Goal: Transaction & Acquisition: Purchase product/service

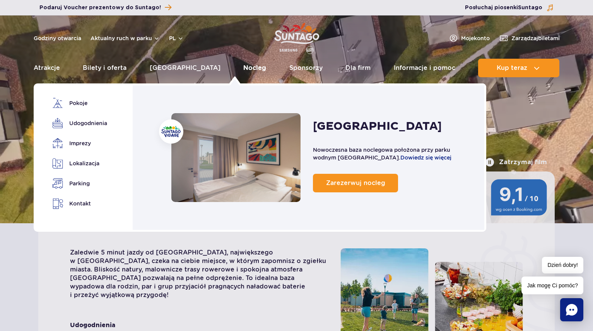
click at [243, 68] on link "Nocleg" at bounding box center [254, 68] width 23 height 19
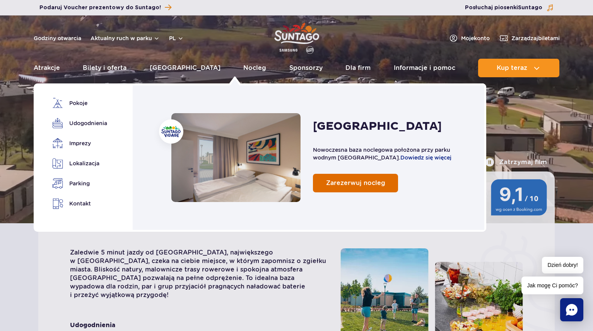
click at [353, 185] on span "Zarezerwuj nocleg" at bounding box center [355, 182] width 59 height 7
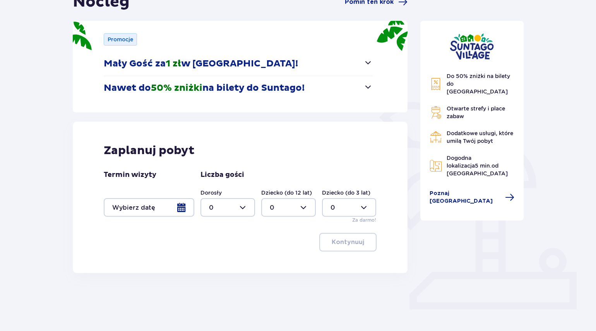
scroll to position [98, 0]
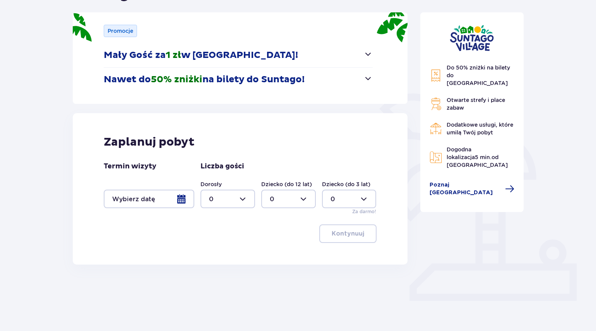
click at [183, 200] on div at bounding box center [149, 199] width 90 height 19
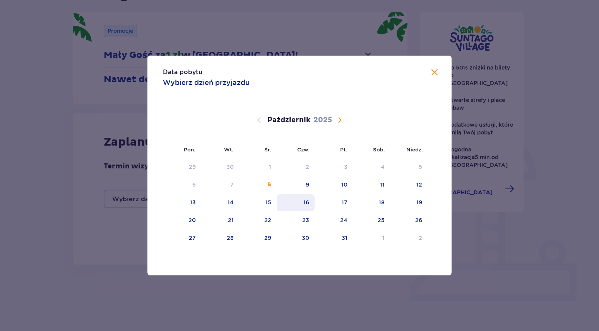
click at [310, 199] on div "16" at bounding box center [295, 203] width 38 height 17
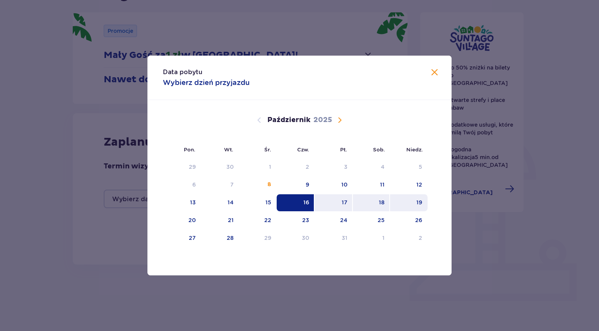
click at [422, 205] on div "19" at bounding box center [409, 203] width 38 height 17
type input "16.10.25 - 19.10.25"
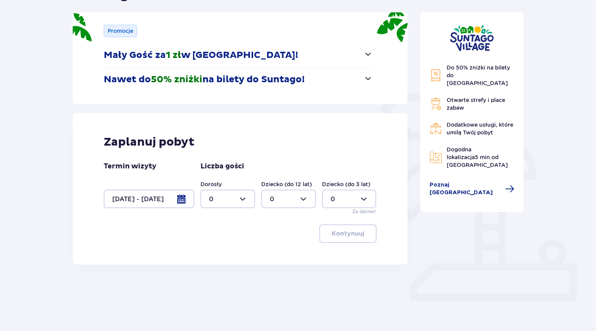
click at [227, 200] on div at bounding box center [227, 199] width 55 height 19
drag, startPoint x: 212, startPoint y: 270, endPoint x: 217, endPoint y: 269, distance: 4.7
click at [212, 270] on p "3" at bounding box center [211, 271] width 4 height 9
type input "3"
click at [335, 234] on p "Kontynuuj" at bounding box center [347, 234] width 32 height 9
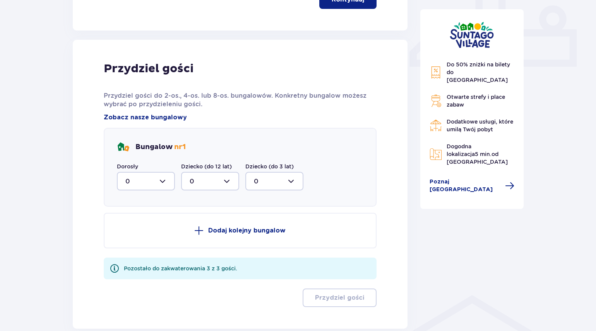
scroll to position [338, 0]
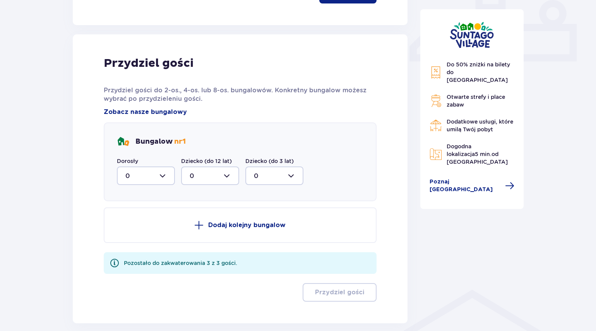
click at [170, 178] on div at bounding box center [146, 176] width 58 height 19
click at [132, 214] on div "1" at bounding box center [145, 216] width 41 height 9
click at [161, 174] on div at bounding box center [146, 176] width 58 height 19
click at [128, 245] on p "3" at bounding box center [127, 248] width 4 height 9
type input "3"
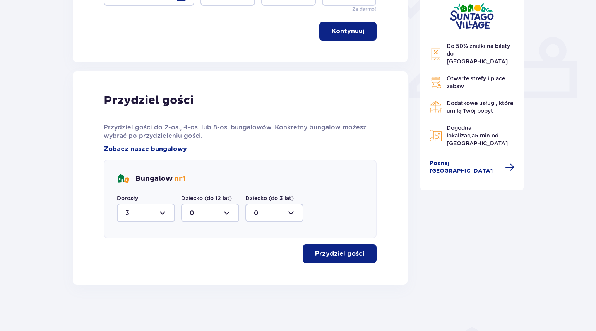
scroll to position [301, 0]
click at [350, 254] on p "Przydziel gości" at bounding box center [339, 254] width 49 height 9
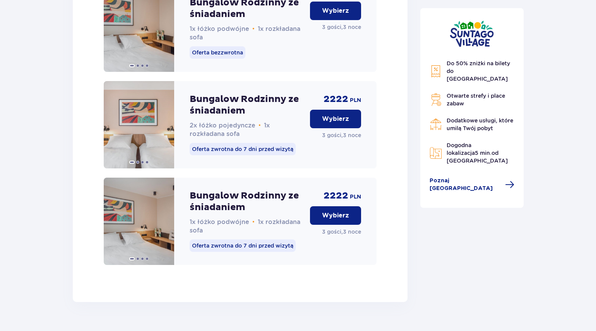
scroll to position [1108, 0]
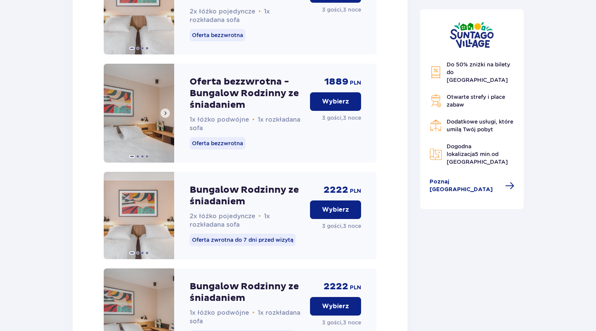
click at [166, 116] on span at bounding box center [165, 113] width 6 height 6
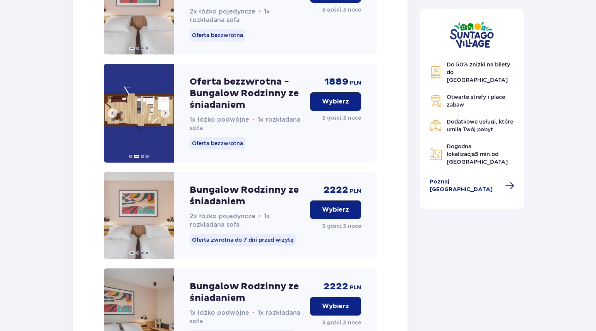
click at [166, 116] on span at bounding box center [165, 113] width 6 height 6
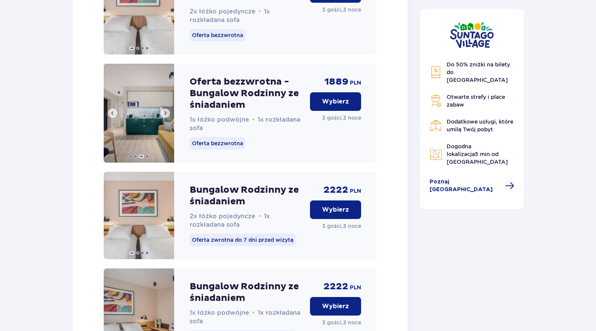
click at [167, 116] on span at bounding box center [165, 113] width 6 height 6
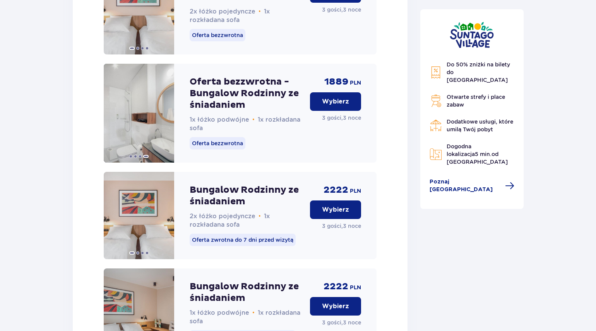
click at [326, 106] on p "Wybierz" at bounding box center [335, 101] width 27 height 9
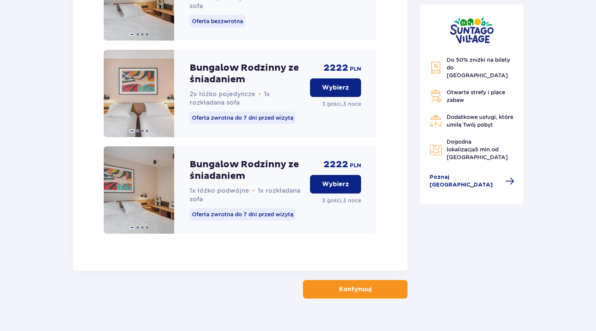
scroll to position [1252, 0]
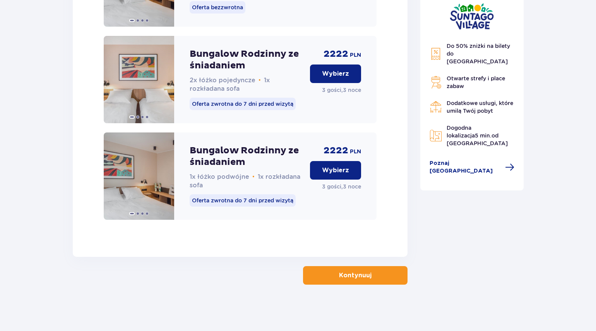
click at [354, 276] on p "Kontynuuj" at bounding box center [355, 275] width 32 height 9
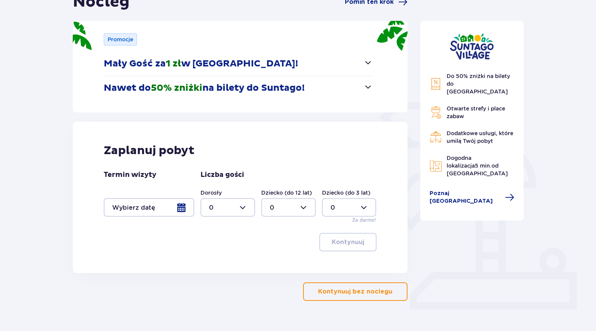
scroll to position [106, 0]
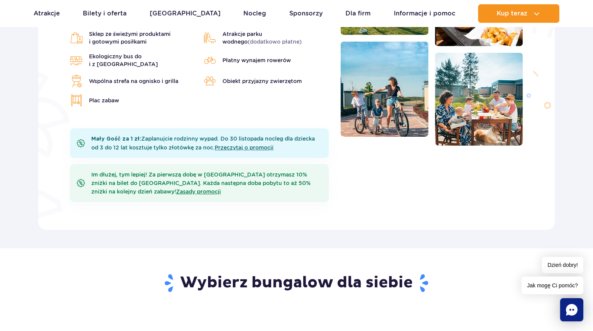
scroll to position [309, 0]
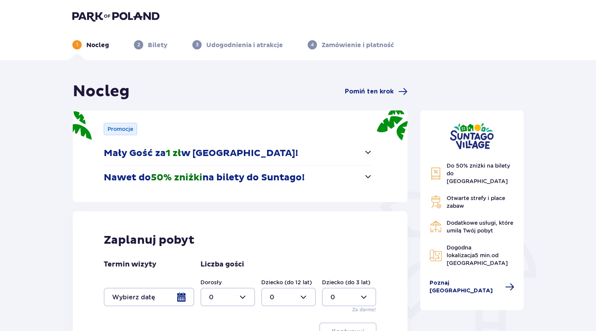
click at [478, 280] on span "Poznaj [GEOGRAPHIC_DATA]" at bounding box center [464, 287] width 71 height 15
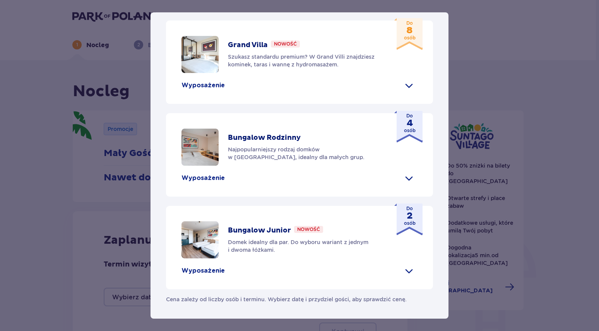
scroll to position [343, 0]
click at [210, 141] on img at bounding box center [199, 147] width 37 height 37
click at [215, 178] on p "Wyposażenie" at bounding box center [202, 178] width 43 height 9
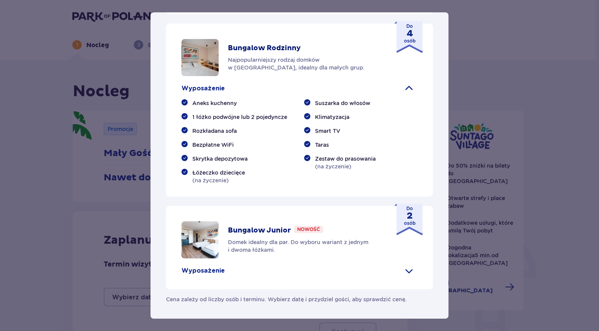
drag, startPoint x: 270, startPoint y: 136, endPoint x: 294, endPoint y: 144, distance: 25.2
click at [271, 53] on p "Bungalow Rodzinny" at bounding box center [264, 48] width 73 height 9
click at [406, 38] on strong "4" at bounding box center [410, 34] width 12 height 8
click at [204, 76] on img at bounding box center [199, 57] width 37 height 37
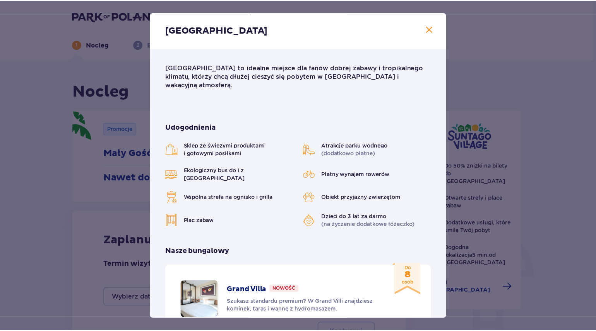
scroll to position [39, 0]
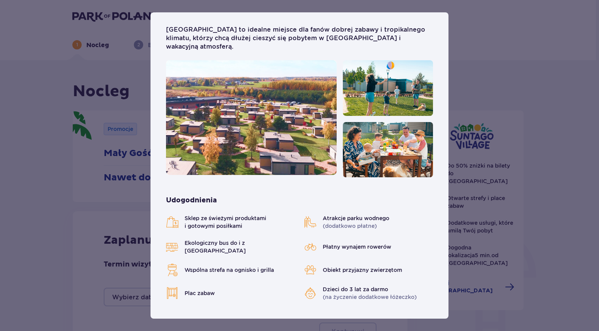
click at [486, 119] on div "[GEOGRAPHIC_DATA] [GEOGRAPHIC_DATA] to idealne miejsce dla fanów dobrej zabawy …" at bounding box center [299, 165] width 599 height 331
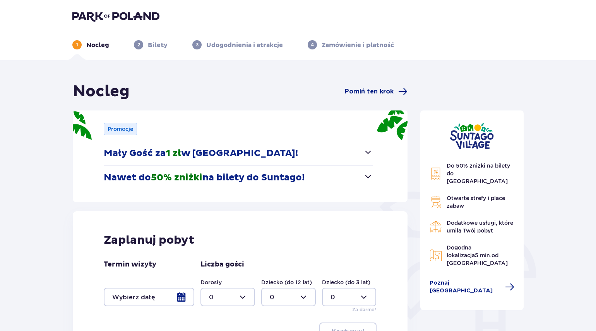
click at [87, 14] on img at bounding box center [115, 16] width 87 height 11
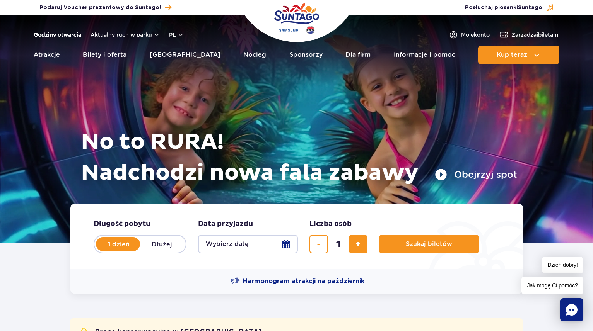
click at [53, 35] on link "Godziny otwarcia" at bounding box center [58, 35] width 48 height 8
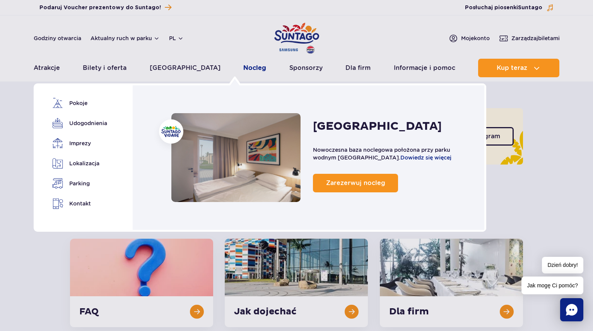
click at [243, 68] on link "Nocleg" at bounding box center [254, 68] width 23 height 19
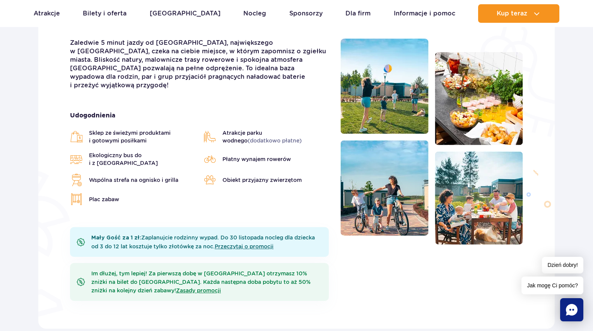
scroll to position [232, 0]
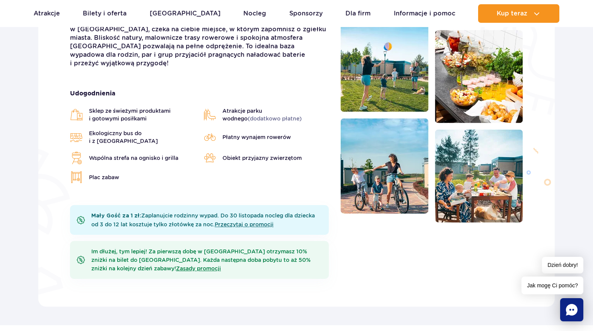
click at [373, 167] on img at bounding box center [384, 166] width 88 height 96
drag, startPoint x: 394, startPoint y: 65, endPoint x: 465, endPoint y: 86, distance: 73.8
click at [395, 65] on img at bounding box center [384, 65] width 88 height 96
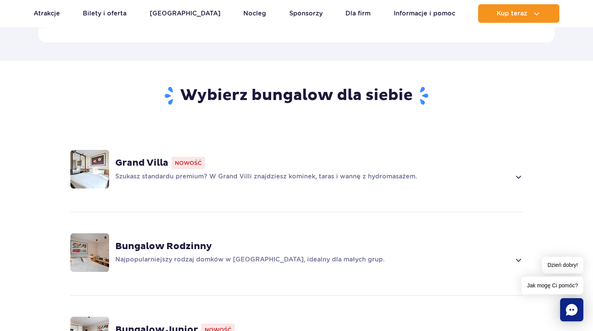
scroll to position [580, 0]
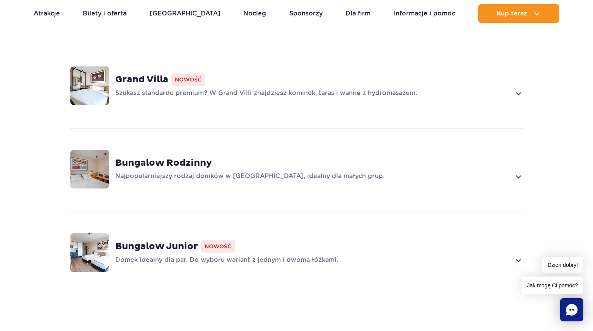
click at [101, 163] on img at bounding box center [89, 169] width 39 height 39
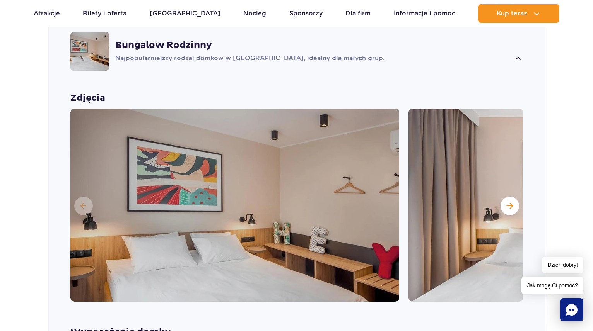
scroll to position [738, 0]
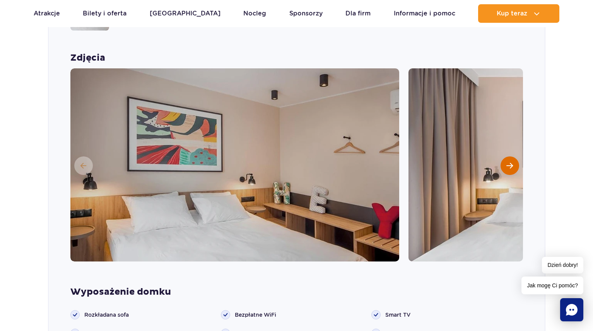
click at [513, 157] on button "Następny slajd" at bounding box center [509, 166] width 19 height 19
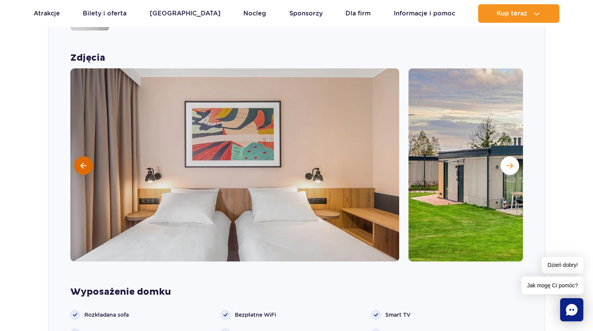
click at [80, 159] on button at bounding box center [83, 166] width 19 height 19
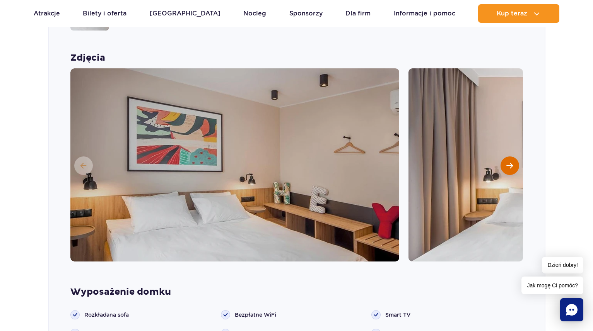
click at [516, 157] on button "Następny slajd" at bounding box center [509, 166] width 19 height 19
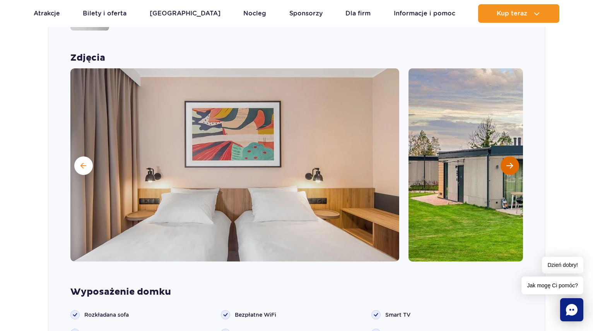
click at [516, 157] on button "Następny slajd" at bounding box center [509, 166] width 19 height 19
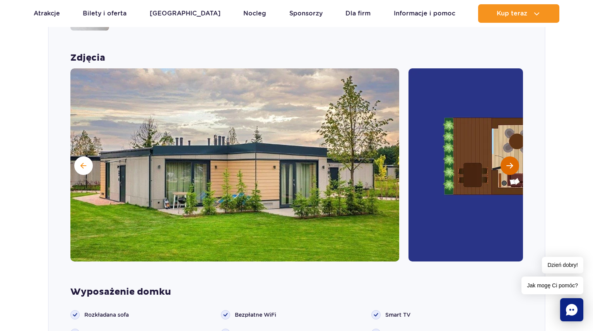
click at [516, 157] on button "Następny slajd" at bounding box center [509, 166] width 19 height 19
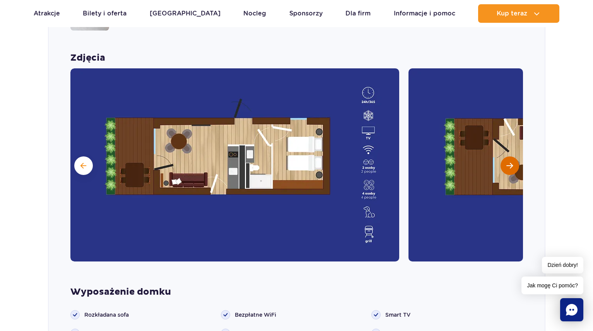
click at [509, 162] on span "Następny slajd" at bounding box center [509, 165] width 7 height 7
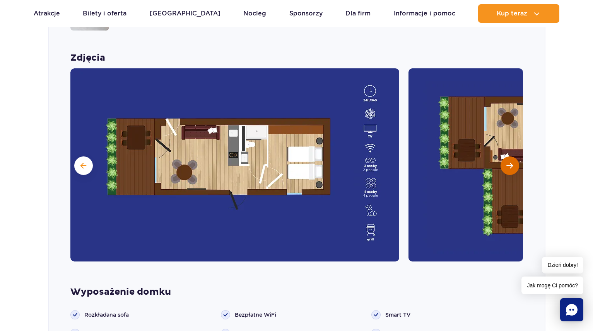
click at [505, 157] on button "Następny slajd" at bounding box center [509, 166] width 19 height 19
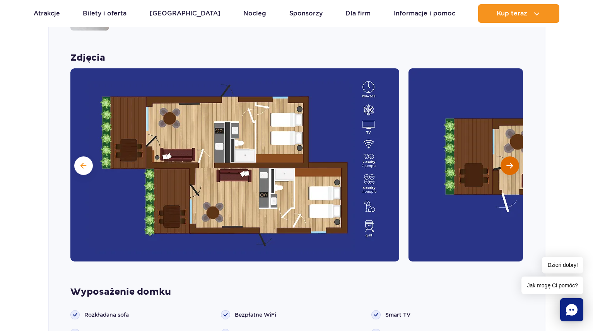
click at [505, 157] on button "Następny slajd" at bounding box center [509, 166] width 19 height 19
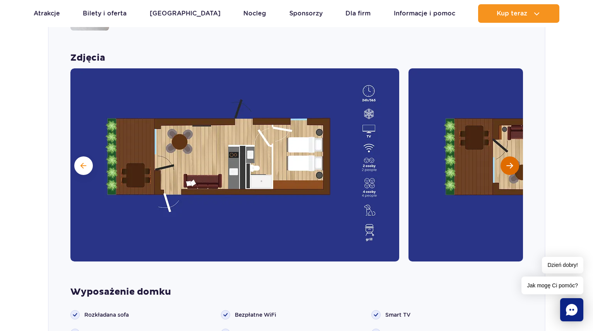
click at [505, 161] on button "Następny slajd" at bounding box center [509, 166] width 19 height 19
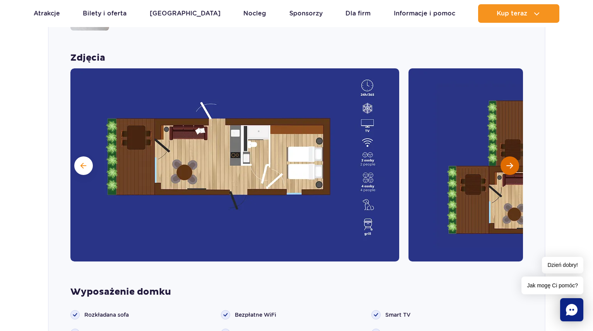
click at [505, 162] on button "Następny slajd" at bounding box center [509, 166] width 19 height 19
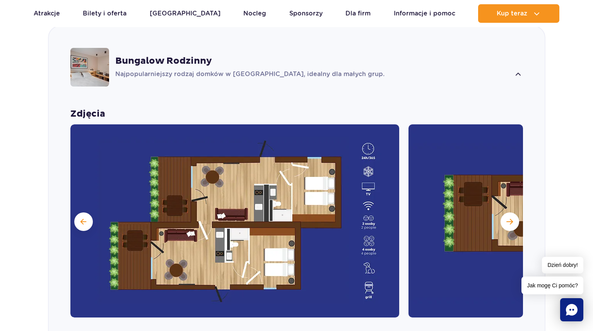
scroll to position [700, 0]
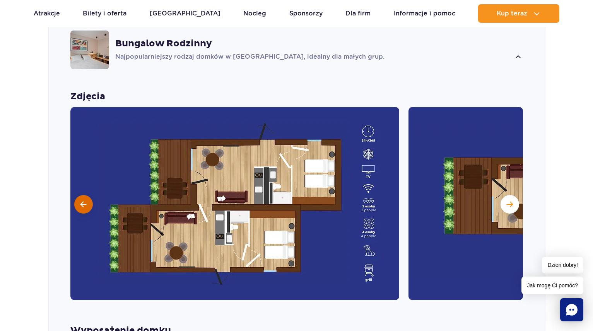
click at [84, 201] on span at bounding box center [83, 204] width 6 height 7
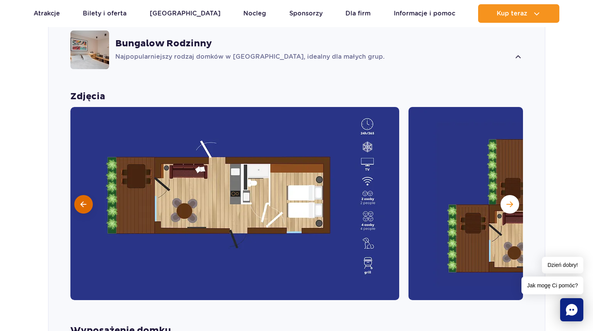
click at [84, 201] on span at bounding box center [83, 204] width 6 height 7
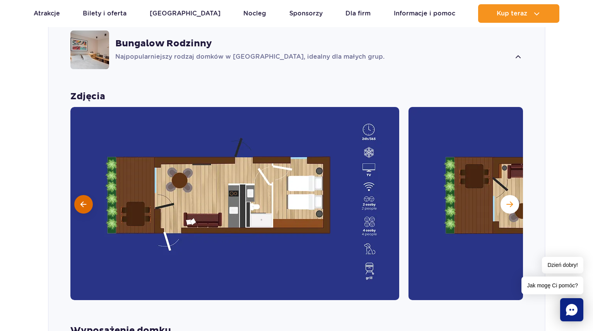
click at [84, 201] on span at bounding box center [83, 204] width 6 height 7
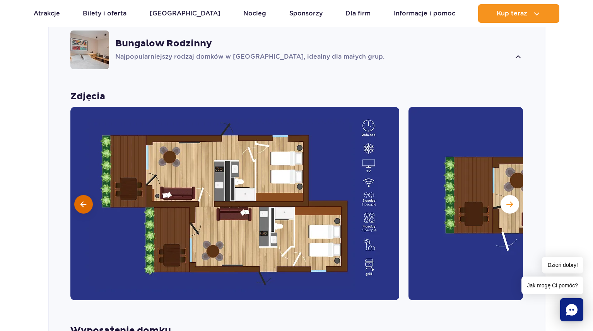
click at [84, 201] on span at bounding box center [83, 204] width 6 height 7
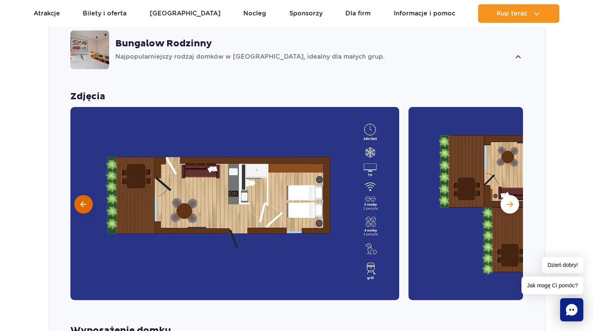
click at [84, 201] on span at bounding box center [83, 204] width 6 height 7
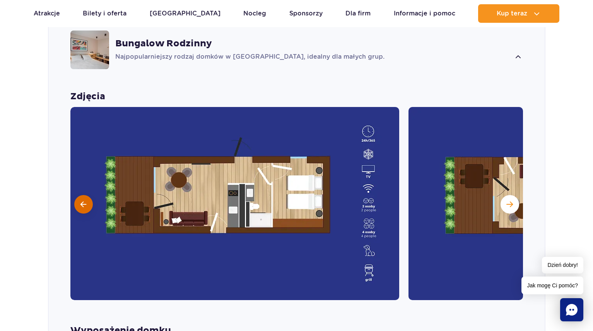
click at [84, 201] on span at bounding box center [83, 204] width 6 height 7
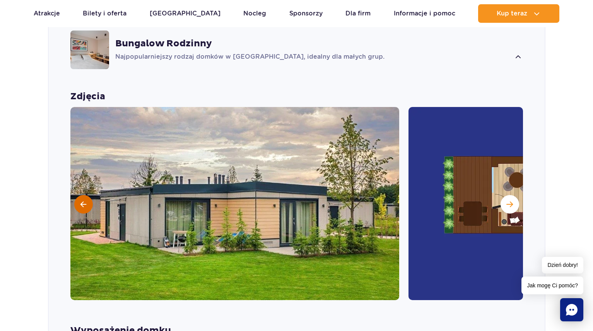
click at [84, 201] on span at bounding box center [83, 204] width 6 height 7
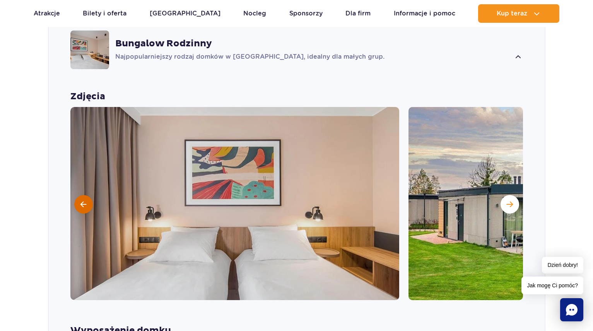
click at [84, 201] on span at bounding box center [83, 204] width 6 height 7
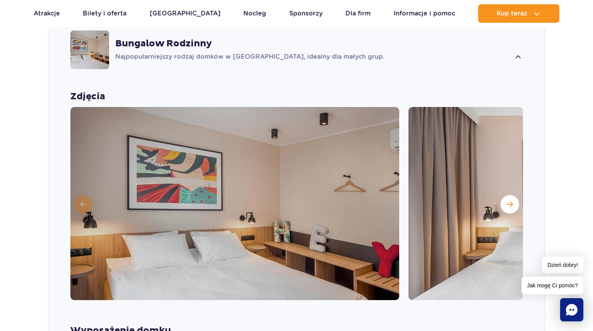
click at [84, 195] on img at bounding box center [234, 203] width 329 height 193
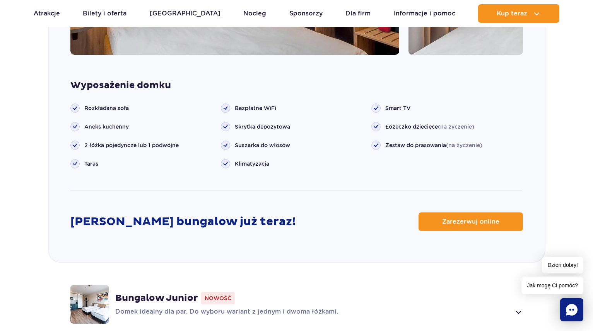
scroll to position [932, 0]
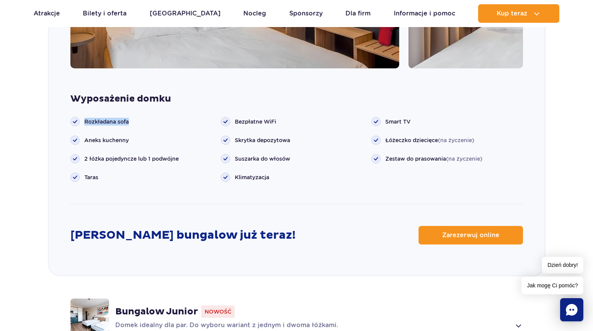
drag, startPoint x: 85, startPoint y: 109, endPoint x: 141, endPoint y: 112, distance: 56.1
click at [141, 117] on li "Rozkładana sofa" at bounding box center [145, 121] width 150 height 9
drag, startPoint x: 93, startPoint y: 148, endPoint x: 189, endPoint y: 167, distance: 97.8
click at [181, 154] on ul "Rozkładana sofa Aneks kuchenny Taras" at bounding box center [145, 149] width 150 height 65
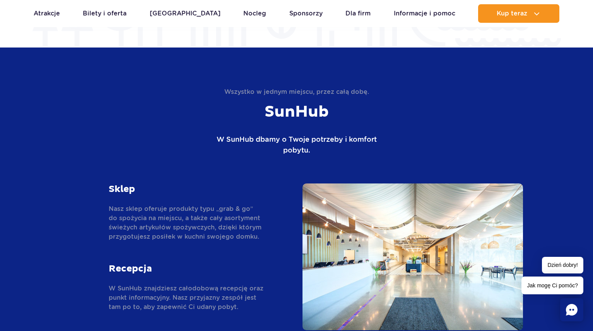
scroll to position [1628, 0]
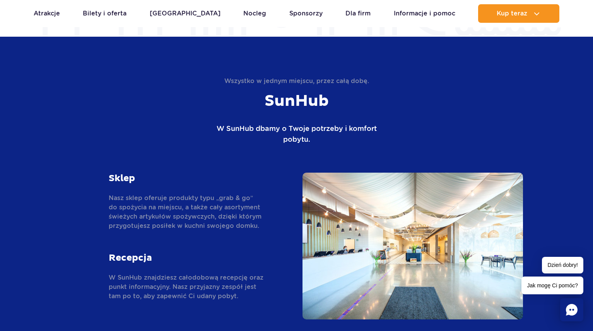
click at [469, 242] on img at bounding box center [412, 246] width 220 height 147
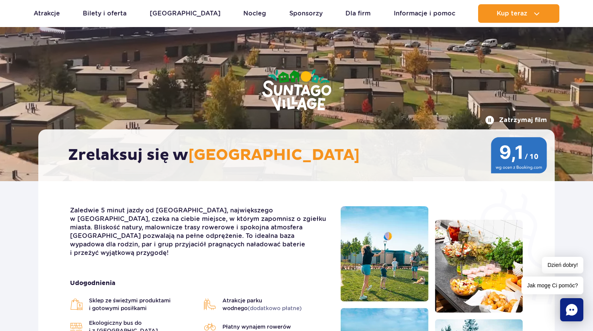
scroll to position [0, 0]
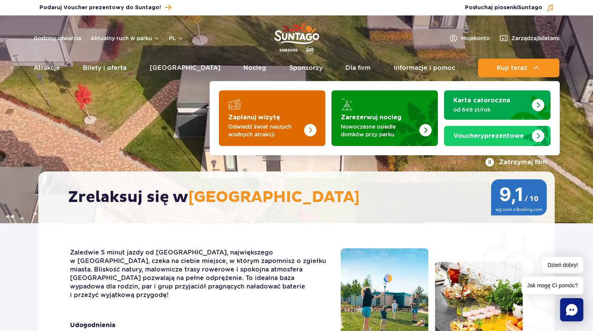
click at [315, 121] on img "Zaplanuj wizytę" at bounding box center [294, 116] width 61 height 60
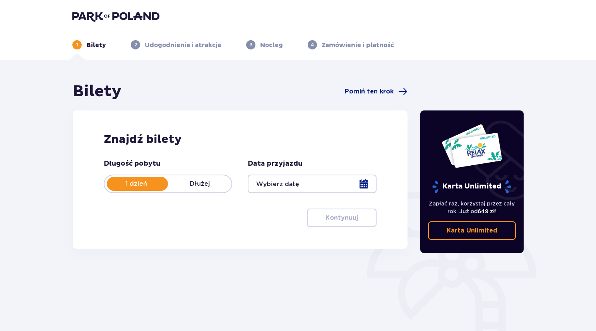
click at [219, 181] on p "Dłużej" at bounding box center [199, 184] width 63 height 9
click at [362, 185] on div at bounding box center [311, 184] width 128 height 19
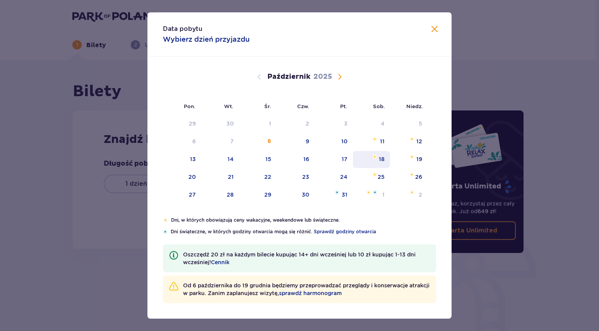
drag, startPoint x: 307, startPoint y: 162, endPoint x: 363, endPoint y: 164, distance: 55.3
click at [308, 162] on div "16" at bounding box center [306, 159] width 6 height 8
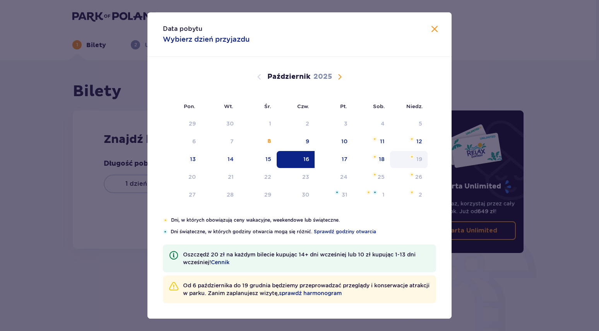
click at [419, 161] on div "19" at bounding box center [419, 159] width 6 height 8
click at [416, 159] on div "19" at bounding box center [419, 159] width 6 height 8
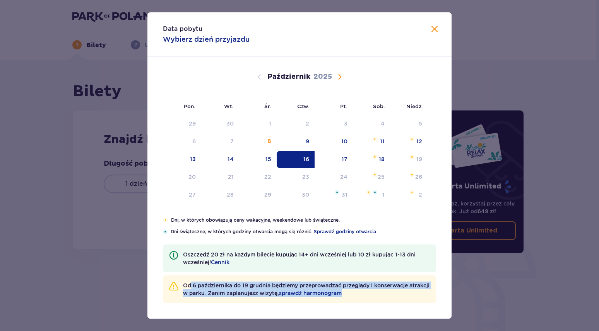
drag, startPoint x: 191, startPoint y: 285, endPoint x: 365, endPoint y: 295, distance: 174.3
click at [365, 295] on p "Od 6 października do 19 grudnia będziemy przeprowadzać przeglądy i konserwacje …" at bounding box center [306, 289] width 247 height 15
click at [311, 288] on p "Od 6 października do 19 grudnia będziemy przeprowadzać przeglądy i konserwacje …" at bounding box center [306, 289] width 247 height 15
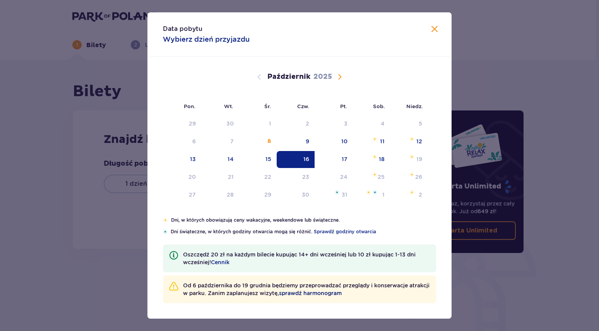
click at [332, 294] on span "sprawdź harmonogram" at bounding box center [310, 294] width 63 height 8
click at [411, 161] on div "19" at bounding box center [409, 159] width 38 height 17
drag, startPoint x: 411, startPoint y: 161, endPoint x: 305, endPoint y: 159, distance: 106.0
click at [305, 159] on tr "13 14 15 16 17 18 19" at bounding box center [295, 159] width 265 height 17
drag, startPoint x: 341, startPoint y: 161, endPoint x: 405, endPoint y: 164, distance: 64.7
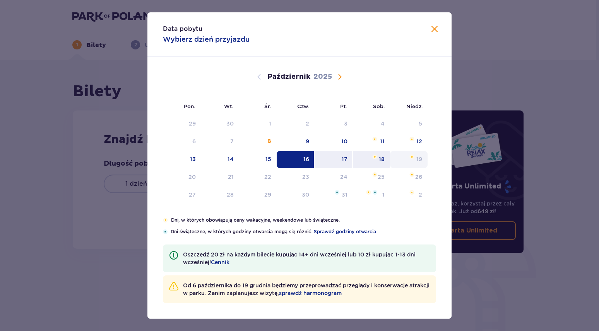
click at [405, 164] on tr "13 14 15 16 17 18 19" at bounding box center [295, 159] width 265 height 17
click at [429, 30] on div "Data pobytu Wybierz dzień przyjazdu" at bounding box center [299, 34] width 304 height 44
click at [432, 32] on span "Zamknij" at bounding box center [434, 29] width 9 height 9
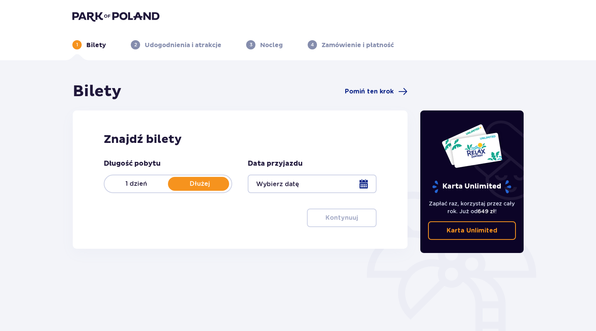
click at [105, 20] on img at bounding box center [115, 16] width 87 height 11
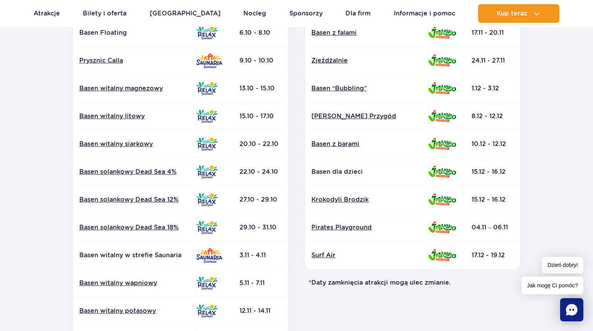
scroll to position [193, 0]
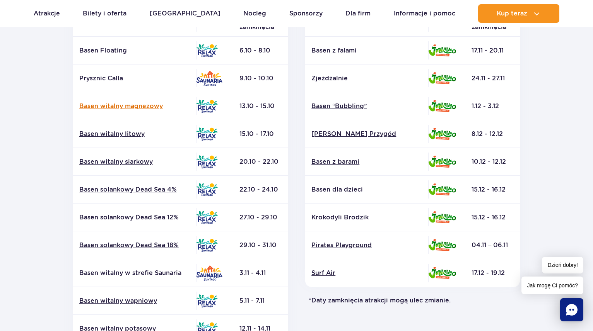
click at [147, 104] on link "Basen witalny magnezowy" at bounding box center [134, 106] width 111 height 9
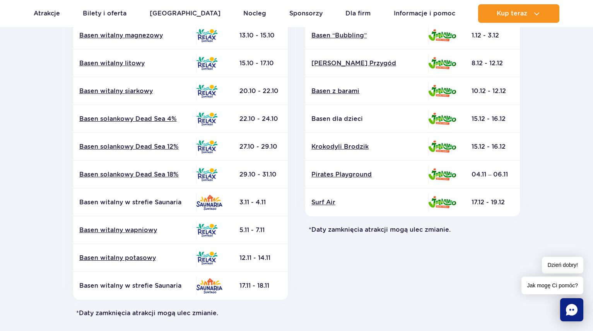
scroll to position [271, 0]
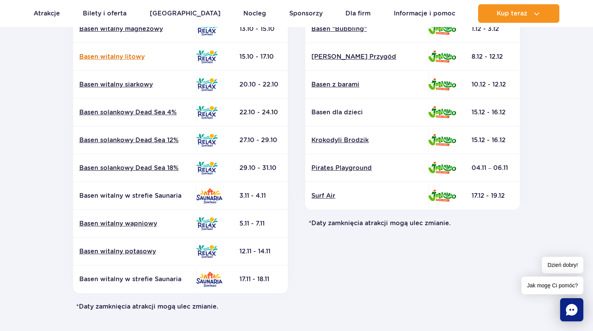
click at [115, 56] on link "Basen witalny litowy" at bounding box center [134, 57] width 111 height 9
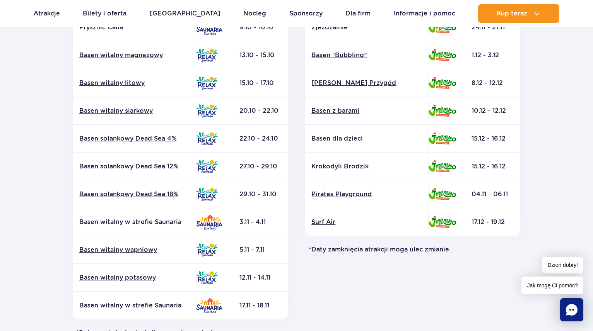
scroll to position [232, 0]
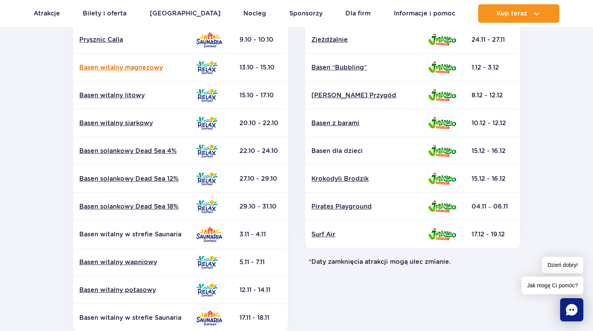
click at [142, 64] on link "Basen witalny magnezowy" at bounding box center [134, 67] width 111 height 9
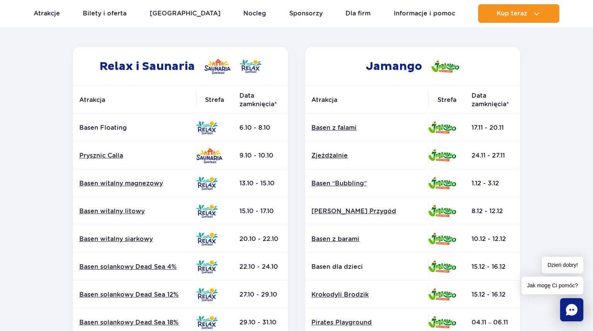
scroll to position [0, 0]
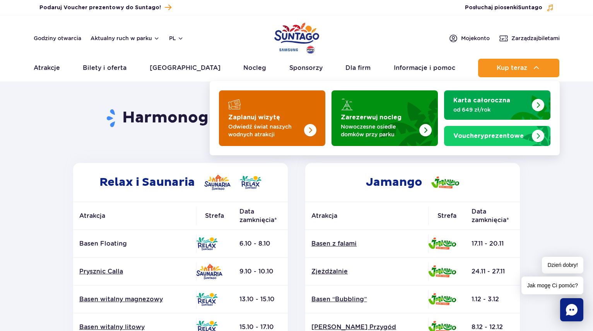
click at [295, 118] on img "Zaplanuj wizytę" at bounding box center [294, 116] width 61 height 60
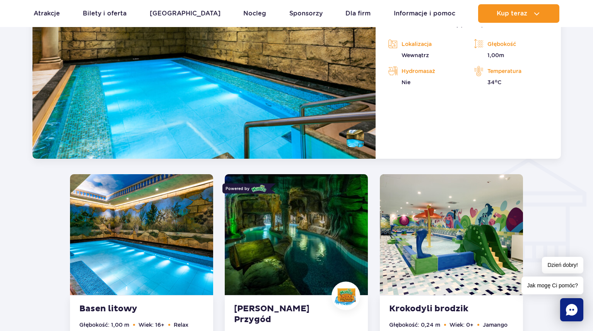
scroll to position [874, 0]
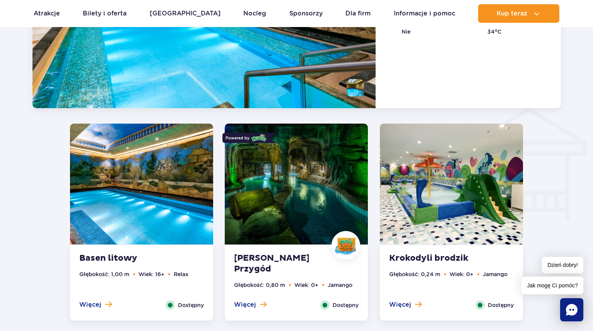
click at [323, 200] on img at bounding box center [296, 184] width 143 height 121
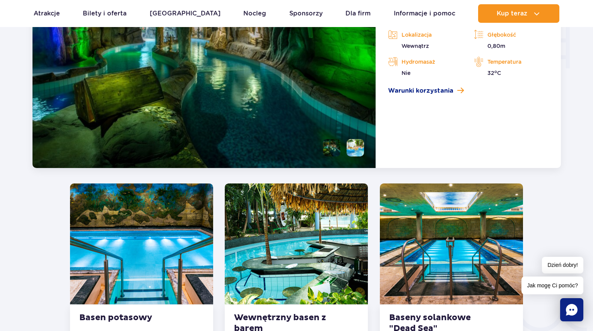
scroll to position [1086, 0]
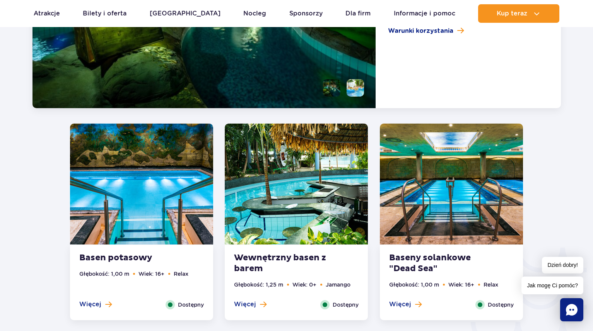
click at [455, 205] on img at bounding box center [451, 184] width 143 height 121
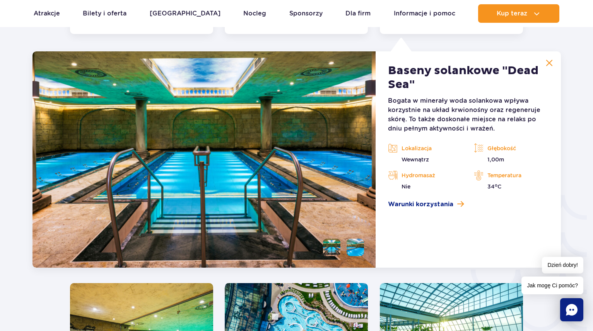
scroll to position [1144, 0]
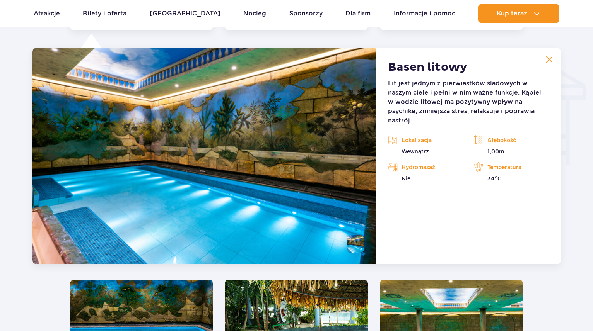
scroll to position [932, 0]
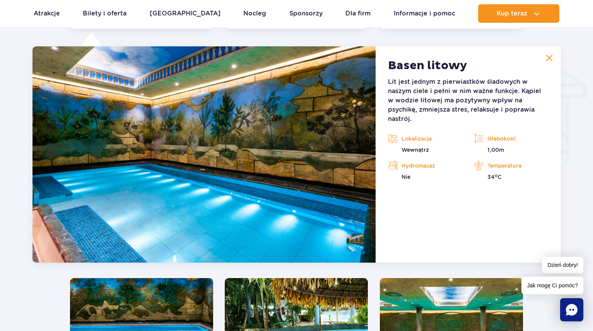
click at [548, 58] on img at bounding box center [549, 58] width 7 height 7
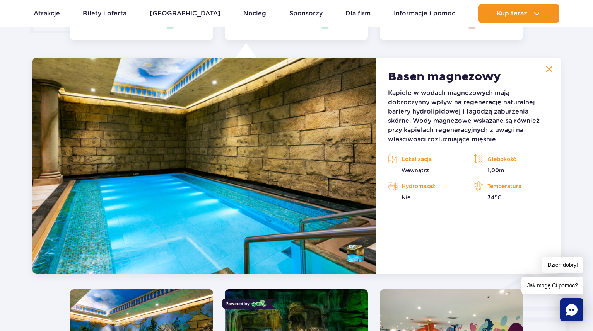
scroll to position [719, 0]
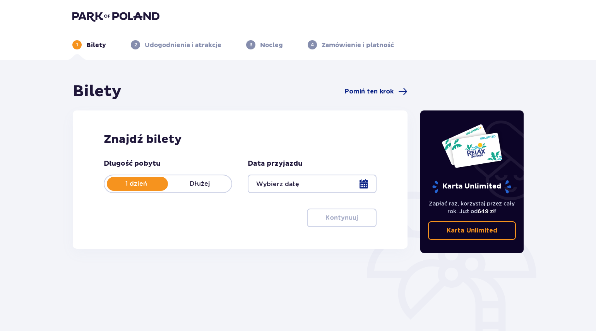
click at [202, 181] on p "Dłużej" at bounding box center [199, 184] width 63 height 9
click at [361, 183] on div at bounding box center [311, 184] width 128 height 19
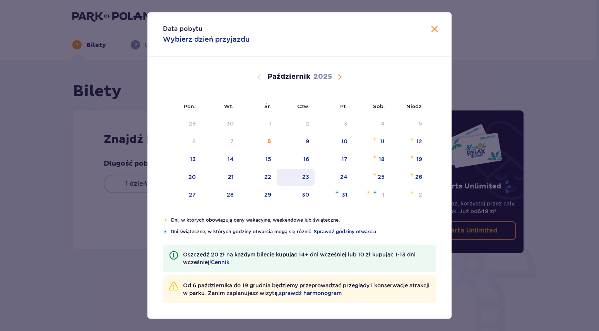
click at [307, 177] on div "23" at bounding box center [305, 177] width 7 height 8
click at [433, 28] on span "Zamknij" at bounding box center [434, 29] width 9 height 9
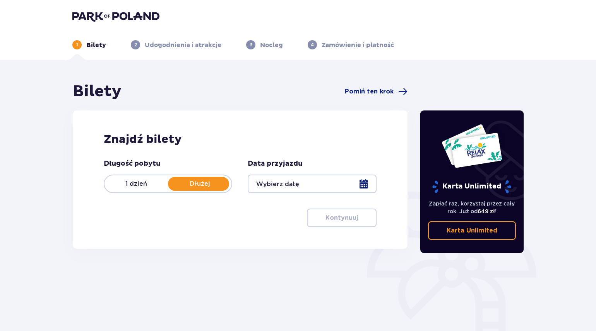
click at [368, 183] on div at bounding box center [311, 184] width 128 height 19
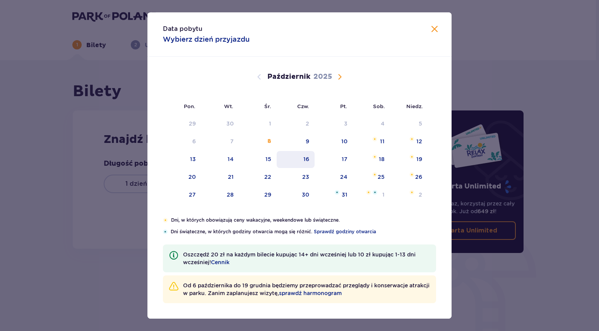
click at [302, 157] on div "16" at bounding box center [295, 159] width 38 height 17
click at [311, 161] on div "16" at bounding box center [295, 159] width 38 height 17
type input "16.10.25"
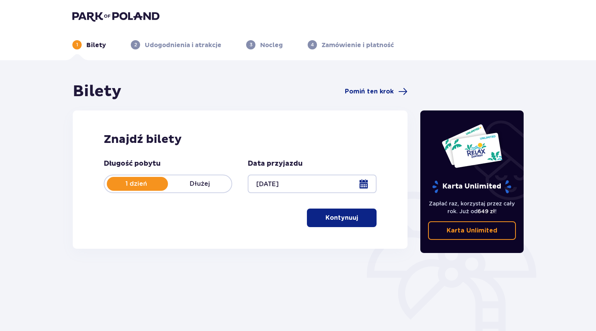
drag, startPoint x: 192, startPoint y: 181, endPoint x: 199, endPoint y: 186, distance: 8.7
click at [193, 182] on p "Dłużej" at bounding box center [199, 184] width 63 height 9
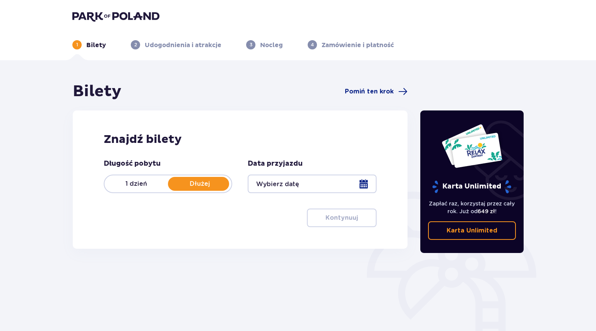
click at [364, 182] on div at bounding box center [311, 184] width 128 height 19
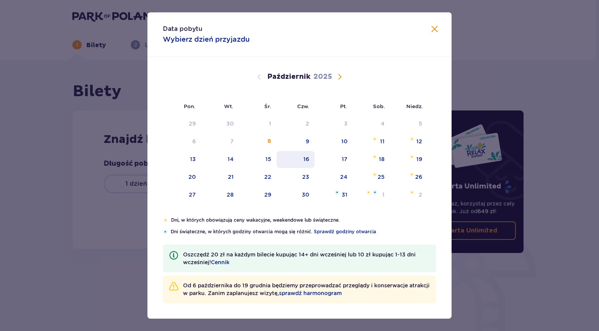
click at [309, 159] on div "16" at bounding box center [306, 159] width 6 height 8
click at [415, 161] on div "19" at bounding box center [409, 159] width 38 height 17
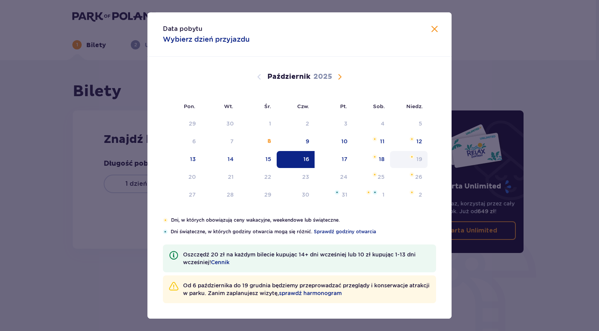
click at [415, 161] on div "19" at bounding box center [409, 159] width 38 height 17
click at [308, 159] on div "16" at bounding box center [306, 159] width 6 height 8
type input "16.10.25"
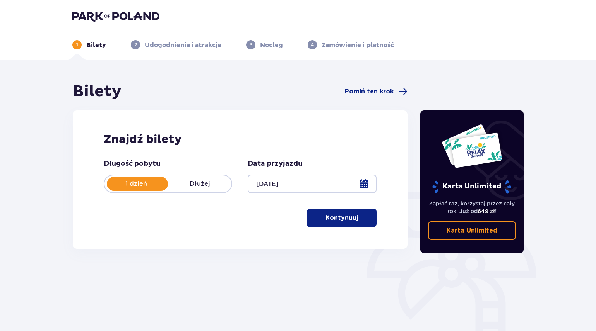
click at [198, 184] on p "Dłużej" at bounding box center [199, 184] width 63 height 9
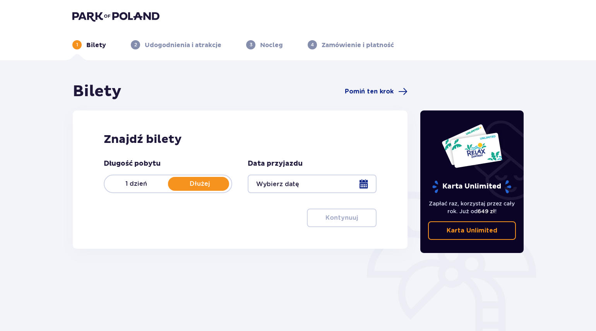
click at [292, 184] on div at bounding box center [311, 184] width 128 height 19
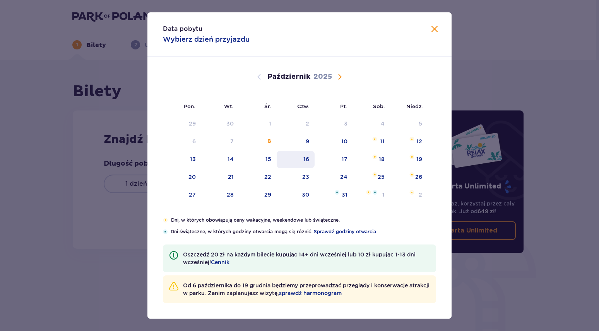
click at [309, 158] on div "16" at bounding box center [306, 159] width 6 height 8
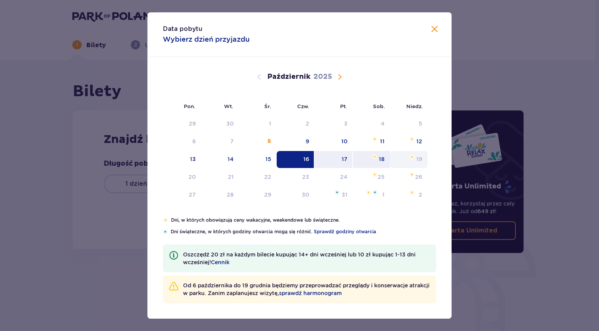
drag, startPoint x: 304, startPoint y: 160, endPoint x: 419, endPoint y: 164, distance: 114.5
click at [417, 165] on tr "13 14 15 16 17 18 19" at bounding box center [295, 159] width 265 height 17
click at [418, 159] on div "19" at bounding box center [419, 159] width 6 height 8
drag, startPoint x: 418, startPoint y: 159, endPoint x: 310, endPoint y: 163, distance: 107.6
click at [310, 163] on tr "13 14 15 16 17 18 19" at bounding box center [295, 159] width 265 height 17
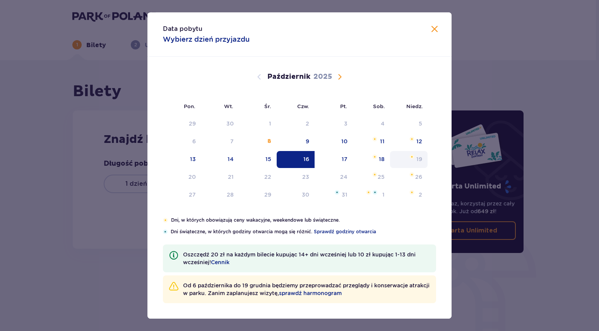
drag, startPoint x: 396, startPoint y: 160, endPoint x: 416, endPoint y: 160, distance: 20.9
click at [416, 160] on tr "13 14 15 16 17 18 19" at bounding box center [295, 159] width 265 height 17
click at [418, 161] on div "19" at bounding box center [419, 159] width 6 height 8
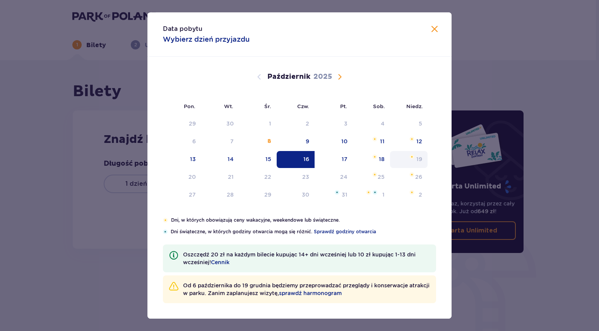
click at [414, 159] on img "Data niedostępna. niedziela, 19 października 2025" at bounding box center [411, 157] width 5 height 5
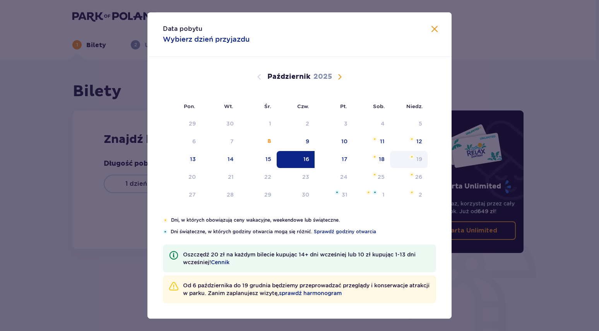
click at [414, 159] on img "Data niedostępna. niedziela, 19 października 2025" at bounding box center [411, 157] width 5 height 5
click at [413, 159] on img "Data niedostępna. niedziela, 19 października 2025" at bounding box center [411, 157] width 5 height 5
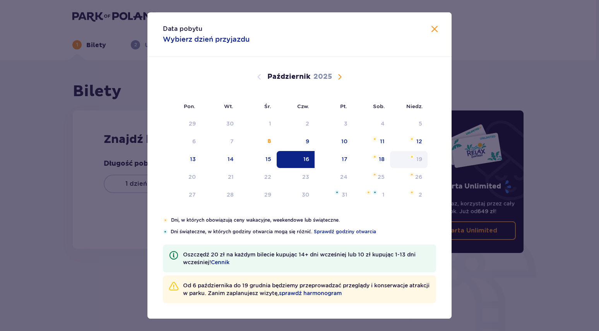
click at [413, 159] on img "Data niedostępna. niedziela, 19 października 2025" at bounding box center [411, 157] width 5 height 5
click at [411, 160] on div "19" at bounding box center [409, 159] width 38 height 17
click at [301, 156] on div "16" at bounding box center [295, 159] width 38 height 17
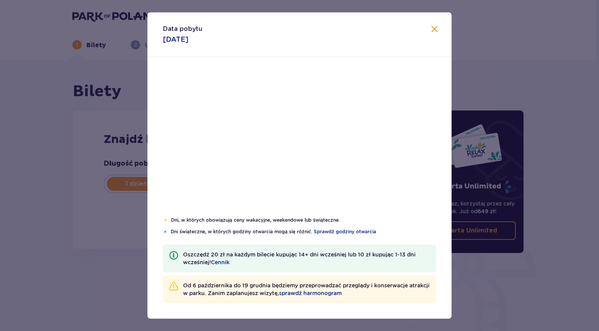
type input "16.10.25"
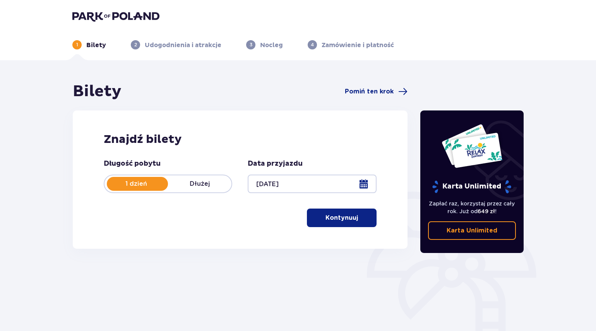
click at [340, 218] on p "Kontynuuj" at bounding box center [341, 218] width 32 height 9
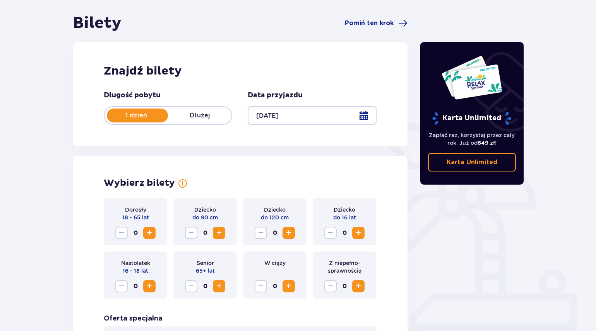
scroll to position [65, 0]
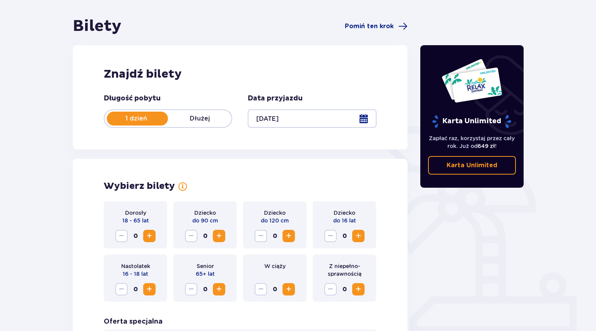
click at [153, 123] on div at bounding box center [137, 119] width 61 height 14
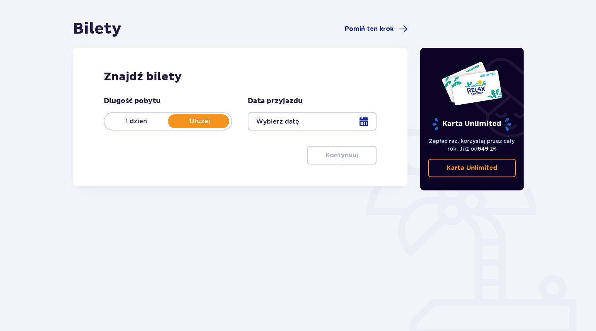
scroll to position [63, 0]
click at [362, 118] on div at bounding box center [311, 121] width 128 height 19
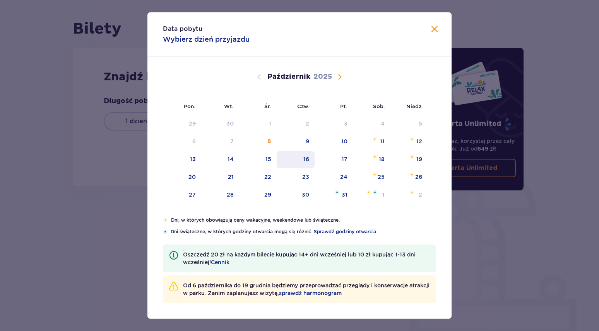
click at [307, 162] on div "16" at bounding box center [306, 159] width 6 height 8
click at [435, 30] on span "Zamknij" at bounding box center [434, 29] width 9 height 9
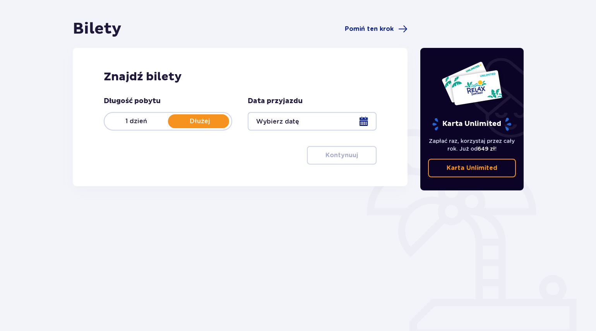
click at [354, 121] on div at bounding box center [311, 121] width 128 height 19
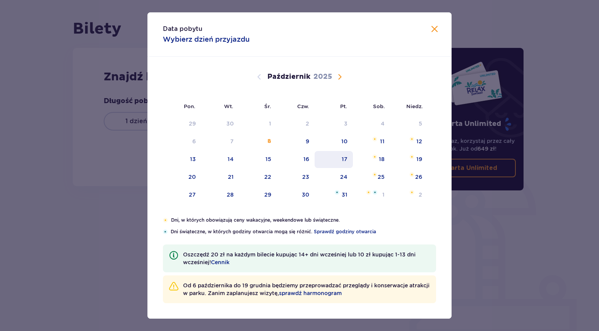
click at [344, 158] on div "17" at bounding box center [344, 159] width 6 height 8
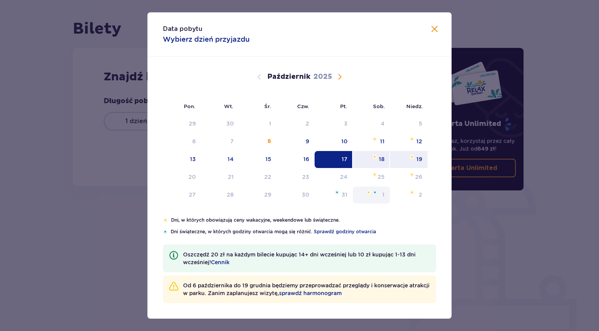
drag, startPoint x: 413, startPoint y: 159, endPoint x: 371, endPoint y: 199, distance: 58.0
click at [413, 159] on img at bounding box center [411, 157] width 5 height 5
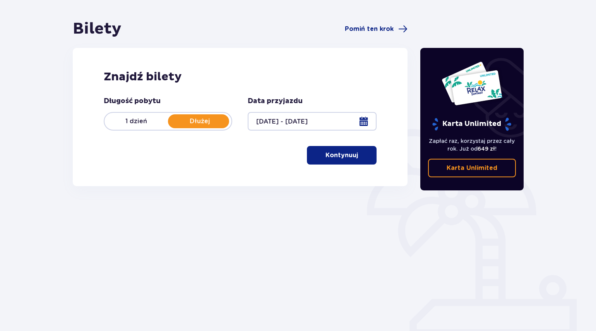
click at [362, 120] on div at bounding box center [311, 121] width 128 height 19
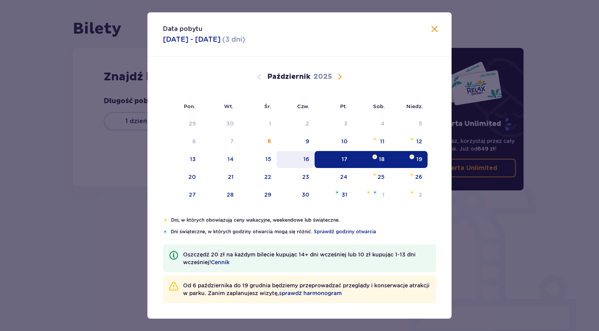
click at [307, 161] on div "16" at bounding box center [306, 159] width 6 height 8
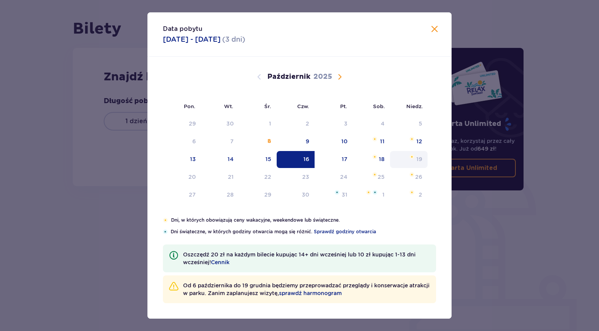
click at [412, 156] on img "Data niedostępna. niedziela, 19 października 2025" at bounding box center [411, 157] width 5 height 5
click at [415, 160] on div "19" at bounding box center [409, 159] width 38 height 17
click at [343, 160] on div "17" at bounding box center [344, 159] width 6 height 8
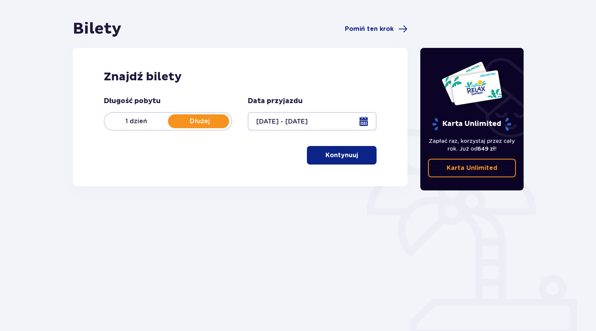
click at [362, 121] on div at bounding box center [311, 121] width 128 height 19
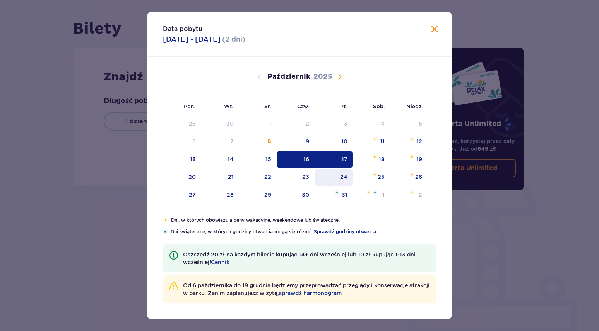
drag, startPoint x: 341, startPoint y: 156, endPoint x: 343, endPoint y: 170, distance: 14.0
click at [341, 157] on div "17" at bounding box center [333, 159] width 38 height 17
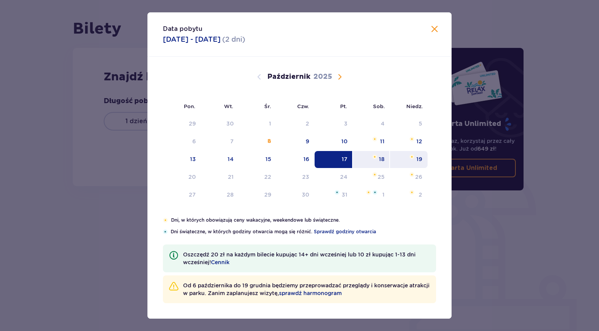
click at [413, 158] on img at bounding box center [411, 157] width 5 height 5
type input "17.10.25 - 19.10.25"
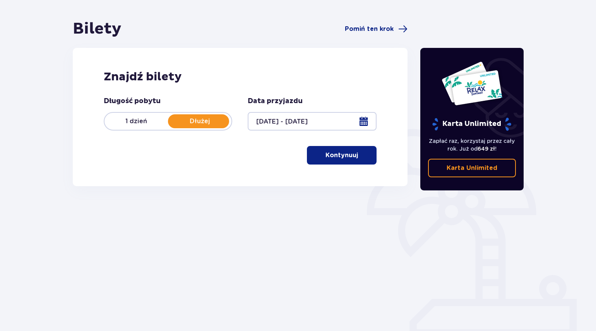
click at [345, 155] on p "Kontynuuj" at bounding box center [341, 155] width 32 height 9
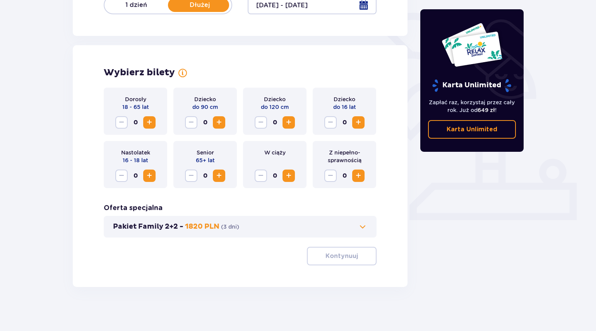
scroll to position [181, 0]
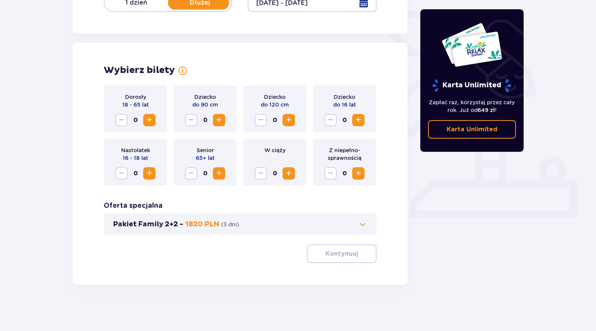
click at [360, 120] on span "Zwiększ" at bounding box center [357, 120] width 9 height 9
click at [147, 118] on span "Zwiększ" at bounding box center [149, 120] width 9 height 9
click at [339, 255] on p "Kontynuuj" at bounding box center [341, 254] width 32 height 9
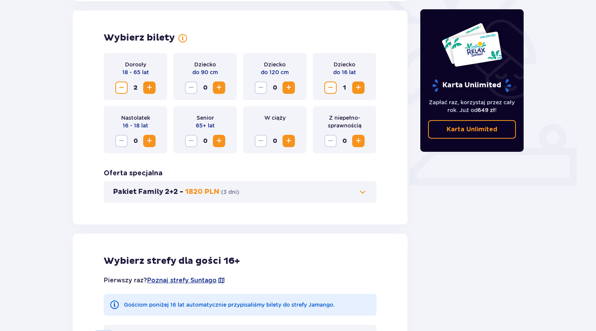
scroll to position [232, 0]
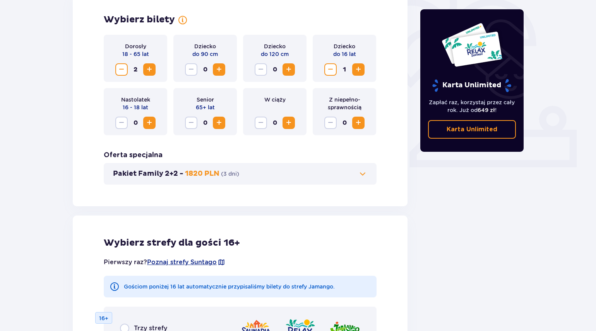
click at [360, 177] on span at bounding box center [362, 173] width 9 height 9
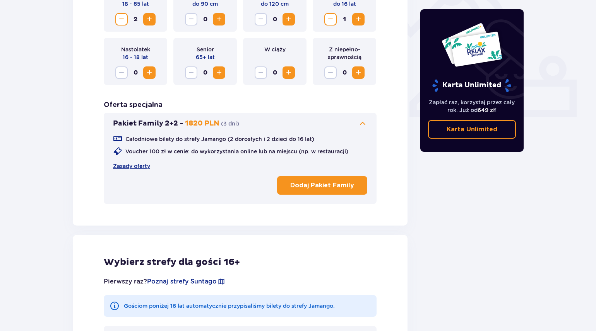
scroll to position [292, 0]
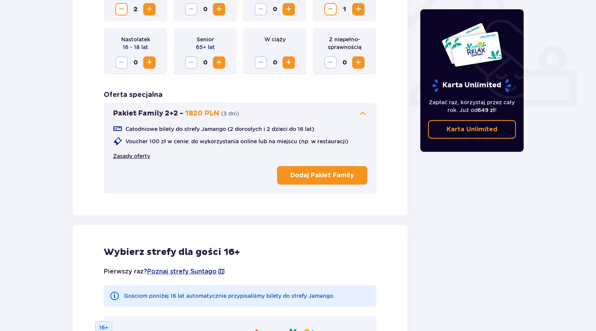
click at [128, 156] on link "Zasady oferty" at bounding box center [131, 156] width 37 height 8
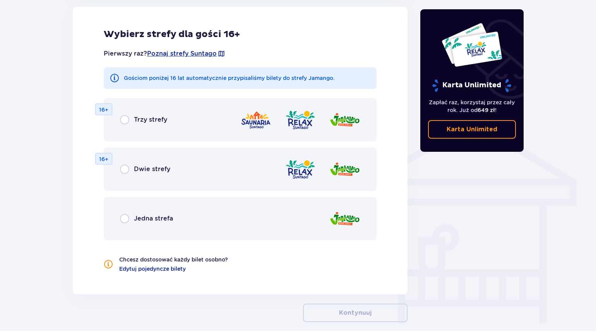
scroll to position [524, 0]
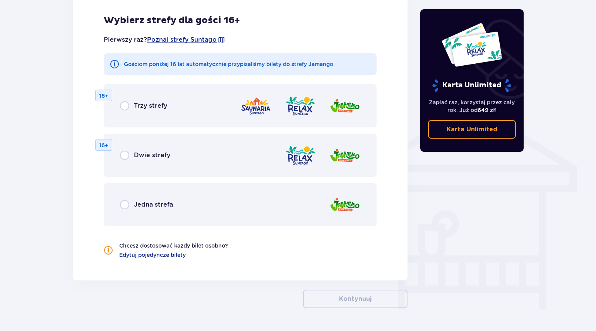
click at [126, 154] on input "radio" at bounding box center [124, 155] width 9 height 9
radio input "true"
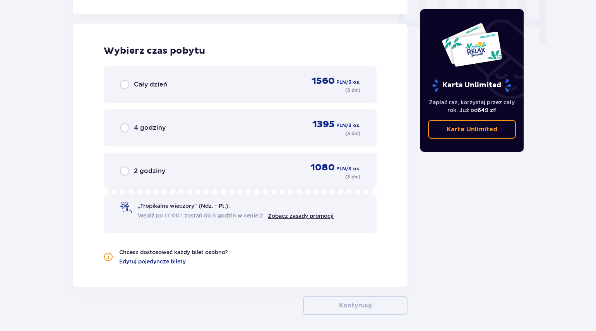
scroll to position [796, 0]
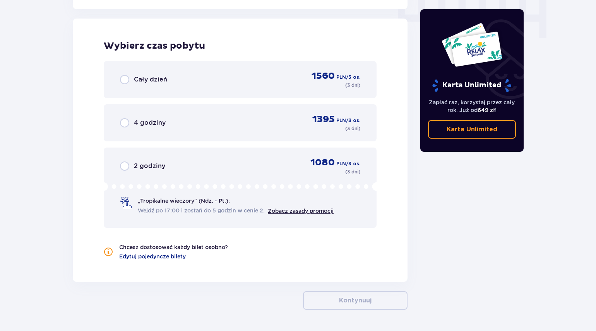
click at [125, 79] on input "radio" at bounding box center [124, 79] width 9 height 9
radio input "true"
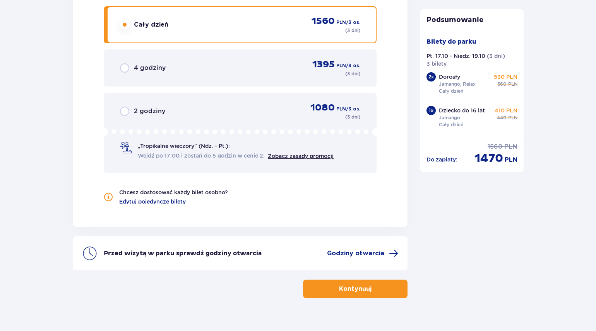
scroll to position [864, 0]
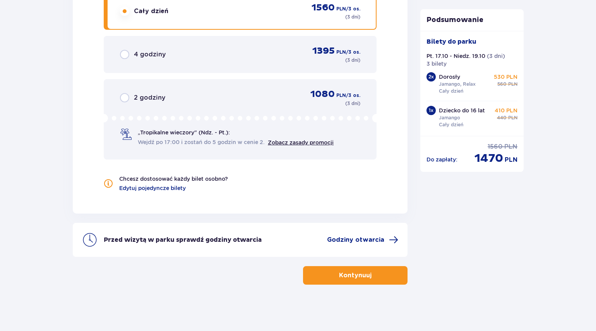
click at [369, 275] on span "button" at bounding box center [372, 275] width 9 height 9
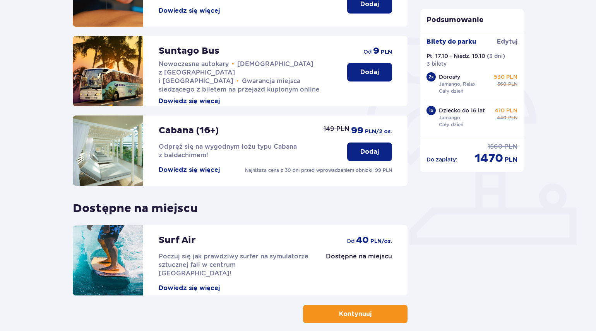
scroll to position [193, 0]
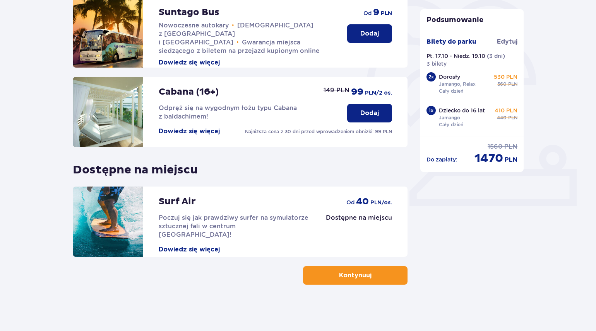
click at [362, 275] on p "Kontynuuj" at bounding box center [355, 275] width 32 height 9
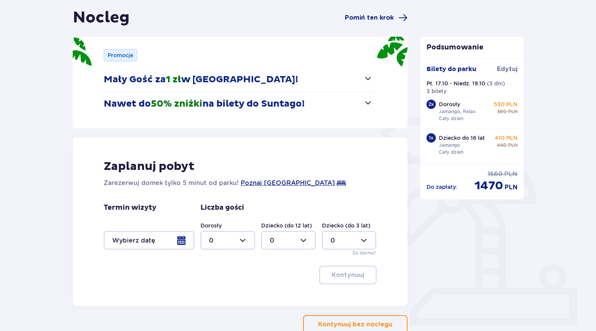
scroll to position [77, 0]
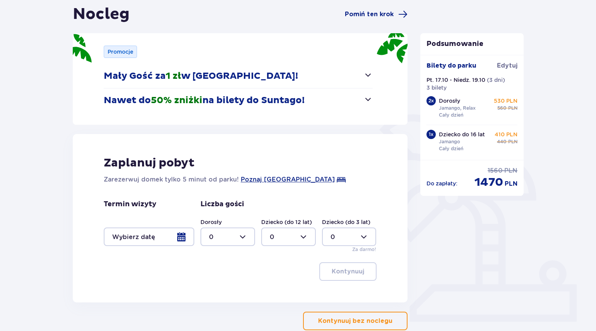
click at [182, 239] on div at bounding box center [149, 237] width 90 height 19
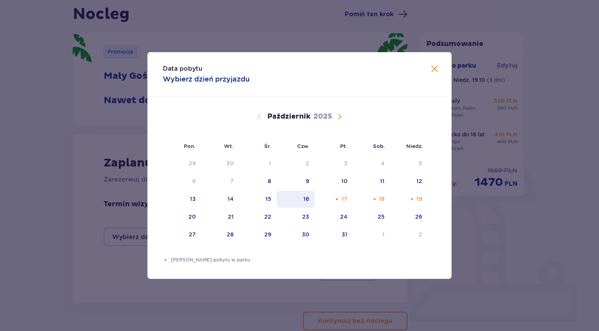
click at [309, 200] on div "16" at bounding box center [306, 199] width 6 height 8
click at [419, 199] on div "19" at bounding box center [419, 199] width 6 height 8
type input "16.10.25 - 19.10.25"
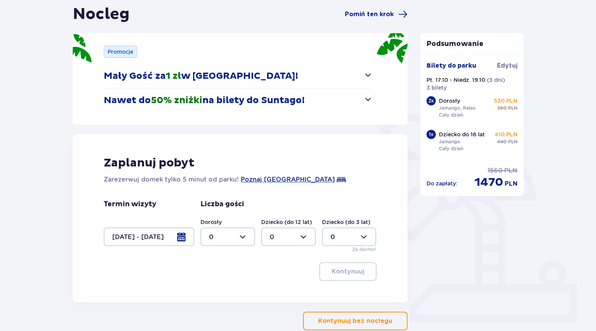
drag, startPoint x: 241, startPoint y: 240, endPoint x: 243, endPoint y: 236, distance: 4.2
click at [243, 237] on div at bounding box center [227, 237] width 55 height 19
click at [222, 307] on div "3" at bounding box center [228, 309] width 38 height 9
type input "3"
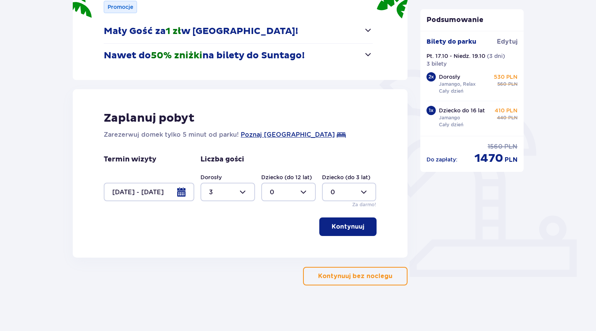
scroll to position [123, 0]
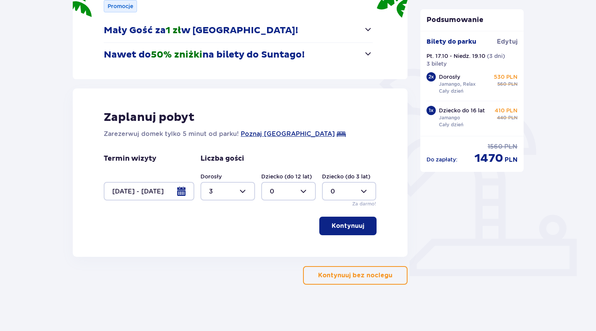
click at [366, 230] on span "button" at bounding box center [365, 226] width 9 height 9
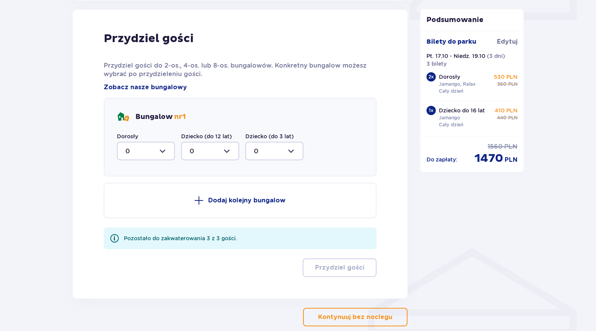
scroll to position [380, 0]
click at [163, 153] on div at bounding box center [146, 151] width 58 height 19
click at [131, 221] on div "3" at bounding box center [145, 223] width 41 height 9
type input "3"
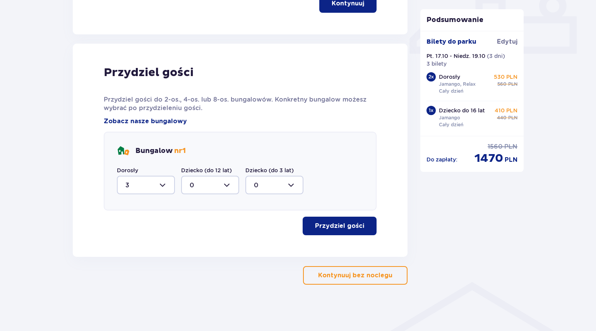
scroll to position [346, 0]
click at [355, 225] on p "Przydziel gości" at bounding box center [339, 226] width 49 height 9
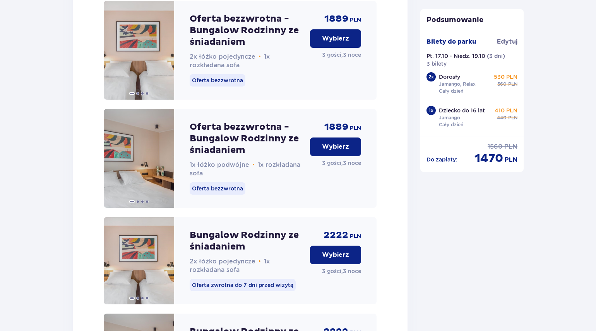
scroll to position [1067, 0]
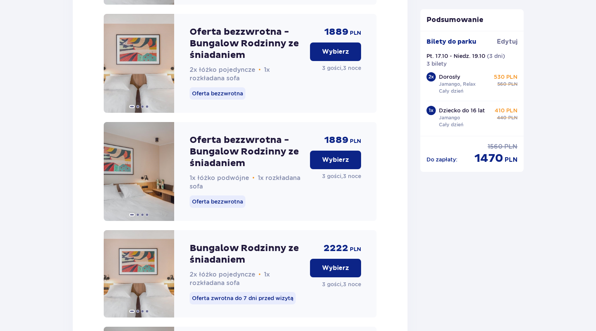
click at [334, 56] on p "Wybierz" at bounding box center [335, 52] width 27 height 9
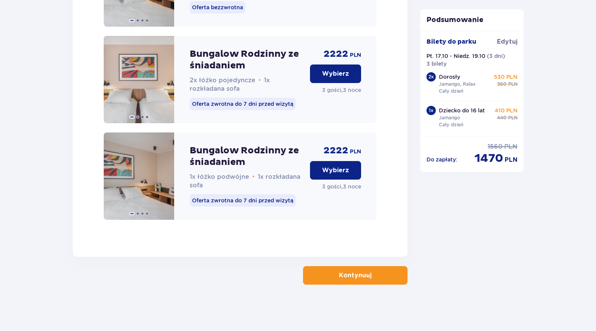
scroll to position [1269, 0]
click at [346, 278] on p "Kontynuuj" at bounding box center [355, 275] width 32 height 9
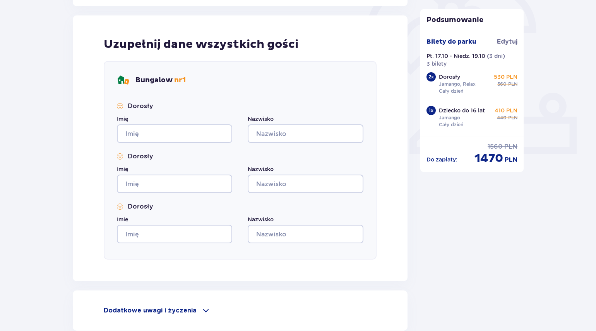
scroll to position [242, 0]
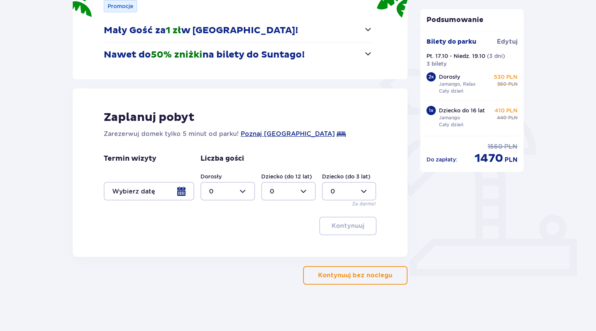
type input "0"
click at [180, 193] on div at bounding box center [149, 191] width 90 height 19
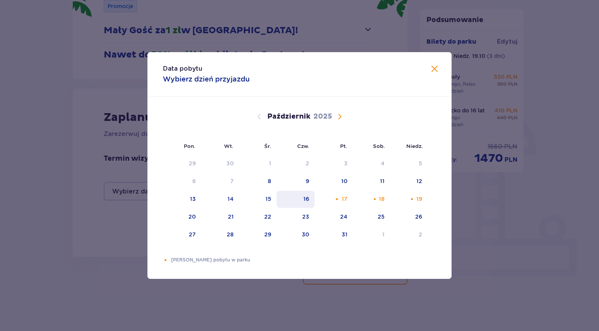
click at [306, 202] on div "16" at bounding box center [306, 199] width 6 height 8
click at [420, 201] on div "19" at bounding box center [419, 199] width 6 height 8
type input "16.10.25 - 19.10.25"
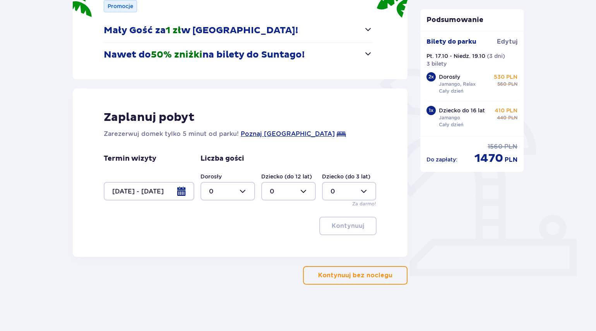
click at [242, 193] on div at bounding box center [227, 191] width 55 height 19
click at [219, 264] on div "3" at bounding box center [228, 263] width 38 height 9
type input "3"
click at [337, 225] on p "Kontynuuj" at bounding box center [347, 226] width 32 height 9
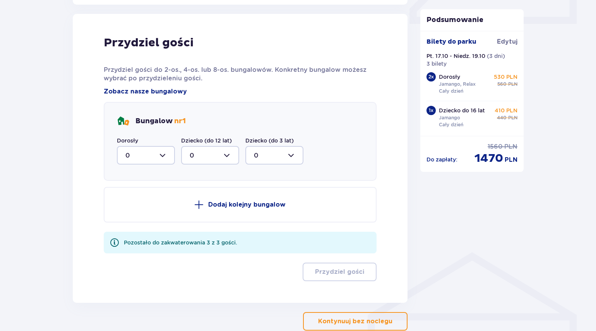
scroll to position [380, 0]
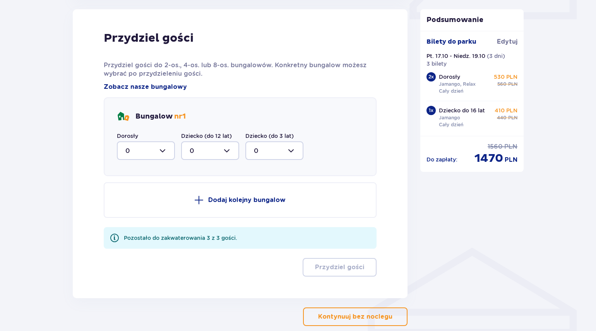
click at [163, 154] on div at bounding box center [146, 151] width 58 height 19
click at [131, 220] on div "3" at bounding box center [145, 223] width 41 height 9
type input "3"
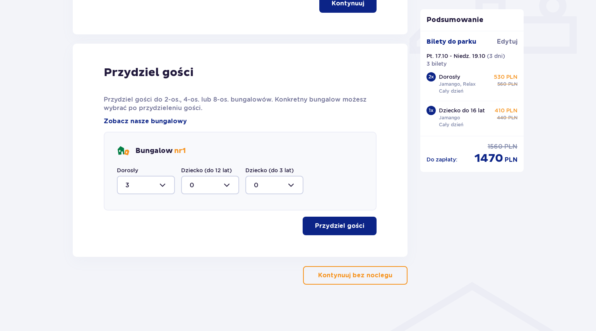
click at [335, 228] on p "Przydziel gości" at bounding box center [339, 226] width 49 height 9
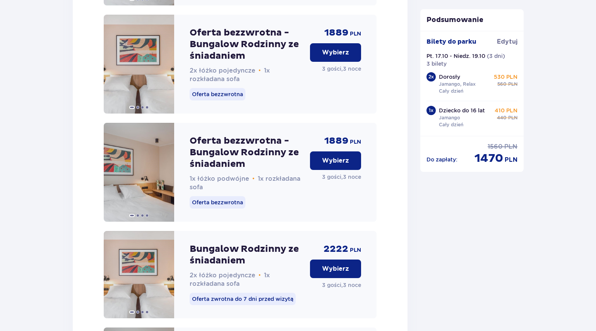
scroll to position [1067, 0]
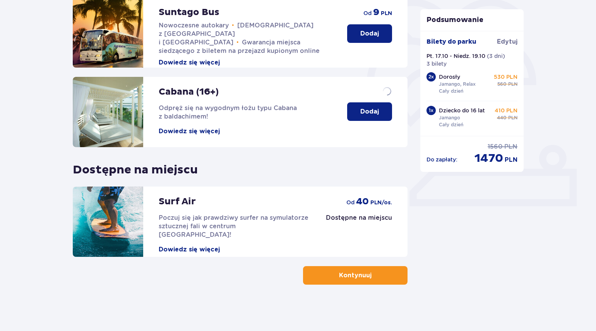
scroll to position [193, 0]
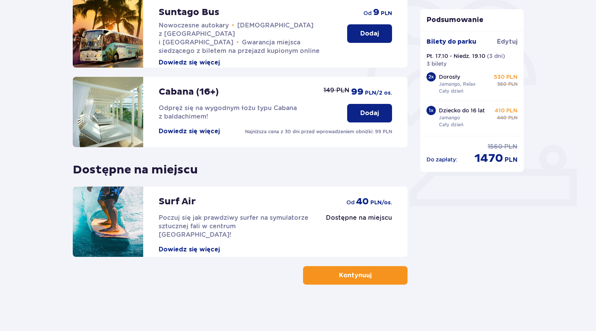
click at [361, 280] on p "Kontynuuj" at bounding box center [355, 275] width 32 height 9
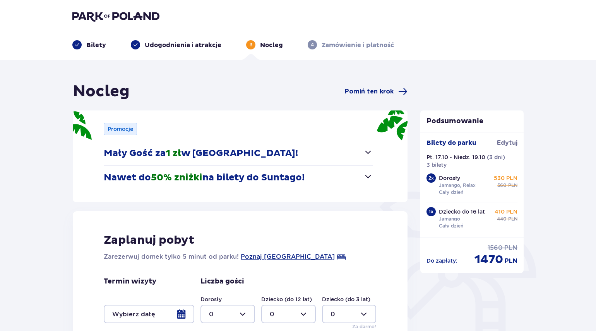
click at [182, 314] on div at bounding box center [149, 314] width 90 height 19
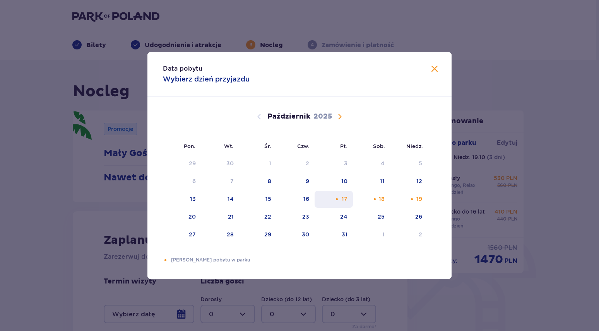
click at [341, 199] on div "17" at bounding box center [333, 199] width 38 height 17
drag, startPoint x: 410, startPoint y: 200, endPoint x: 415, endPoint y: 199, distance: 4.7
click at [411, 200] on div "Pomarańczowa kropka" at bounding box center [411, 199] width 5 height 5
type input "17.10.25 - 19.10.25"
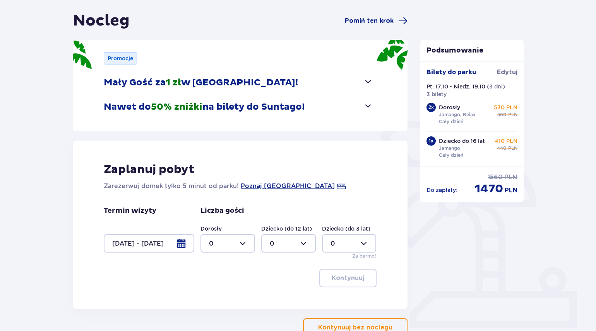
scroll to position [77, 0]
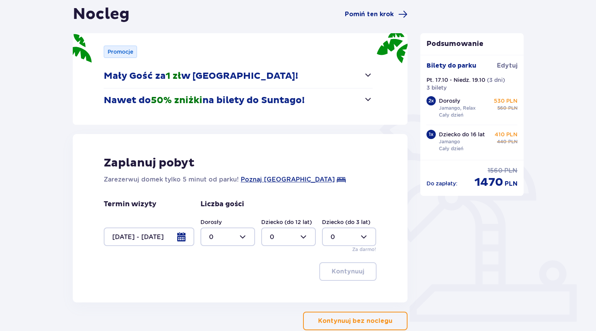
click at [230, 240] on div at bounding box center [227, 237] width 55 height 19
click at [212, 310] on p "3" at bounding box center [211, 309] width 4 height 9
type input "3"
click at [355, 320] on p "Kontynuuj bez noclegu" at bounding box center [355, 321] width 74 height 9
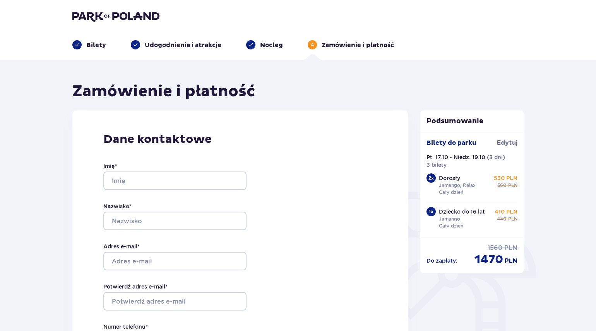
drag, startPoint x: 358, startPoint y: 292, endPoint x: 365, endPoint y: 282, distance: 12.1
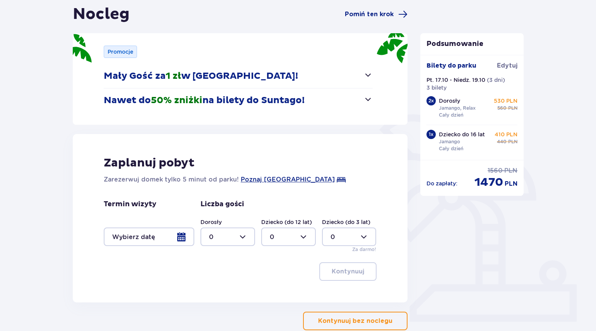
scroll to position [123, 0]
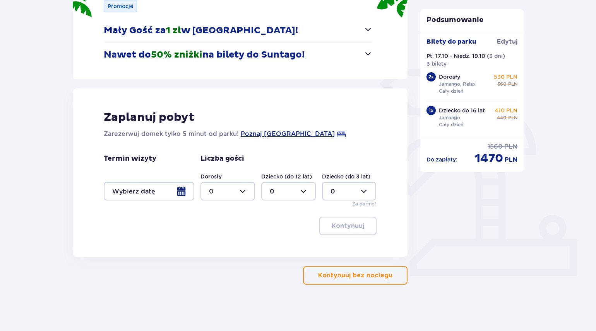
click at [179, 193] on div at bounding box center [149, 191] width 90 height 19
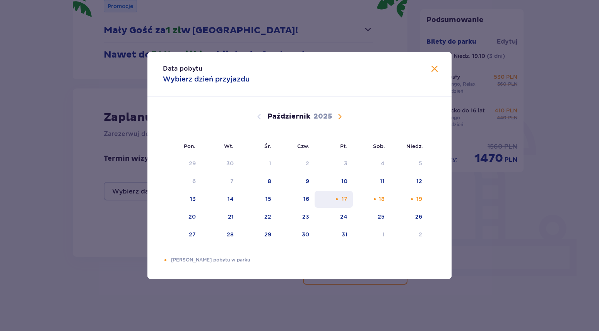
click at [340, 198] on div "17" at bounding box center [333, 199] width 38 height 17
click at [423, 199] on div "19" at bounding box center [409, 199] width 38 height 17
type input "17.10.25 - 19.10.25"
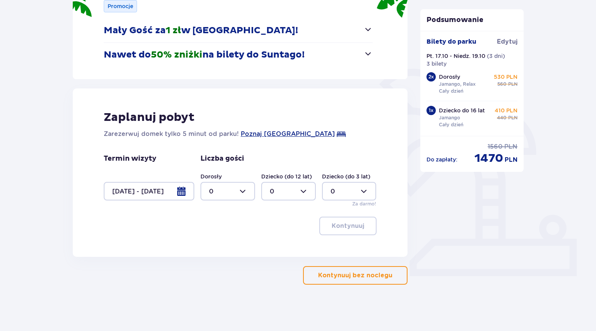
click at [234, 191] on div at bounding box center [227, 191] width 55 height 19
click at [210, 262] on p "3" at bounding box center [211, 263] width 4 height 9
type input "3"
click at [337, 225] on p "Kontynuuj" at bounding box center [347, 226] width 32 height 9
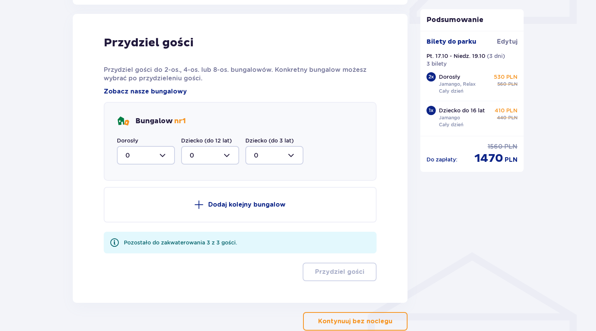
scroll to position [380, 0]
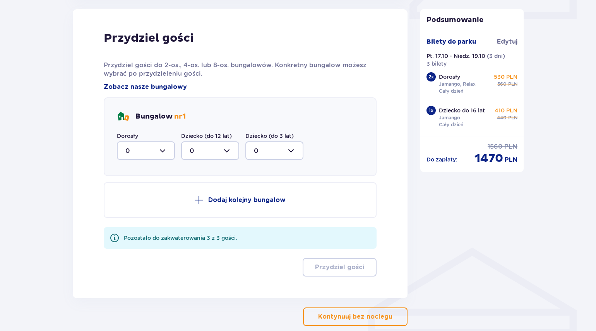
drag, startPoint x: 154, startPoint y: 149, endPoint x: 154, endPoint y: 156, distance: 7.0
click at [154, 149] on div at bounding box center [146, 151] width 58 height 19
click at [136, 222] on div "3" at bounding box center [145, 223] width 41 height 9
type input "3"
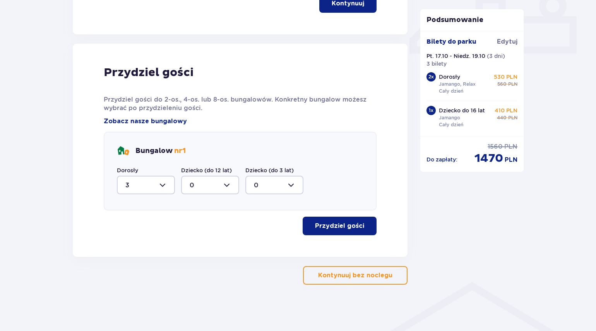
click at [333, 230] on p "Przydziel gości" at bounding box center [339, 226] width 49 height 9
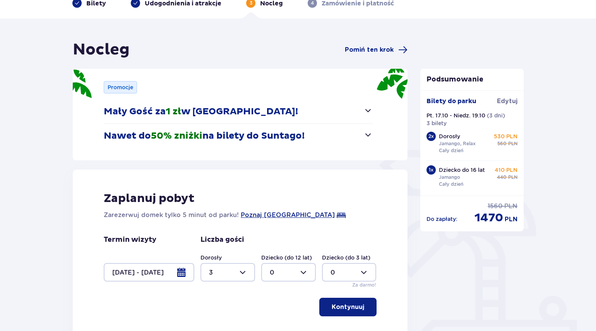
scroll to position [0, 0]
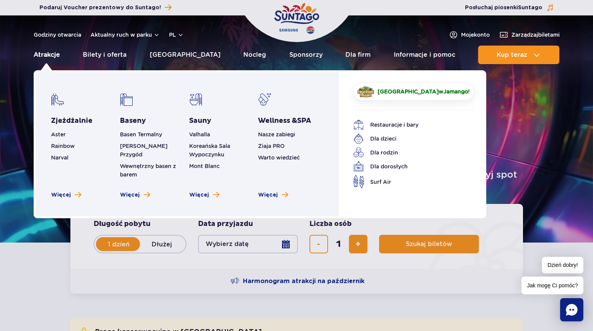
click at [54, 55] on link "Atrakcje" at bounding box center [47, 55] width 26 height 19
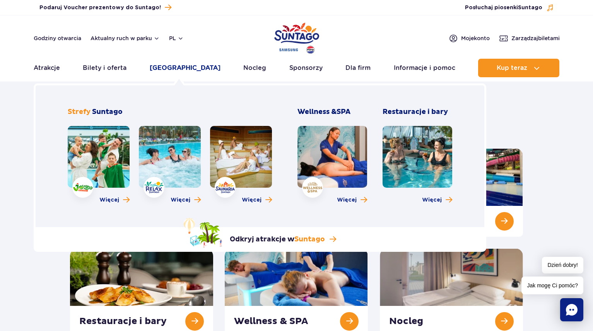
click at [179, 67] on link "[GEOGRAPHIC_DATA]" at bounding box center [185, 68] width 71 height 19
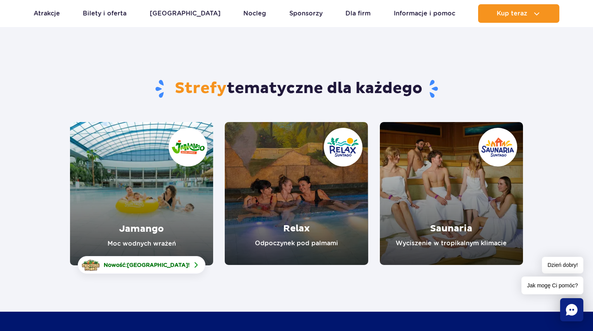
scroll to position [77, 0]
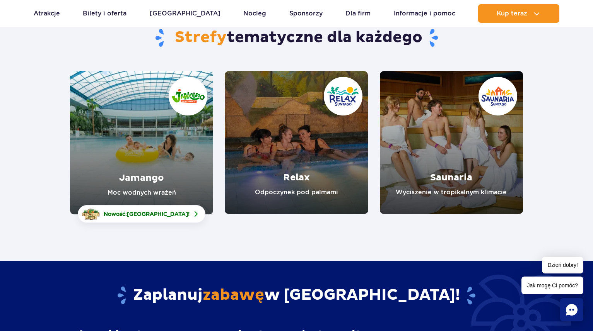
click at [159, 143] on link "Jamango" at bounding box center [141, 142] width 143 height 143
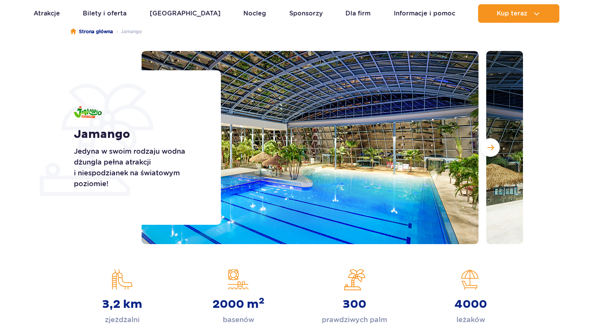
scroll to position [77, 0]
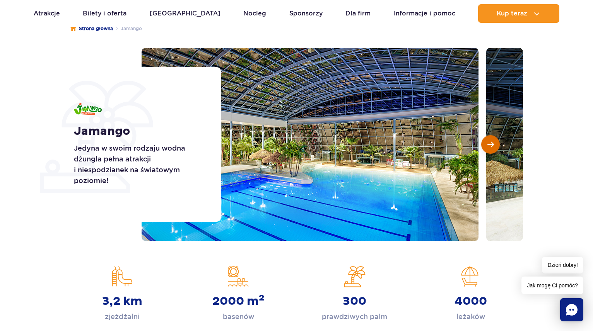
click at [492, 144] on span "Następny slajd" at bounding box center [490, 144] width 7 height 7
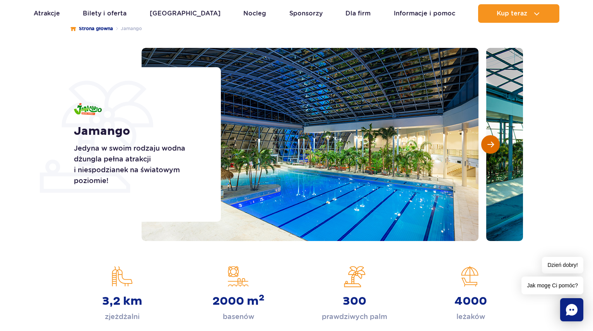
click at [488, 142] on span "Następny slajd" at bounding box center [490, 144] width 7 height 7
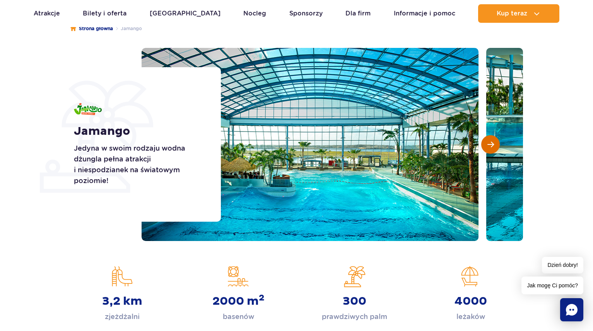
click at [488, 142] on span "Następny slajd" at bounding box center [490, 144] width 7 height 7
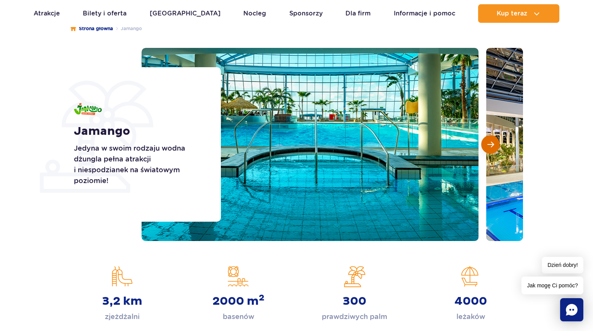
click at [488, 142] on span "Następny slajd" at bounding box center [490, 144] width 7 height 7
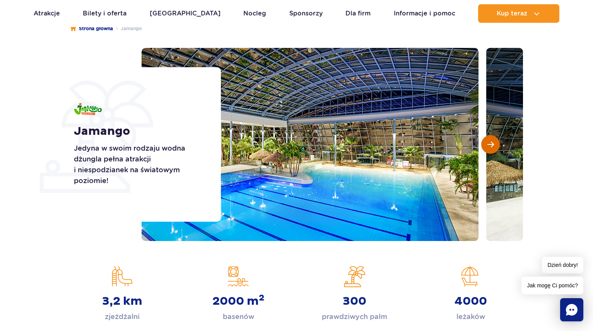
click at [488, 142] on span "Następny slajd" at bounding box center [490, 144] width 7 height 7
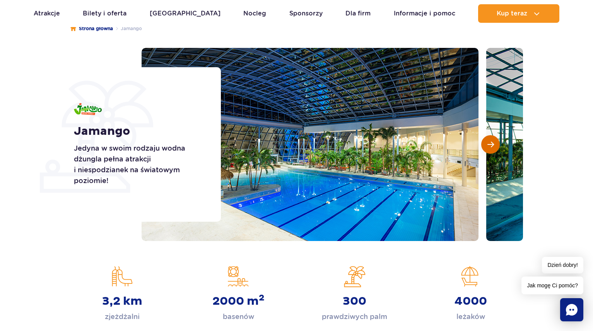
click at [488, 142] on span "Następny slajd" at bounding box center [490, 144] width 7 height 7
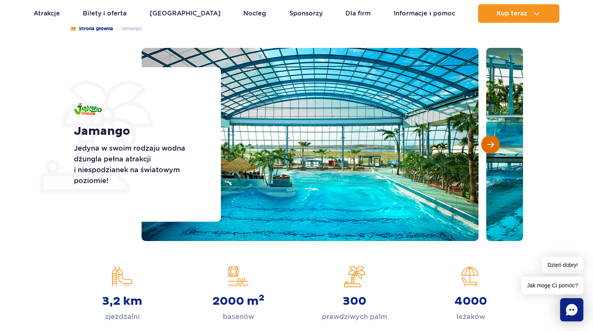
click at [488, 142] on span "Następny slajd" at bounding box center [490, 144] width 7 height 7
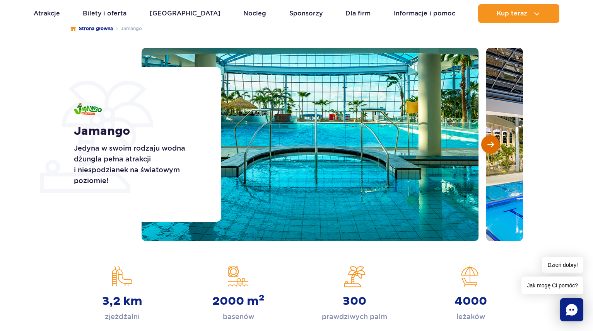
click at [488, 142] on span "Następny slajd" at bounding box center [490, 144] width 7 height 7
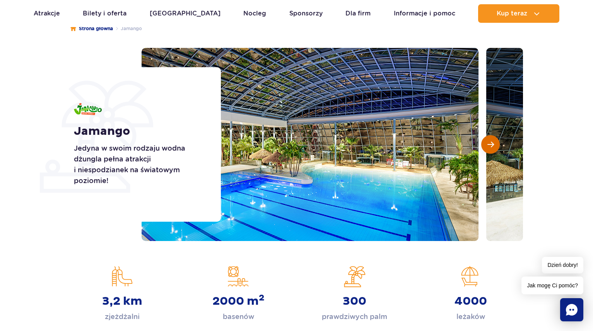
click at [488, 142] on span "Następny slajd" at bounding box center [490, 144] width 7 height 7
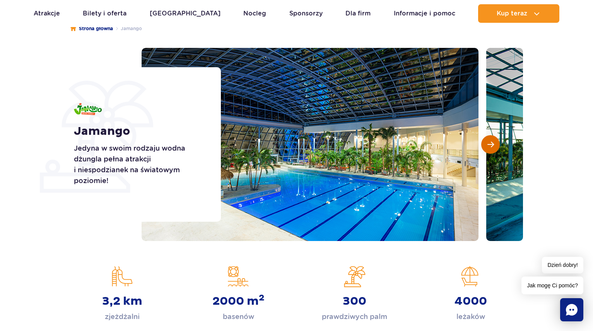
click at [488, 142] on span "Następny slajd" at bounding box center [490, 144] width 7 height 7
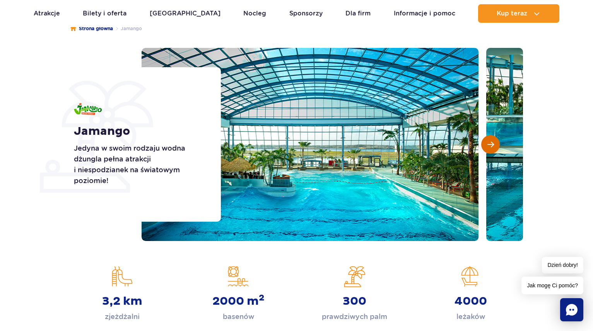
click at [488, 142] on span "Następny slajd" at bounding box center [490, 144] width 7 height 7
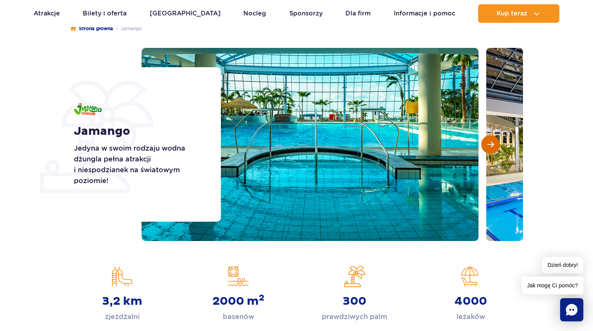
click at [488, 142] on span "Następny slajd" at bounding box center [490, 144] width 7 height 7
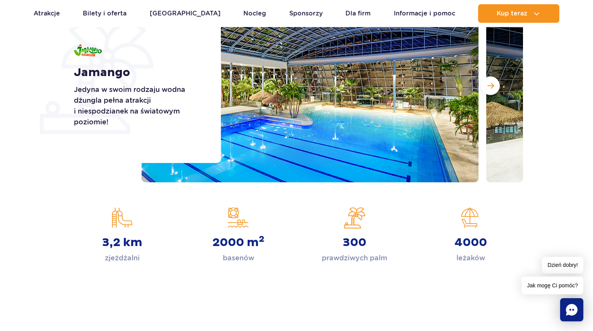
scroll to position [116, 0]
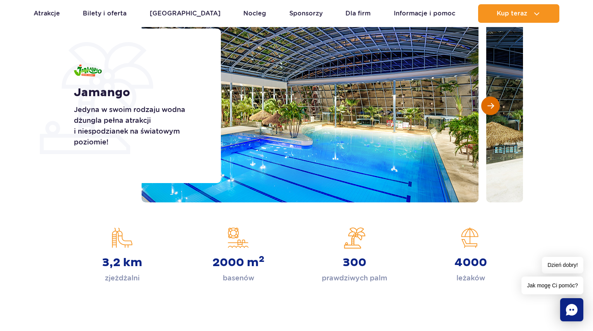
click at [485, 106] on button "Następny slajd" at bounding box center [490, 106] width 19 height 19
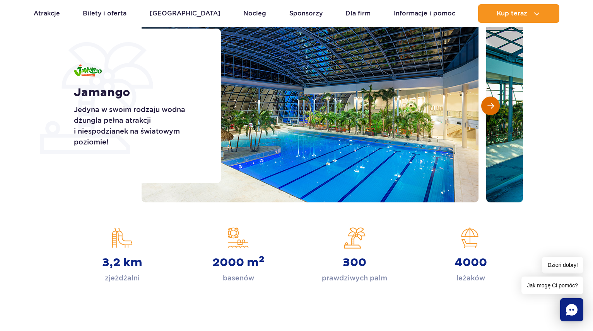
click at [485, 106] on button "Następny slajd" at bounding box center [490, 106] width 19 height 19
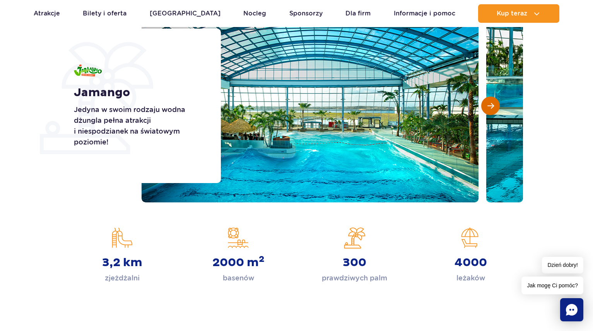
click at [485, 106] on button "Następny slajd" at bounding box center [490, 106] width 19 height 19
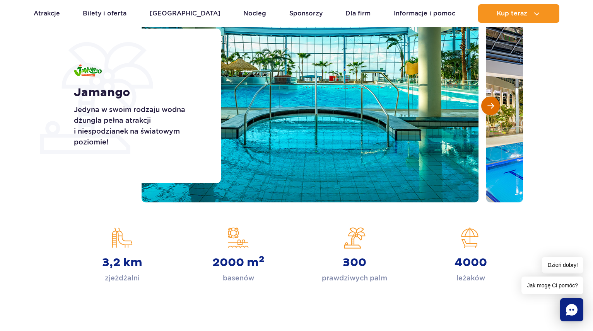
click at [485, 107] on button "Następny slajd" at bounding box center [490, 106] width 19 height 19
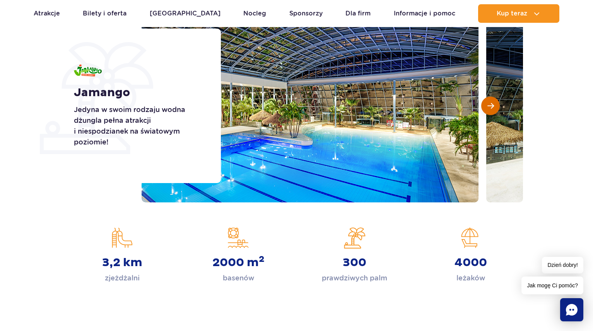
click at [485, 107] on button "Następny slajd" at bounding box center [490, 106] width 19 height 19
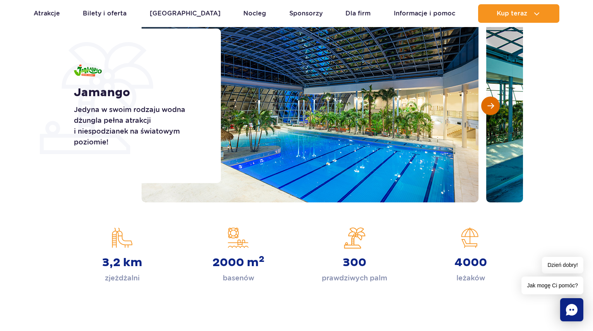
click at [485, 107] on button "Następny slajd" at bounding box center [490, 106] width 19 height 19
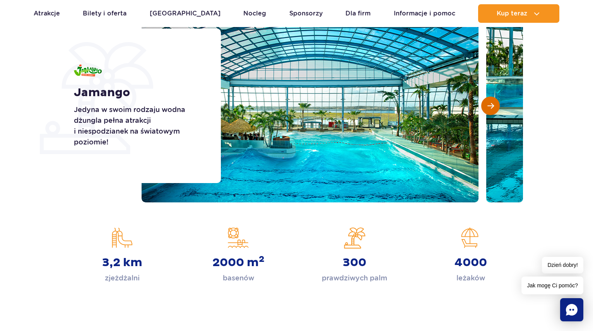
click at [485, 107] on button "Następny slajd" at bounding box center [490, 106] width 19 height 19
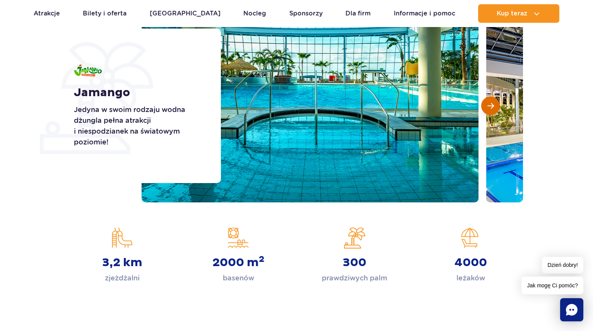
click at [488, 105] on span "Następny slajd" at bounding box center [490, 105] width 7 height 7
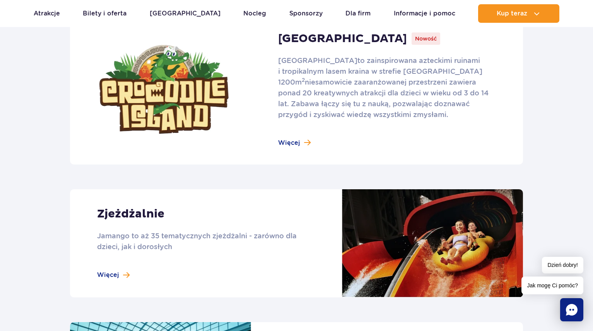
scroll to position [580, 0]
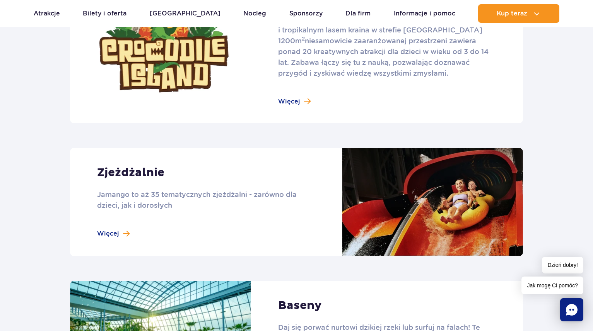
click at [293, 101] on link at bounding box center [296, 48] width 453 height 150
click at [135, 204] on link at bounding box center [296, 202] width 453 height 108
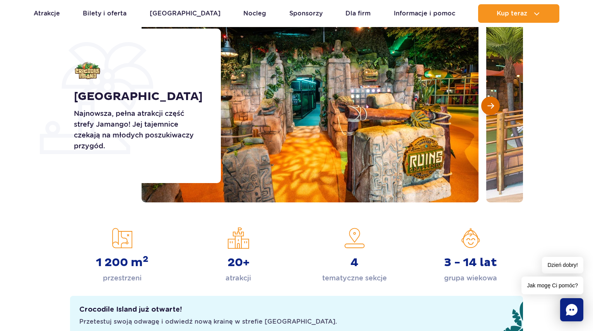
click at [492, 109] on span "Następny slajd" at bounding box center [490, 105] width 7 height 7
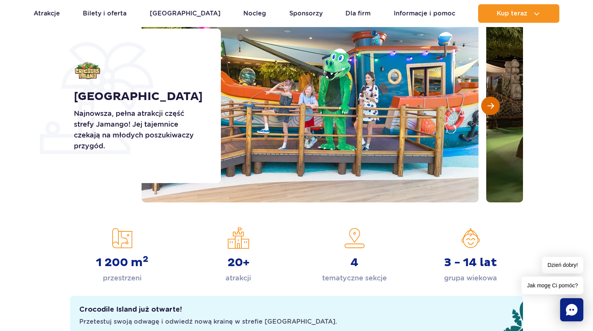
click at [492, 105] on span "Następny slajd" at bounding box center [490, 105] width 7 height 7
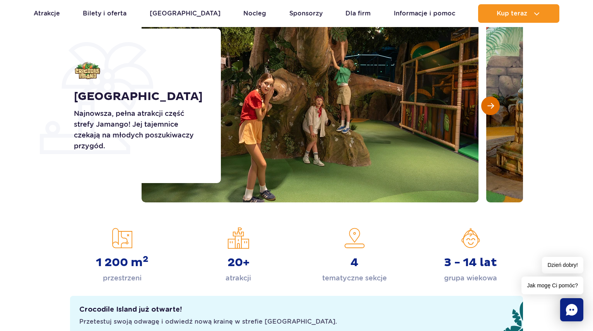
click at [492, 105] on span "Następny slajd" at bounding box center [490, 105] width 7 height 7
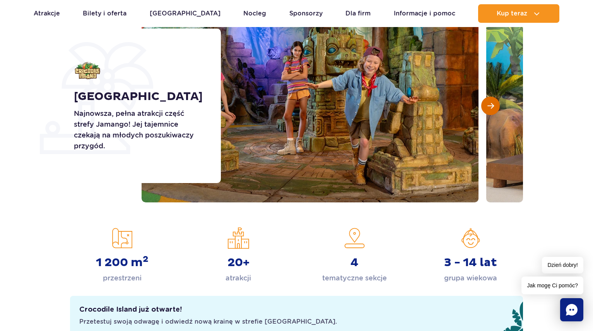
click at [492, 105] on span "Następny slajd" at bounding box center [490, 105] width 7 height 7
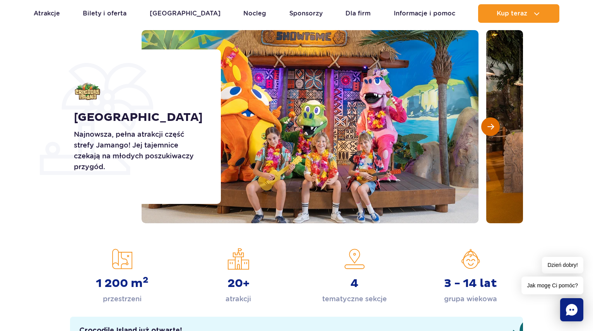
scroll to position [77, 0]
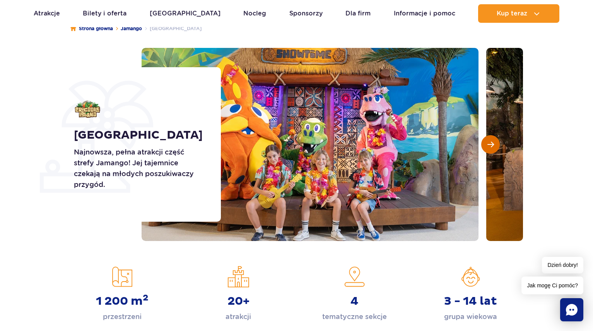
click at [493, 140] on button "Następny slajd" at bounding box center [490, 144] width 19 height 19
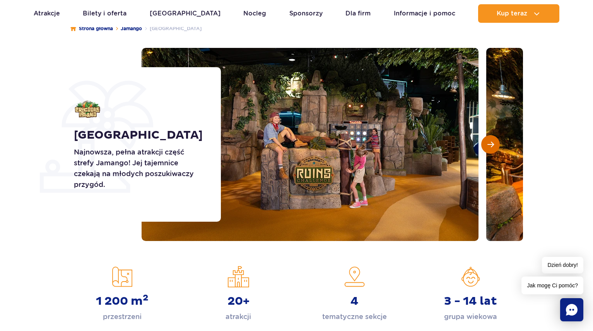
click at [496, 147] on button "Następny slajd" at bounding box center [490, 144] width 19 height 19
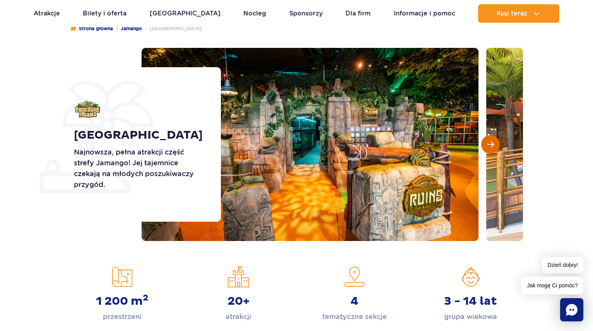
click at [496, 146] on button "Następny slajd" at bounding box center [490, 144] width 19 height 19
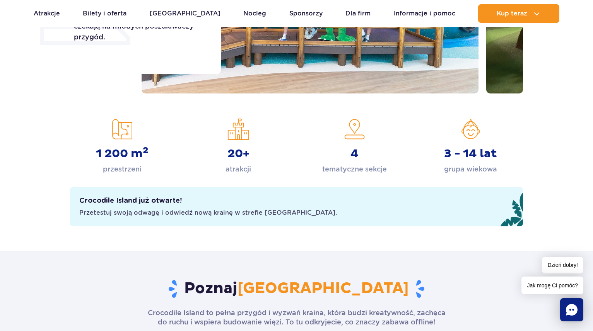
scroll to position [232, 0]
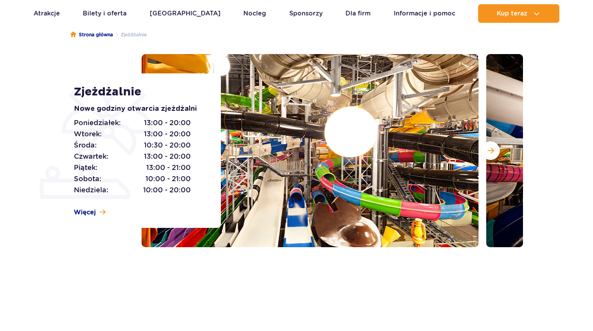
scroll to position [77, 0]
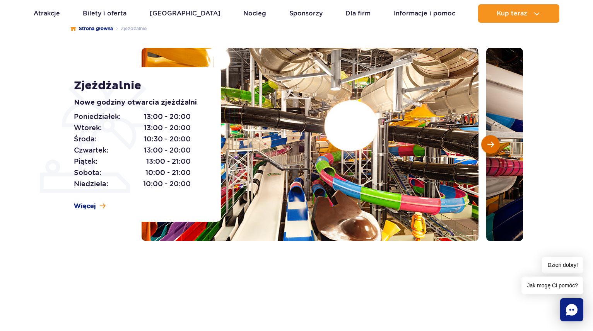
click at [493, 148] on span "Następny slajd" at bounding box center [490, 144] width 7 height 7
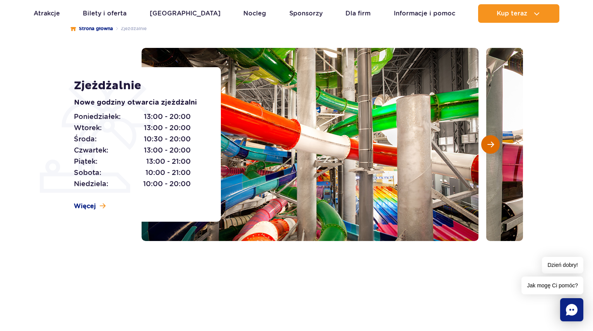
click at [493, 148] on span "Następny slajd" at bounding box center [490, 144] width 7 height 7
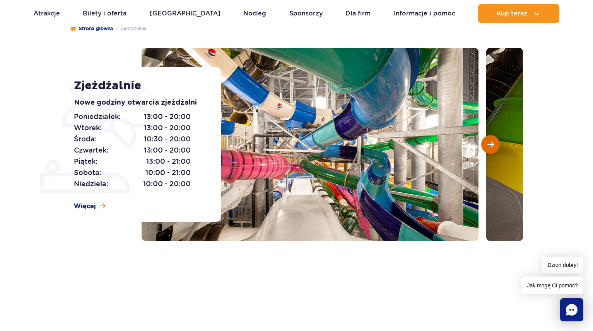
click at [493, 147] on span "Następny slajd" at bounding box center [490, 144] width 7 height 7
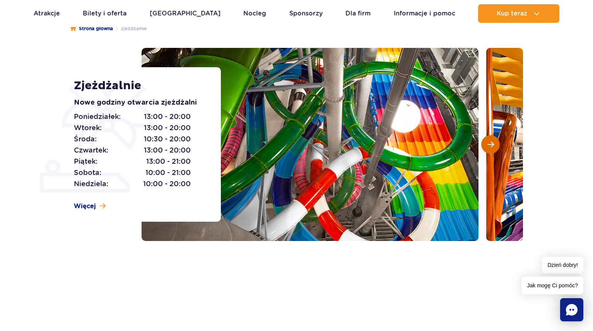
click at [491, 148] on span "Następny slajd" at bounding box center [490, 144] width 7 height 7
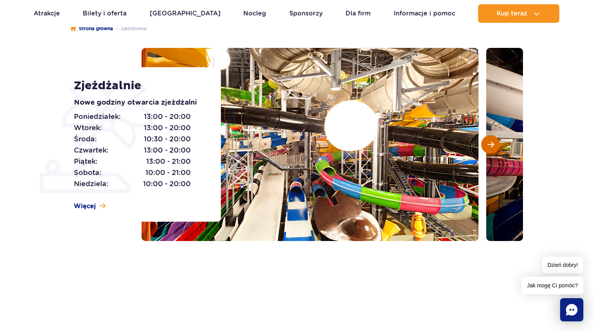
click at [491, 148] on span "Następny slajd" at bounding box center [490, 144] width 7 height 7
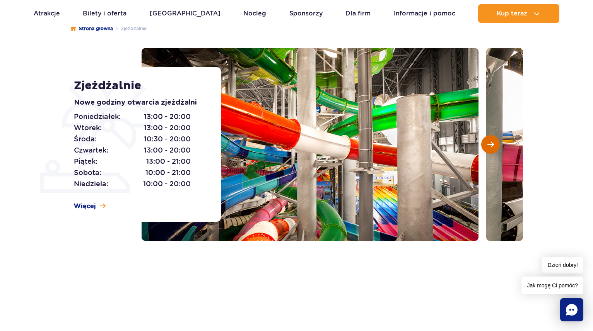
click at [491, 148] on span "Następny slajd" at bounding box center [490, 144] width 7 height 7
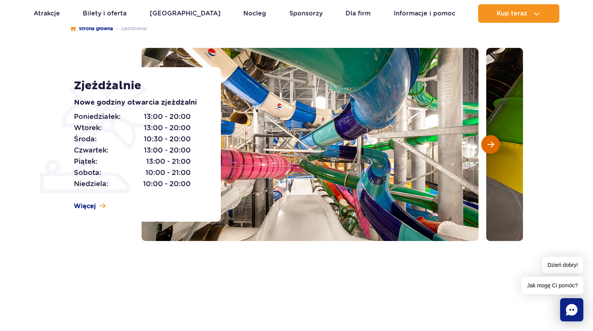
click at [491, 148] on span "Następny slajd" at bounding box center [490, 144] width 7 height 7
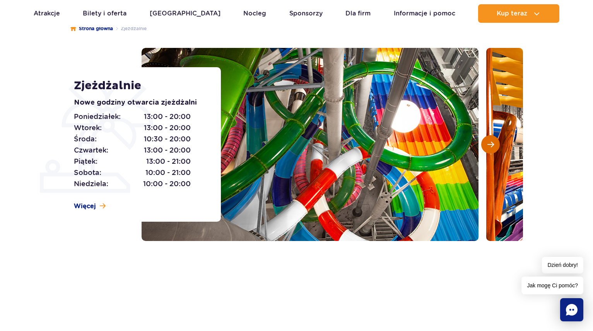
click at [491, 148] on span "Następny slajd" at bounding box center [490, 144] width 7 height 7
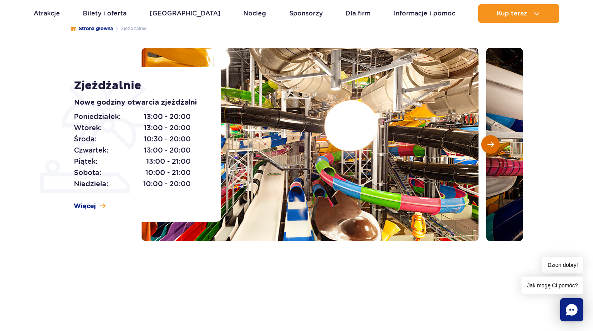
click at [491, 148] on span "Następny slajd" at bounding box center [490, 144] width 7 height 7
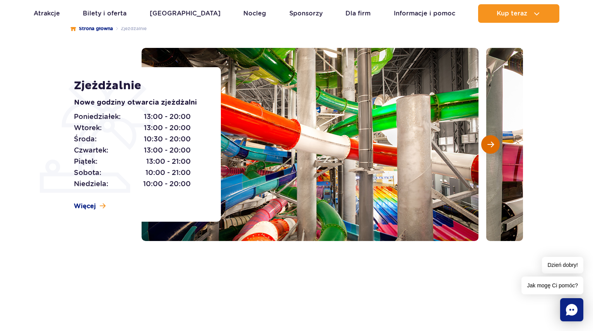
click at [490, 148] on span "Następny slajd" at bounding box center [490, 144] width 7 height 7
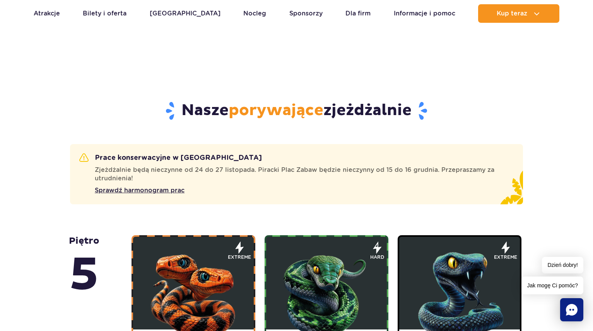
scroll to position [348, 0]
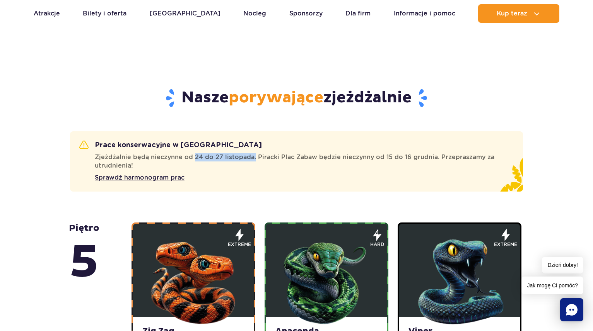
drag, startPoint x: 194, startPoint y: 159, endPoint x: 252, endPoint y: 157, distance: 57.7
click at [252, 157] on span "Zjeżdżalnie będą nieczynne od 24 do 27 listopada. Piracki Plac Zabaw będzie nie…" at bounding box center [300, 161] width 410 height 17
drag, startPoint x: 383, startPoint y: 159, endPoint x: 426, endPoint y: 155, distance: 43.0
click at [426, 155] on span "Zjeżdżalnie będą nieczynne od 24 do 27 listopada. Piracki Plac Zabaw będzie nie…" at bounding box center [300, 161] width 410 height 17
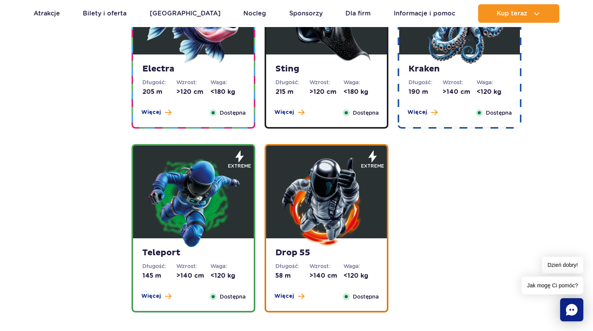
scroll to position [851, 0]
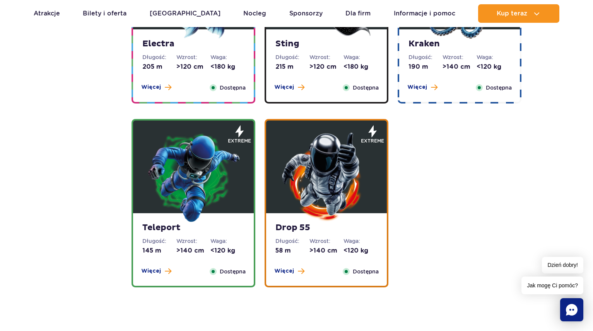
click at [219, 203] on img at bounding box center [193, 176] width 93 height 93
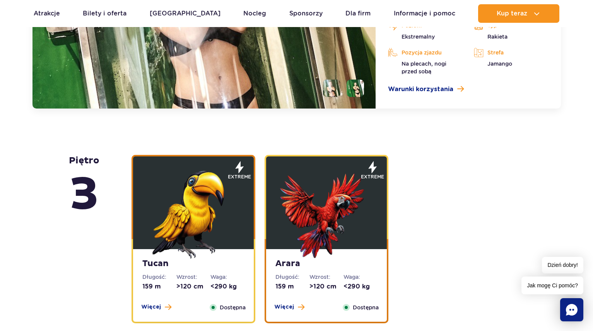
scroll to position [1264, 0]
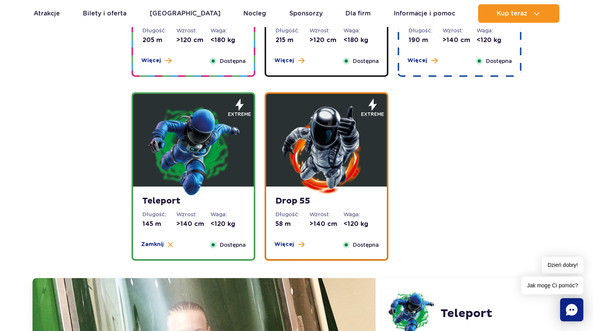
click at [338, 159] on img at bounding box center [326, 150] width 93 height 93
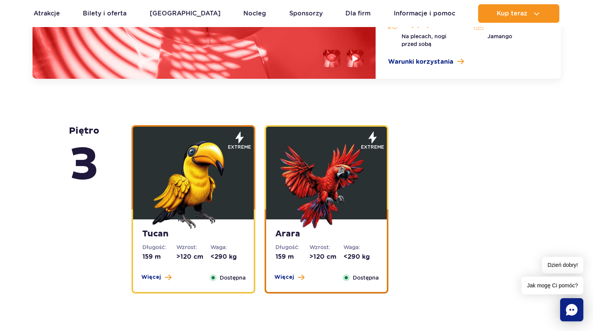
scroll to position [1303, 0]
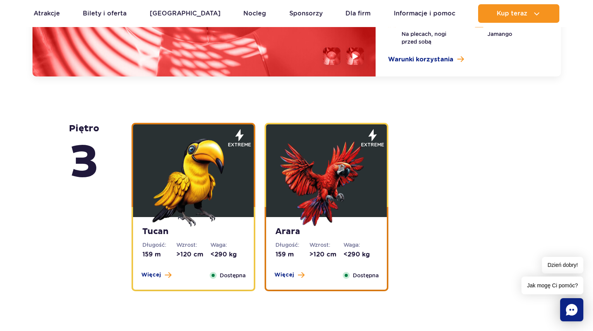
click at [196, 196] on img at bounding box center [193, 180] width 93 height 93
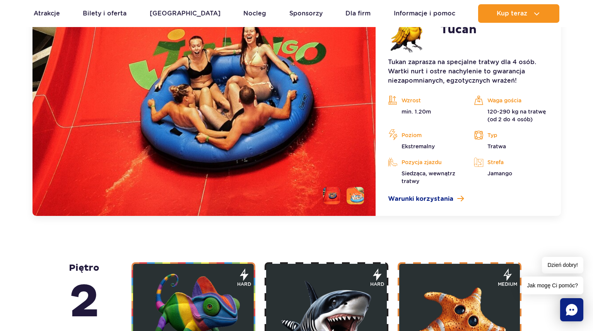
scroll to position [1363, 0]
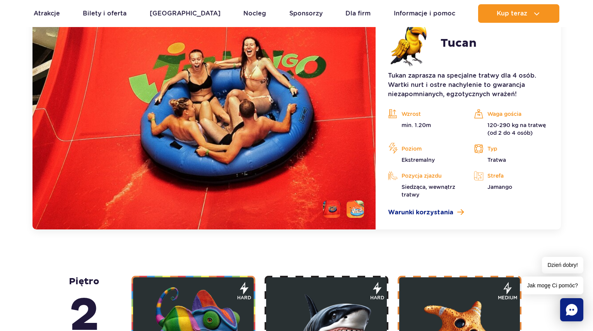
click at [294, 210] on img at bounding box center [203, 119] width 343 height 222
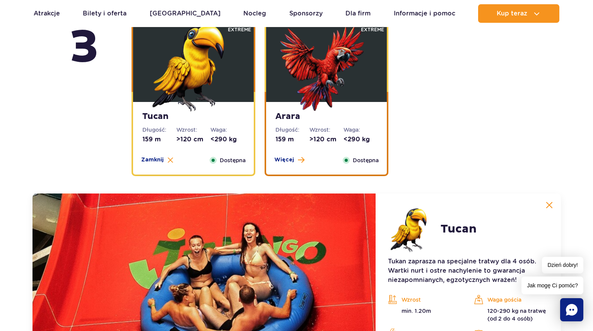
scroll to position [1170, 0]
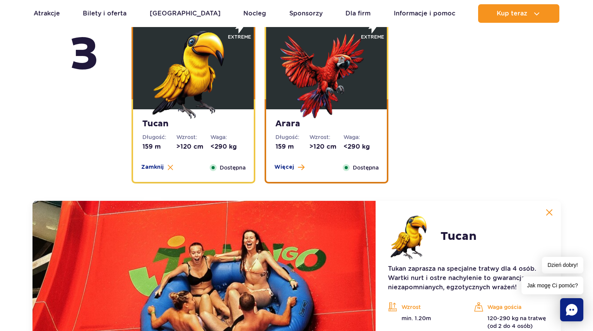
click at [339, 107] on img at bounding box center [326, 72] width 93 height 93
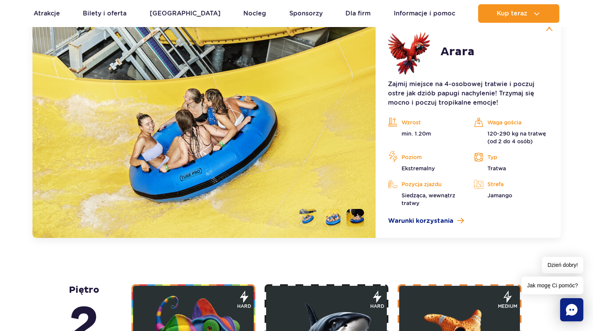
scroll to position [1363, 0]
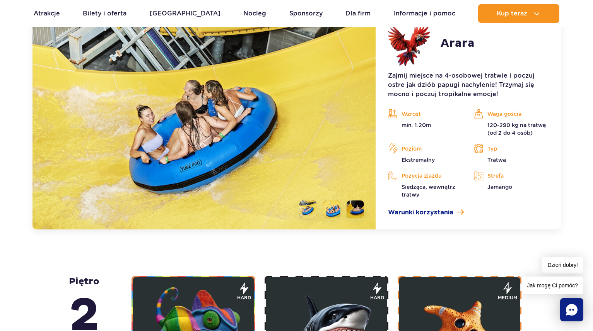
click at [329, 210] on li at bounding box center [331, 209] width 17 height 17
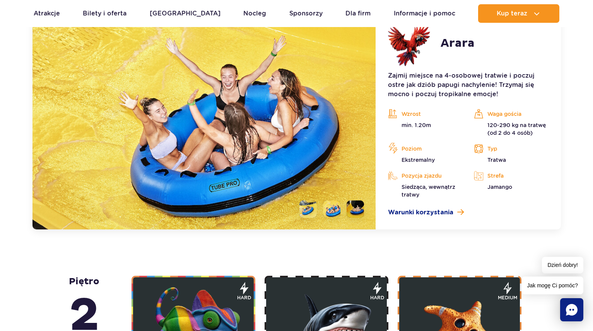
click at [311, 212] on li at bounding box center [307, 209] width 17 height 17
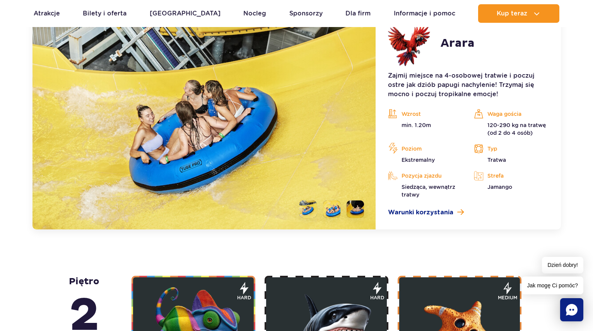
click at [358, 209] on li at bounding box center [354, 209] width 17 height 17
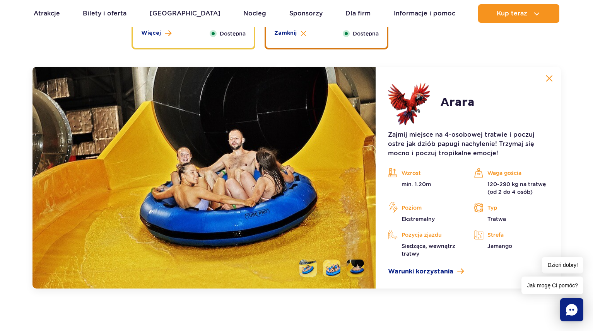
scroll to position [1247, 0]
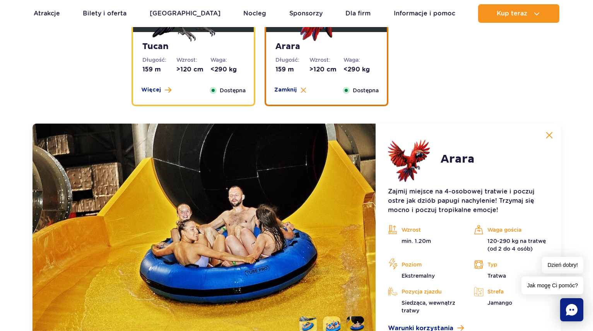
click at [226, 91] on span "Dostępna" at bounding box center [233, 90] width 26 height 9
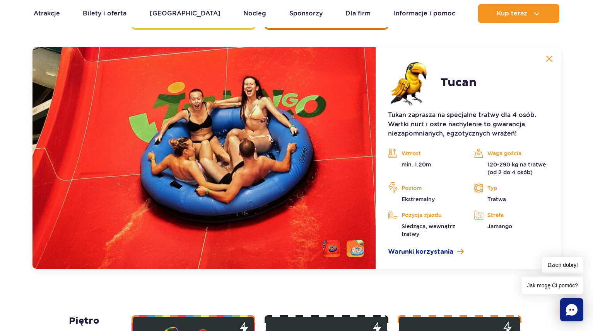
scroll to position [1324, 0]
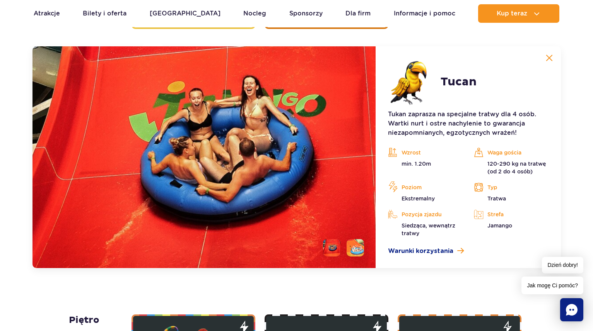
click at [352, 249] on li at bounding box center [354, 247] width 17 height 17
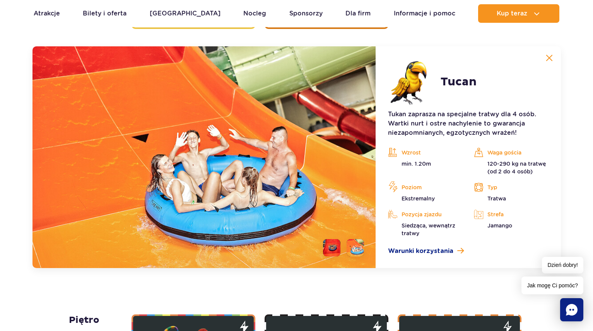
click at [335, 250] on li at bounding box center [331, 247] width 17 height 17
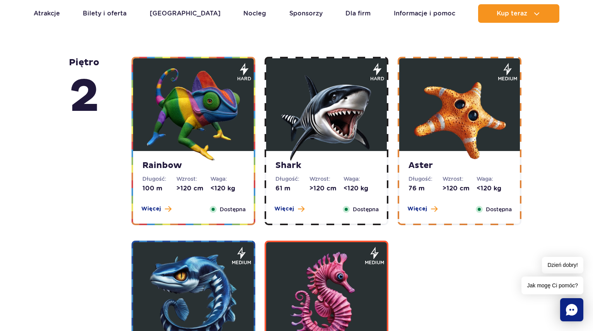
scroll to position [1595, 0]
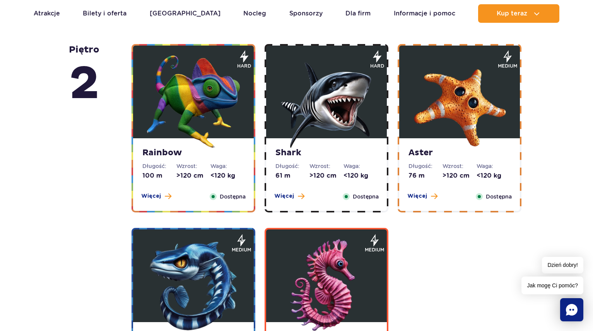
click at [215, 119] on img at bounding box center [193, 101] width 93 height 93
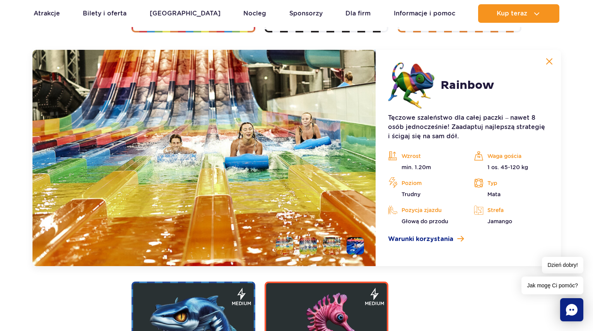
scroll to position [1539, 0]
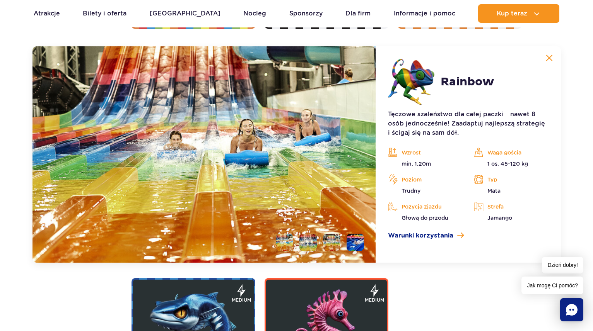
click at [336, 242] on li at bounding box center [331, 242] width 17 height 17
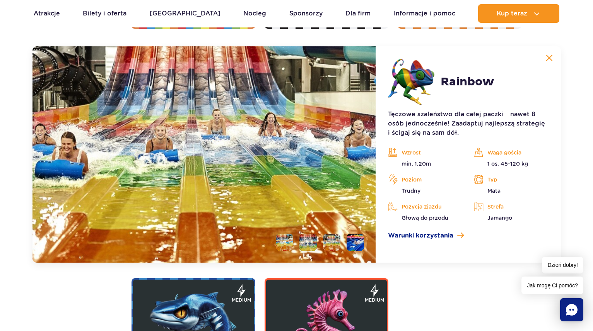
click at [304, 247] on li at bounding box center [307, 242] width 17 height 17
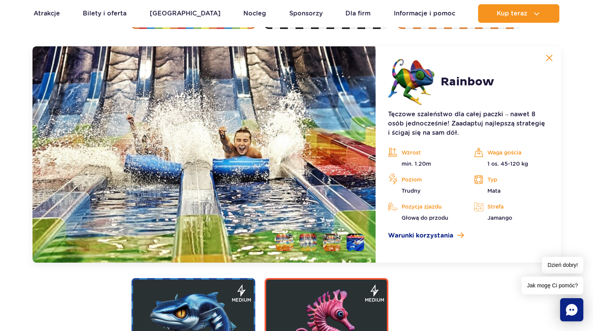
click at [283, 243] on li at bounding box center [284, 242] width 17 height 17
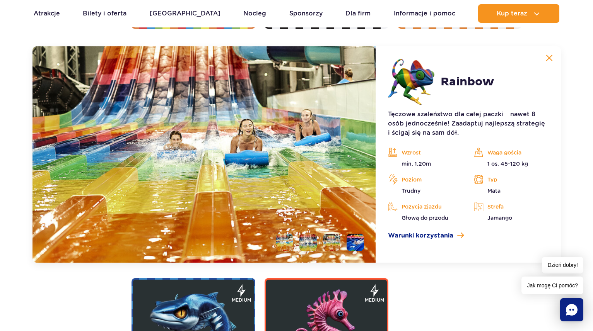
click at [309, 244] on li at bounding box center [307, 242] width 17 height 17
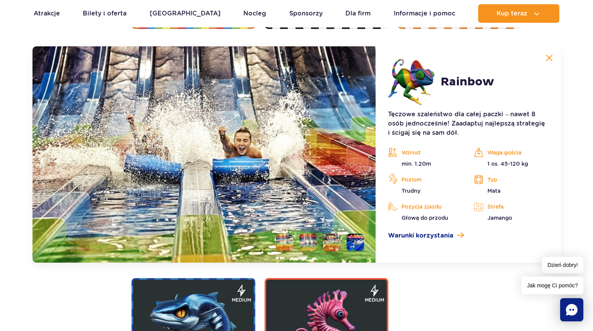
click at [352, 241] on li at bounding box center [354, 242] width 17 height 17
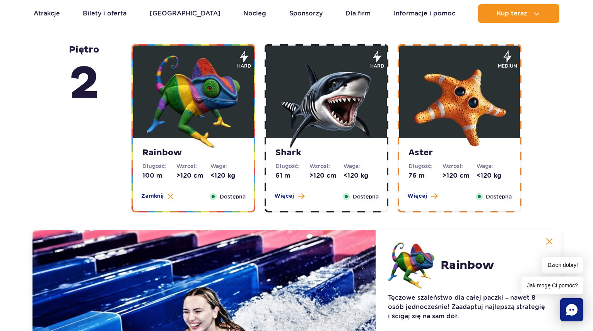
scroll to position [1346, 0]
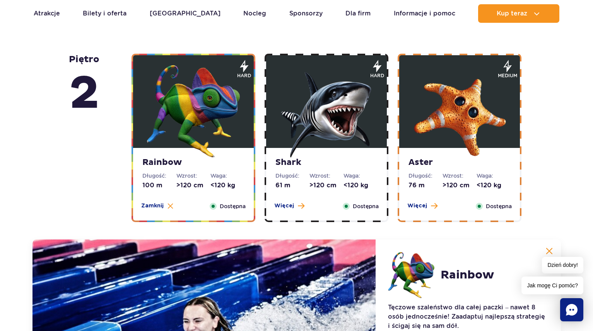
click at [333, 169] on div "Shark Długość: 61 m Wzrost: >120 cm Waga: <120 kg Więcej Zamknij Dostępna" at bounding box center [326, 184] width 121 height 73
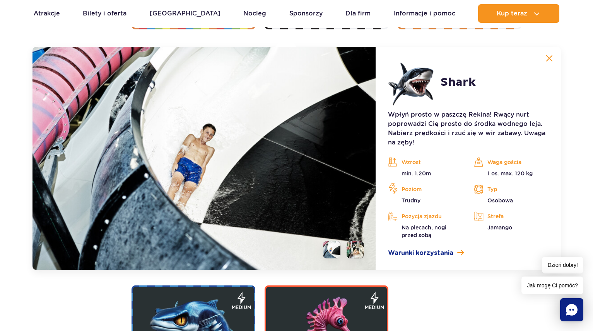
scroll to position [1539, 0]
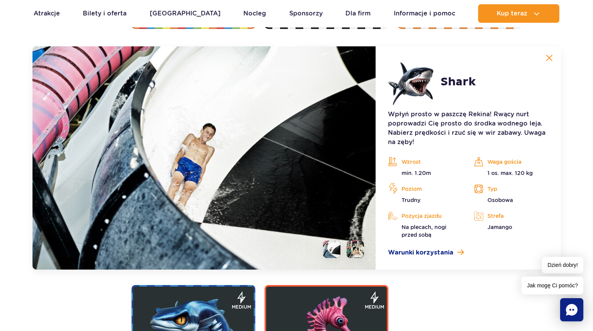
click at [355, 249] on li at bounding box center [354, 249] width 17 height 17
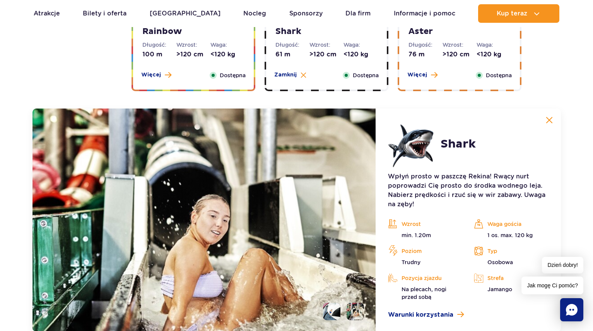
scroll to position [1346, 0]
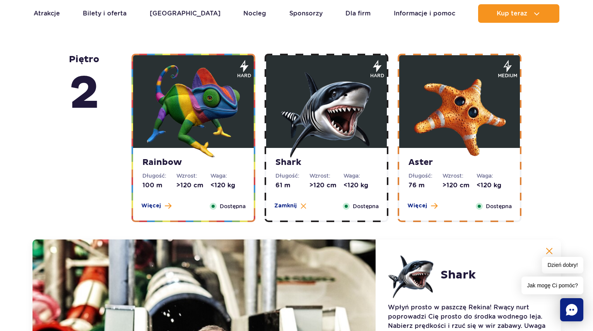
click at [323, 139] on img at bounding box center [326, 111] width 93 height 93
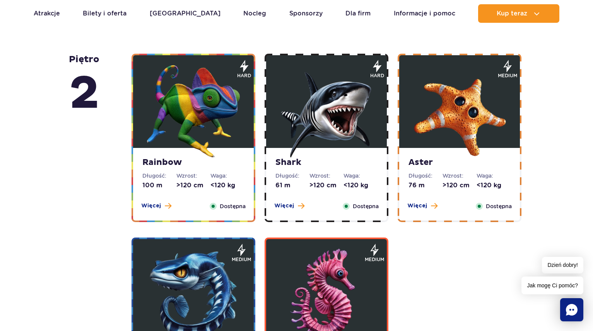
click at [447, 133] on img at bounding box center [459, 111] width 93 height 93
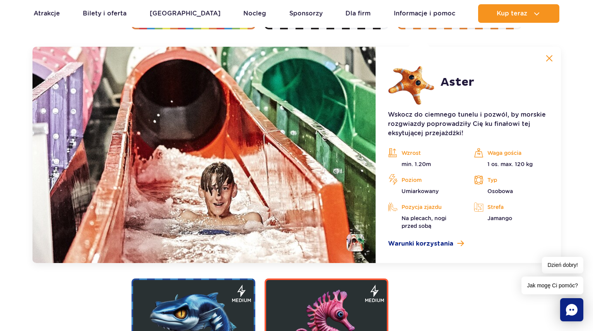
scroll to position [1539, 0]
drag, startPoint x: 432, startPoint y: 193, endPoint x: 440, endPoint y: 195, distance: 8.3
click at [437, 197] on div "Wzrost min. 1.20m Waga gościa 1 os. max. 120 kg Poziom Umiarkowany Typ Osobowa …" at bounding box center [468, 188] width 172 height 83
click at [495, 189] on p "Osobowa" at bounding box center [511, 191] width 74 height 8
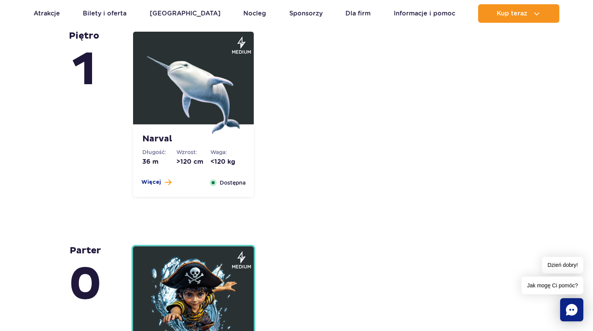
scroll to position [1965, 0]
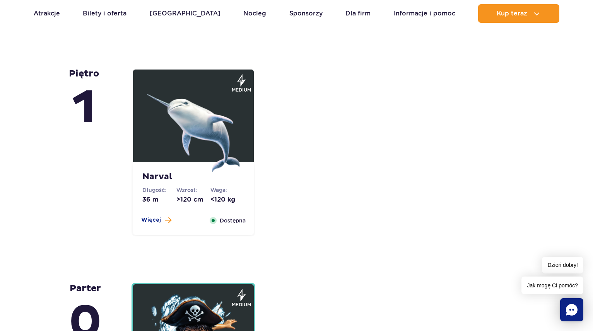
click at [203, 147] on img at bounding box center [193, 125] width 93 height 93
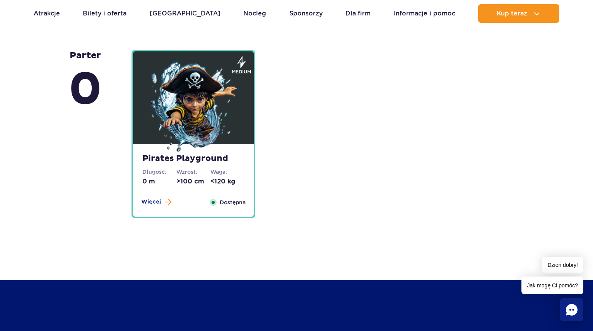
scroll to position [2209, 0]
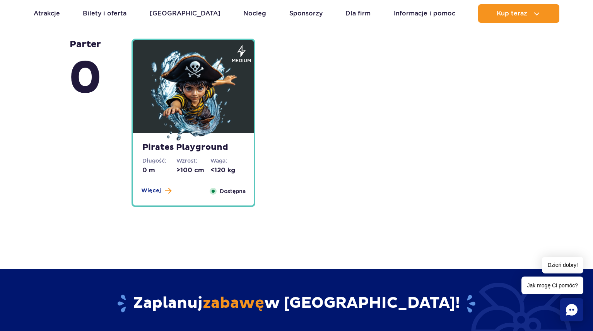
click at [242, 166] on dl "Waga: <120 kg" at bounding box center [227, 166] width 34 height 18
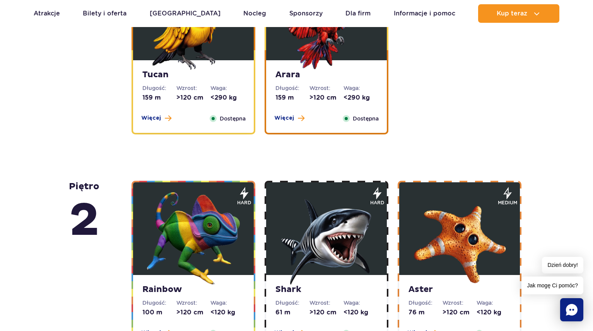
scroll to position [1303, 0]
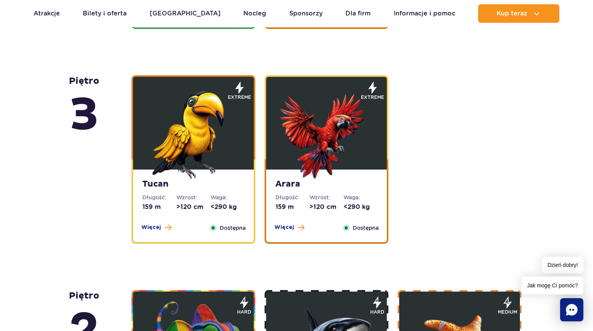
click at [234, 142] on img at bounding box center [193, 133] width 93 height 93
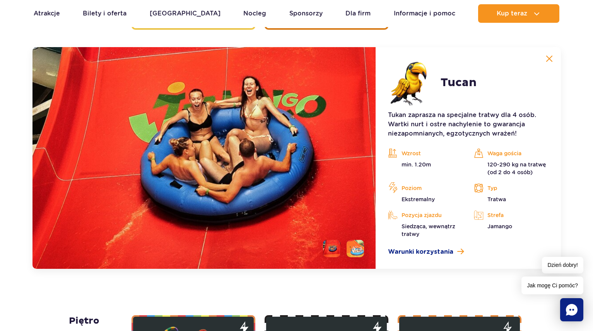
scroll to position [1324, 0]
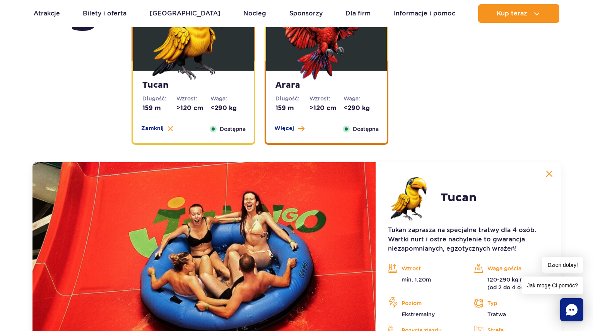
click at [327, 83] on strong "Arara" at bounding box center [326, 85] width 102 height 11
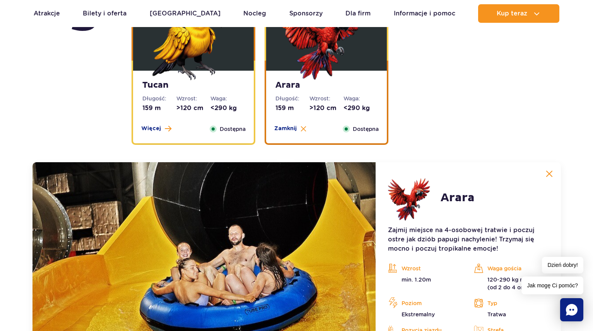
click at [188, 91] on div "Tucan Długość: 159 m Wzrost: >120 cm Waga: <290 kg Więcej Zamknij Dostępna" at bounding box center [193, 107] width 121 height 73
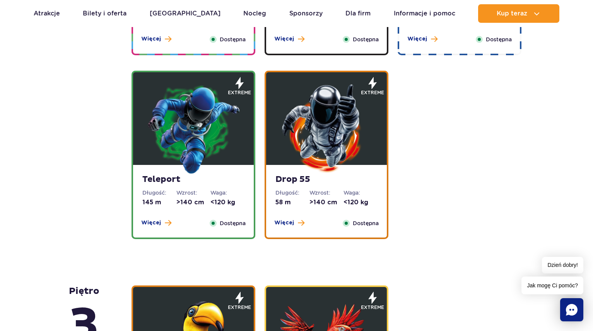
click at [192, 143] on img at bounding box center [193, 128] width 93 height 93
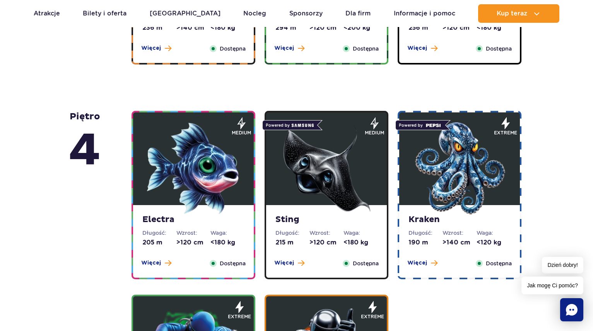
scroll to position [645, 0]
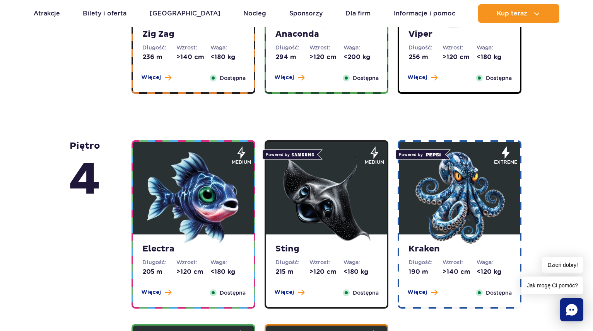
click at [225, 199] on img at bounding box center [193, 198] width 93 height 93
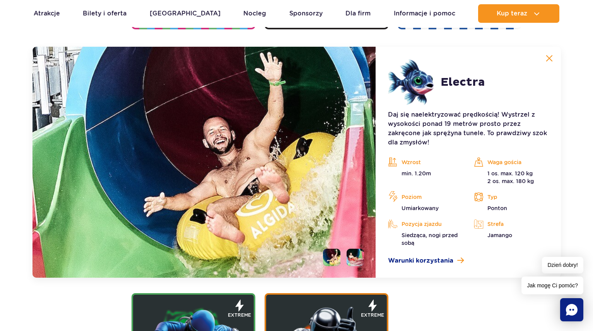
scroll to position [925, 0]
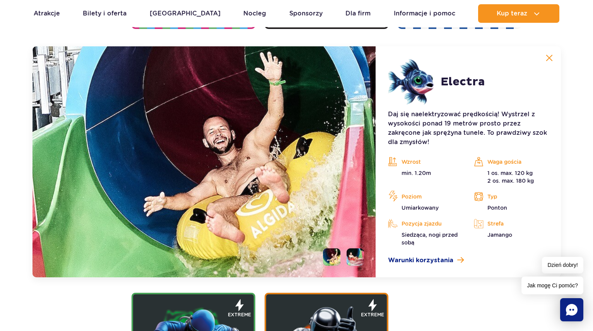
click at [365, 255] on img at bounding box center [203, 161] width 343 height 231
click at [357, 259] on li at bounding box center [354, 257] width 17 height 17
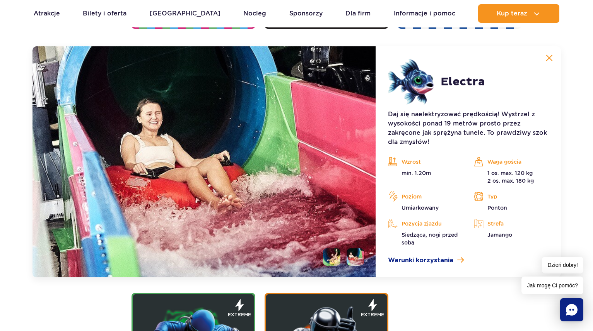
click at [329, 256] on li at bounding box center [331, 257] width 17 height 17
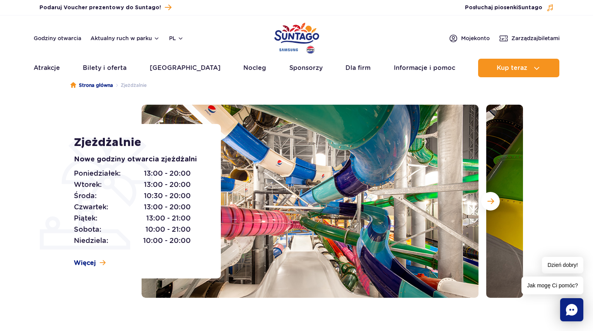
scroll to position [0, 0]
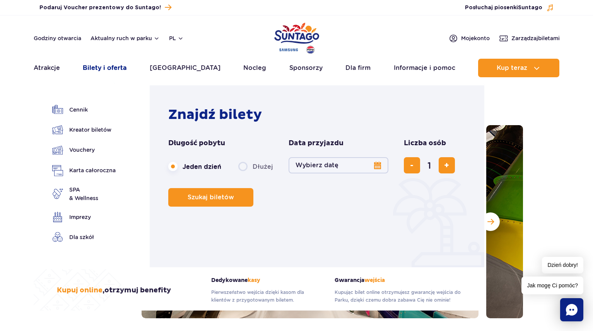
click at [107, 69] on link "Bilety i oferta" at bounding box center [105, 68] width 44 height 19
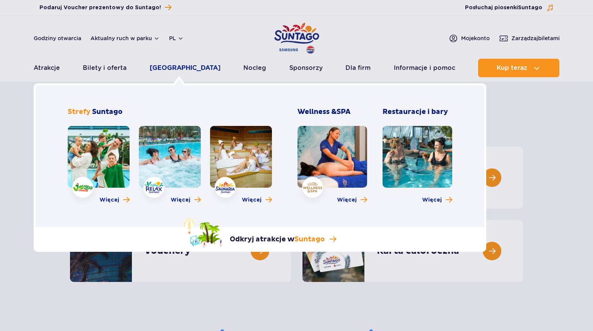
click at [187, 69] on link "[GEOGRAPHIC_DATA]" at bounding box center [185, 68] width 71 height 19
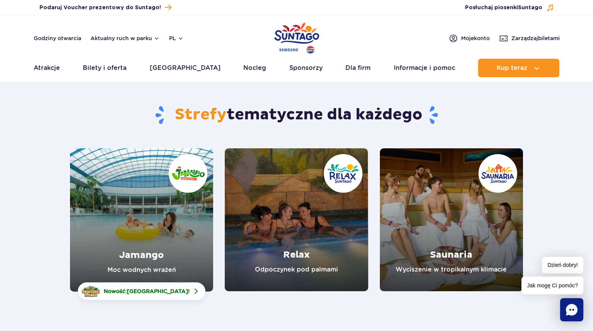
click at [469, 241] on link "Saunaria" at bounding box center [451, 219] width 143 height 143
drag, startPoint x: 420, startPoint y: 220, endPoint x: 423, endPoint y: 224, distance: 5.5
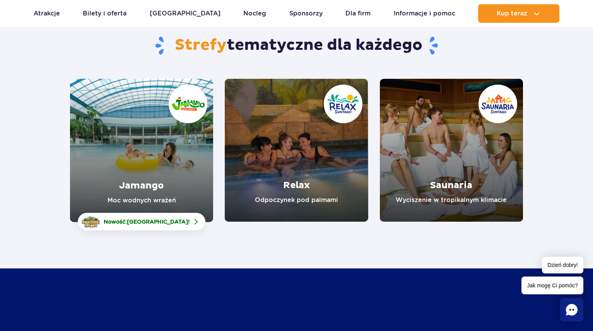
scroll to position [77, 0]
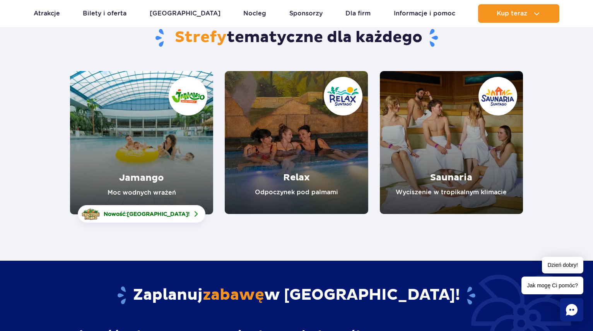
click at [328, 140] on link "Relax" at bounding box center [296, 142] width 143 height 143
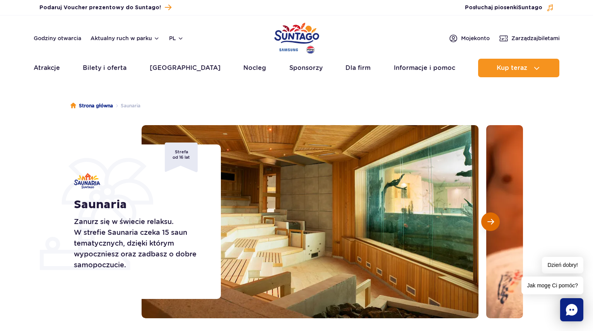
click at [488, 225] on span "Następny slajd" at bounding box center [490, 221] width 7 height 7
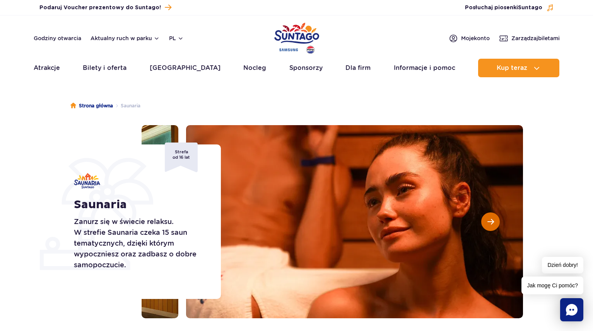
click at [488, 225] on span "Następny slajd" at bounding box center [490, 221] width 7 height 7
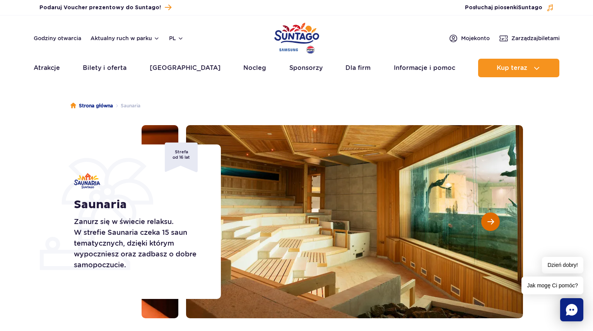
click at [488, 225] on span "Następny slajd" at bounding box center [490, 221] width 7 height 7
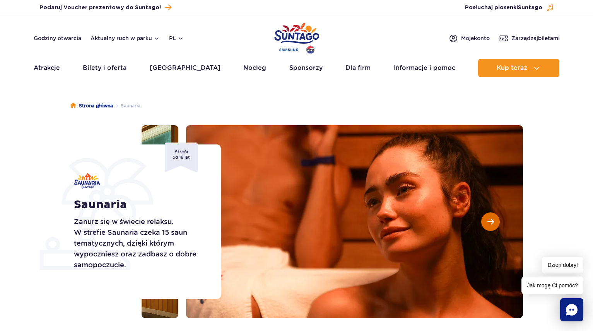
click at [488, 225] on span "Następny slajd" at bounding box center [490, 221] width 7 height 7
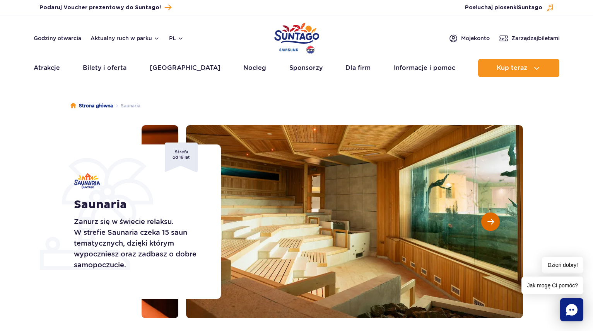
click at [488, 224] on span "Następny slajd" at bounding box center [490, 221] width 7 height 7
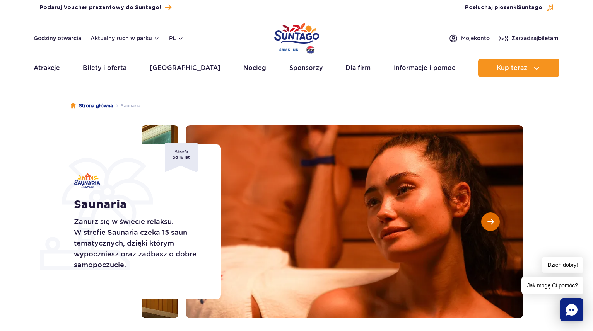
click at [488, 222] on span "Następny slajd" at bounding box center [490, 221] width 7 height 7
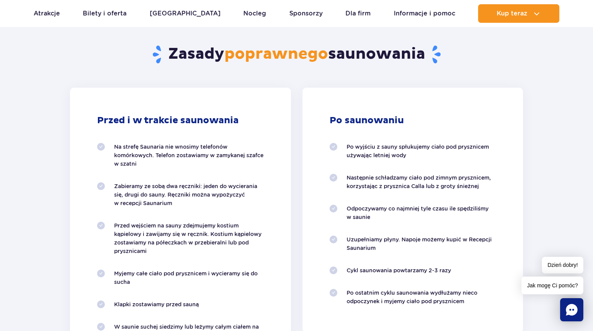
scroll to position [773, 0]
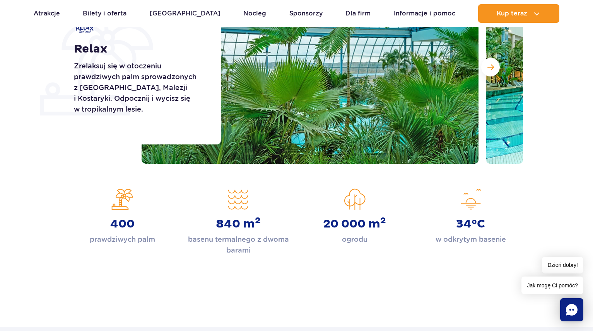
scroll to position [116, 0]
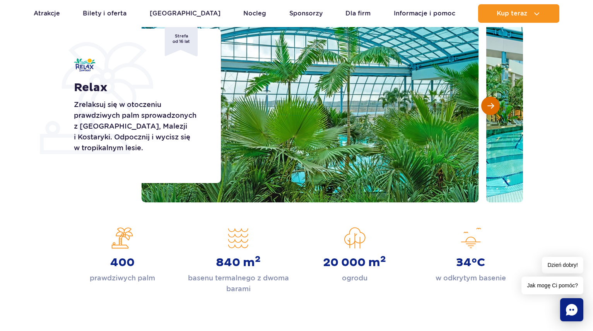
click at [490, 106] on span "Następny slajd" at bounding box center [490, 105] width 7 height 7
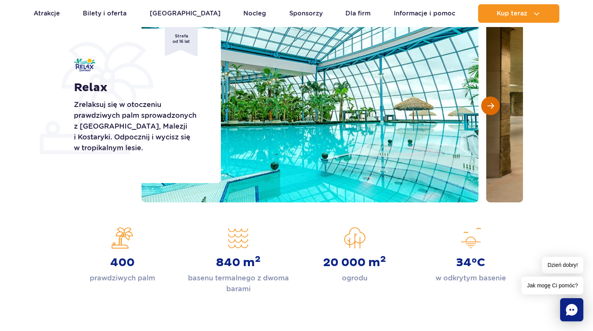
click at [488, 108] on span "Następny slajd" at bounding box center [490, 105] width 7 height 7
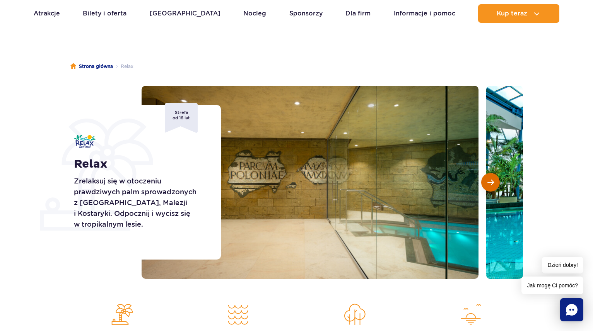
scroll to position [39, 0]
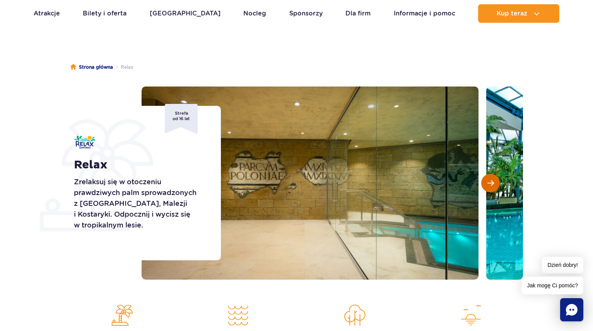
click at [493, 189] on button "Następny slajd" at bounding box center [490, 183] width 19 height 19
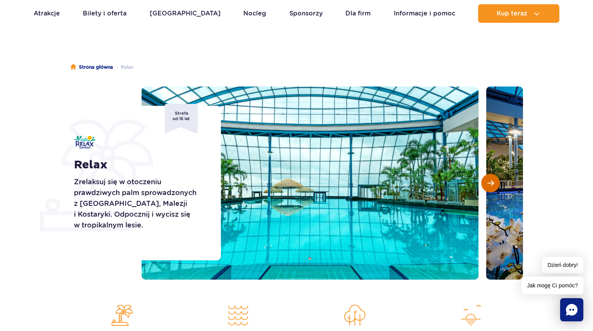
click at [493, 189] on button "Następny slajd" at bounding box center [490, 183] width 19 height 19
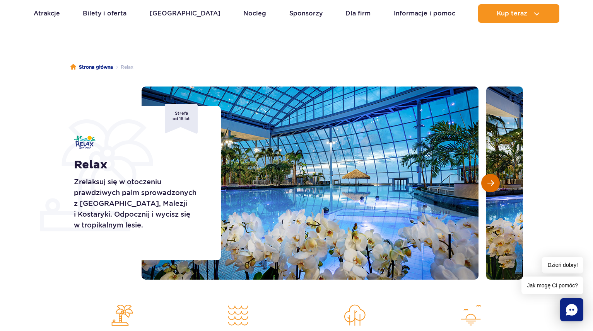
click at [493, 189] on button "Następny slajd" at bounding box center [490, 183] width 19 height 19
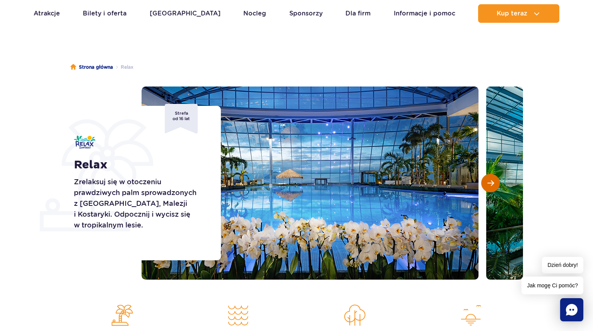
click at [490, 190] on button "Następny slajd" at bounding box center [490, 183] width 19 height 19
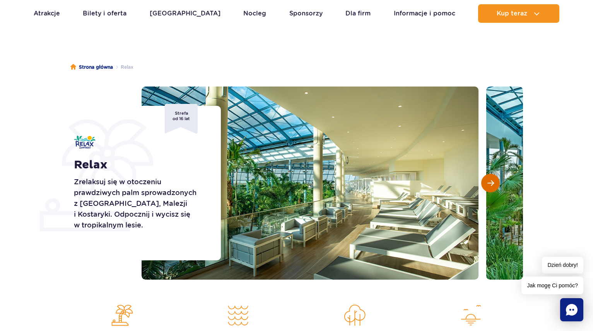
click at [489, 189] on button "Następny slajd" at bounding box center [490, 183] width 19 height 19
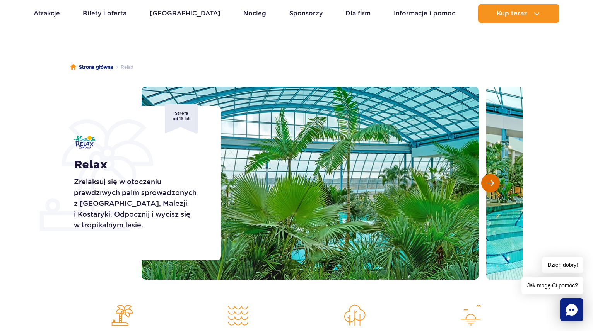
click at [485, 189] on button "Następny slajd" at bounding box center [490, 183] width 19 height 19
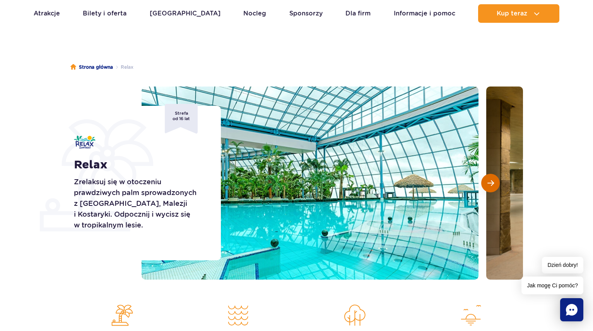
click at [485, 189] on button "Następny slajd" at bounding box center [490, 183] width 19 height 19
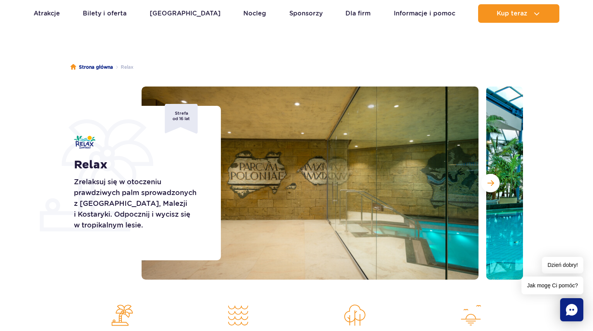
click at [482, 189] on div at bounding box center [332, 183] width 381 height 193
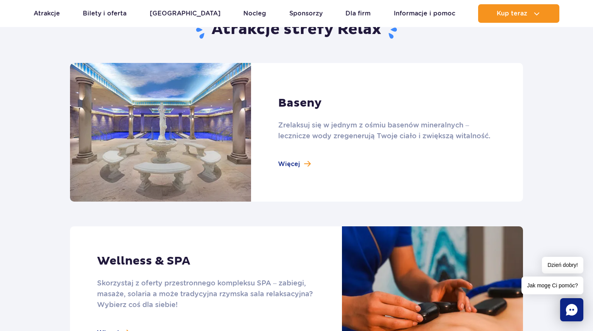
scroll to position [503, 0]
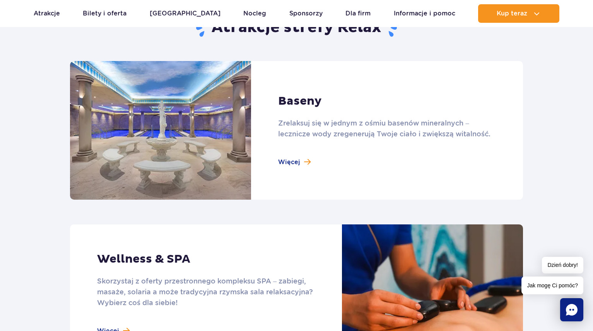
click at [292, 164] on link at bounding box center [296, 130] width 453 height 139
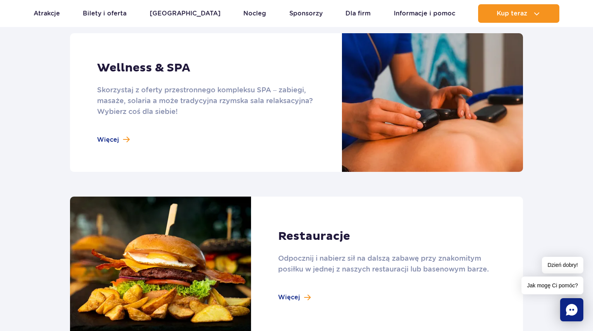
scroll to position [696, 0]
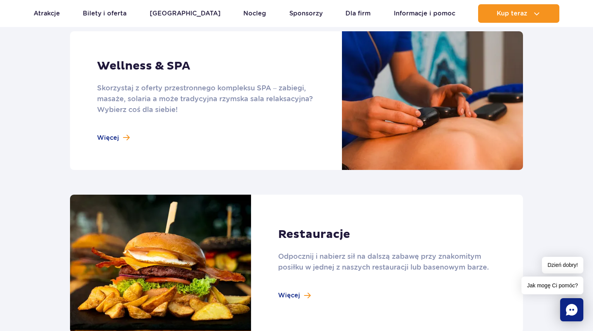
click at [119, 138] on link at bounding box center [296, 100] width 453 height 139
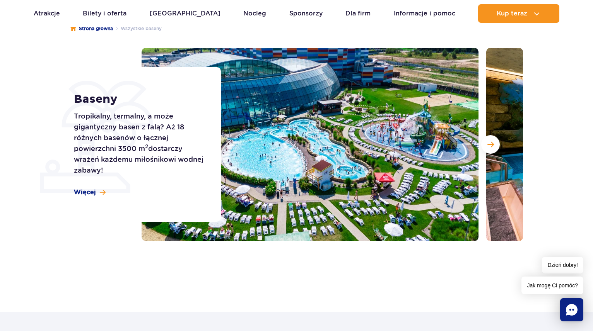
click at [290, 157] on img at bounding box center [310, 144] width 337 height 193
click at [486, 146] on button "Następny slajd" at bounding box center [490, 144] width 19 height 19
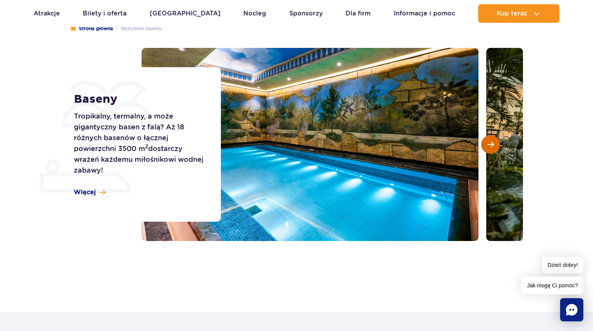
click at [486, 146] on button "Następny slajd" at bounding box center [490, 144] width 19 height 19
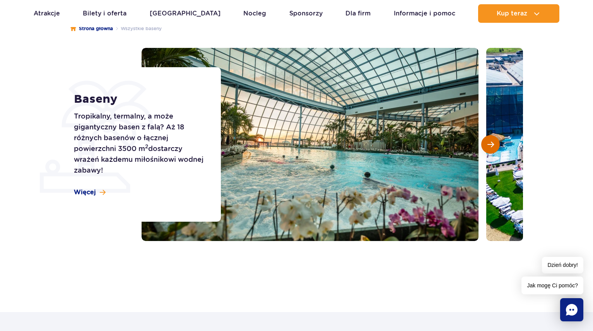
click at [486, 146] on button "Następny slajd" at bounding box center [490, 144] width 19 height 19
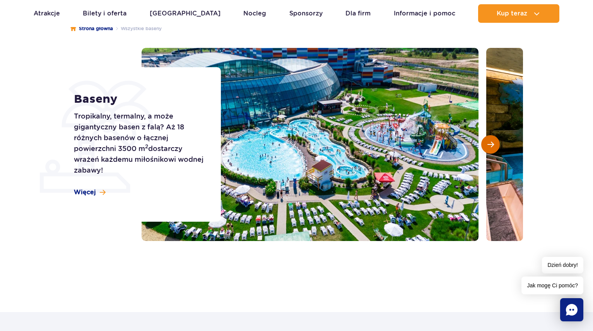
click at [487, 145] on span "Następny slajd" at bounding box center [490, 144] width 7 height 7
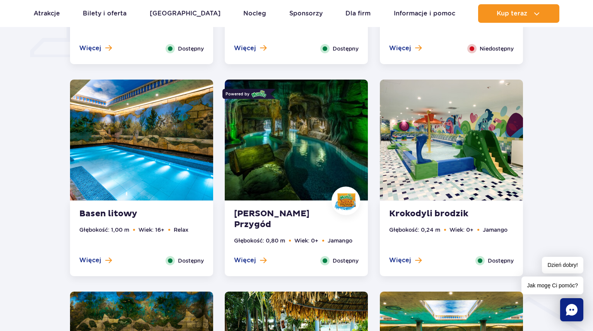
scroll to position [735, 0]
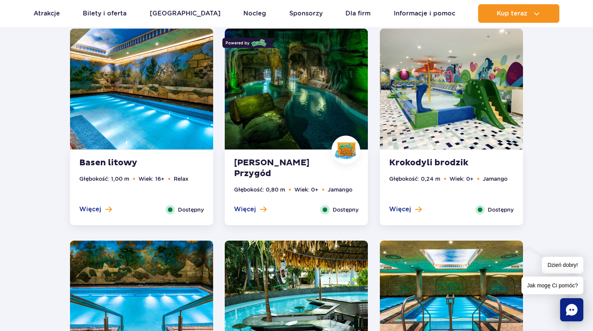
click at [285, 108] on img at bounding box center [296, 89] width 143 height 121
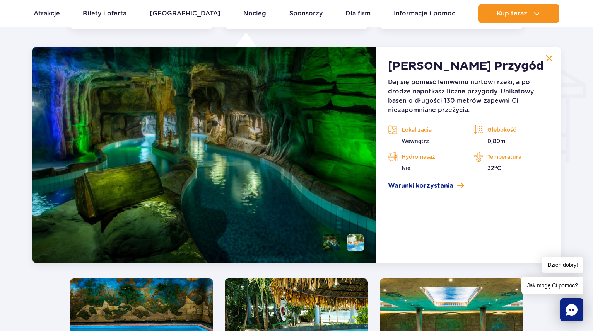
scroll to position [932, 0]
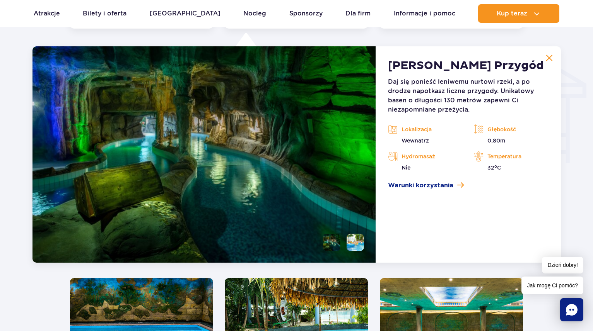
click at [259, 173] on img at bounding box center [203, 154] width 343 height 217
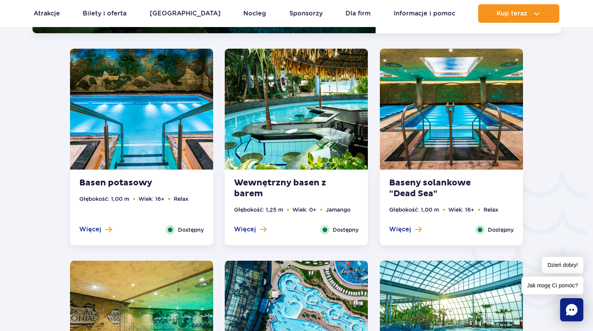
scroll to position [1164, 0]
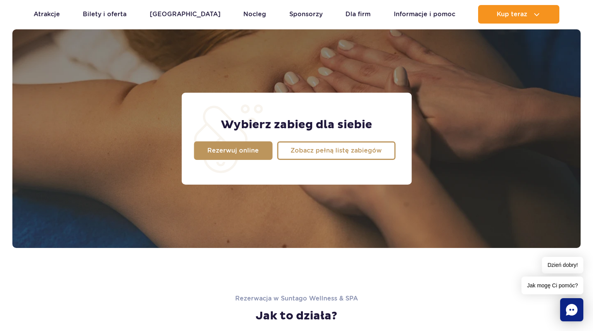
scroll to position [619, 0]
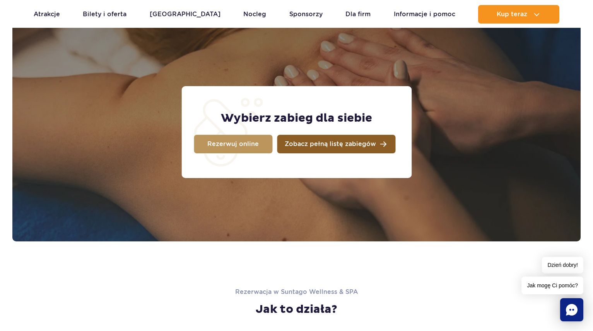
click at [347, 145] on span "Zobacz pełną listę zabiegów" at bounding box center [330, 144] width 91 height 6
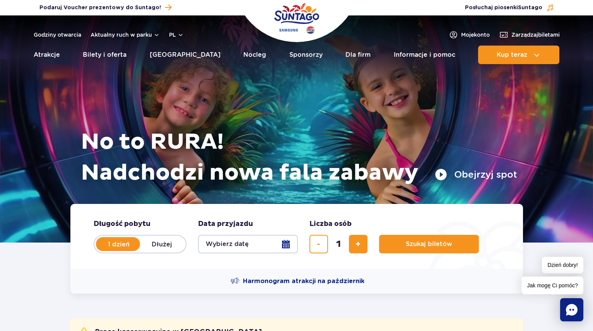
click at [298, 14] on img "Park of Poland" at bounding box center [296, 19] width 45 height 36
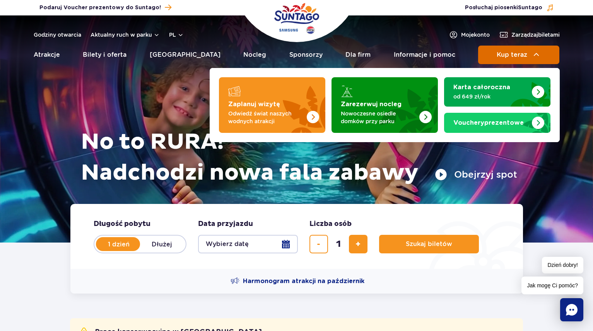
click at [537, 57] on img at bounding box center [536, 54] width 9 height 9
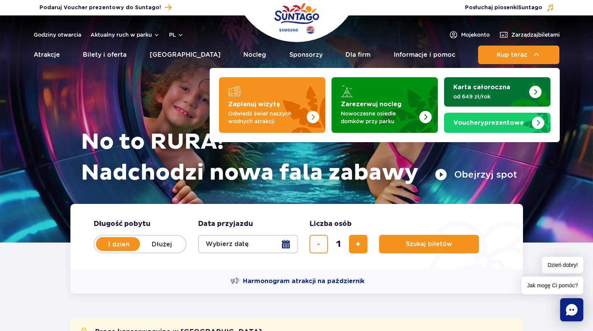
click at [482, 98] on p "od 649 zł/rok" at bounding box center [490, 97] width 75 height 8
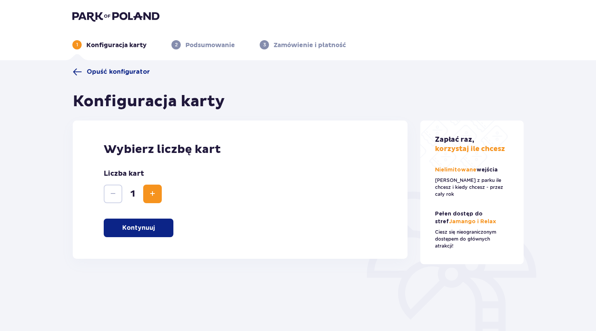
click at [152, 198] on span "Zwiększ" at bounding box center [152, 193] width 9 height 9
click at [154, 225] on p "Kontynuuj" at bounding box center [138, 228] width 32 height 9
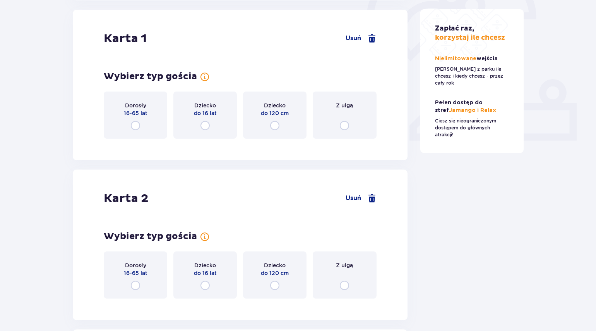
scroll to position [259, 0]
click at [134, 126] on input "radio" at bounding box center [135, 125] width 9 height 9
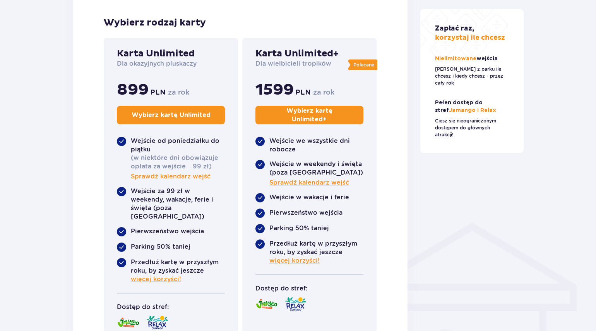
scroll to position [413, 0]
